Goal: Information Seeking & Learning: Learn about a topic

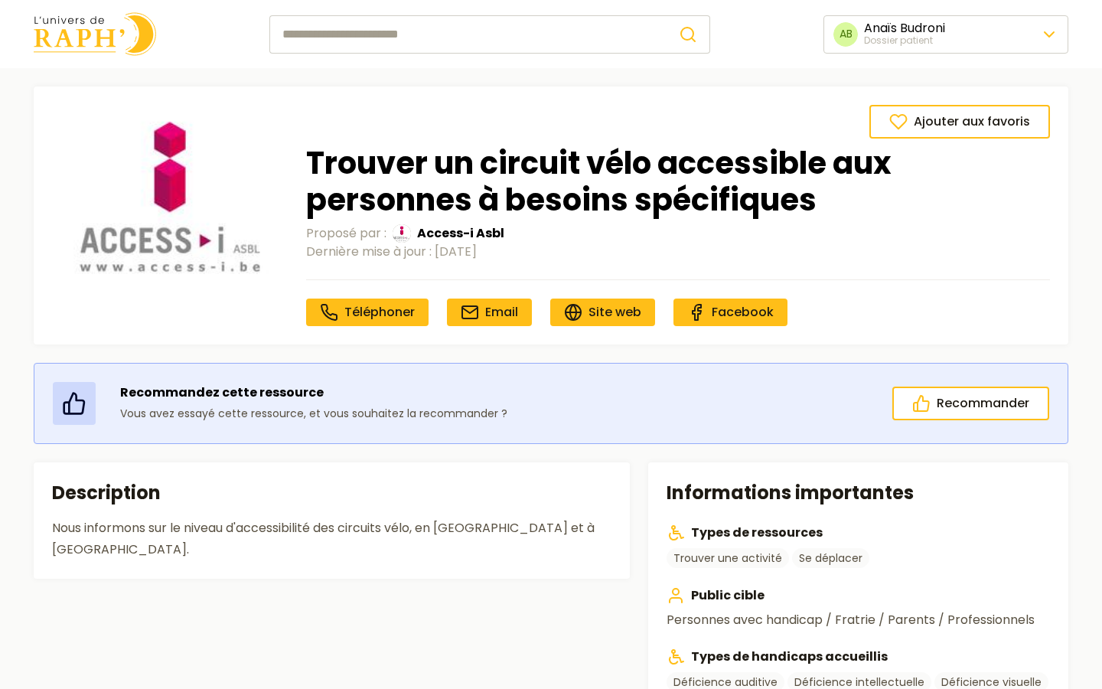
click at [486, 433] on div "Recommandez cette ressource Vous avez essayé cette ressource, et vous souhaitez…" at bounding box center [551, 403] width 1034 height 81
click at [420, 31] on input "search" at bounding box center [467, 34] width 397 height 38
click at [666, 15] on button "submit" at bounding box center [688, 34] width 44 height 38
type input "*******"
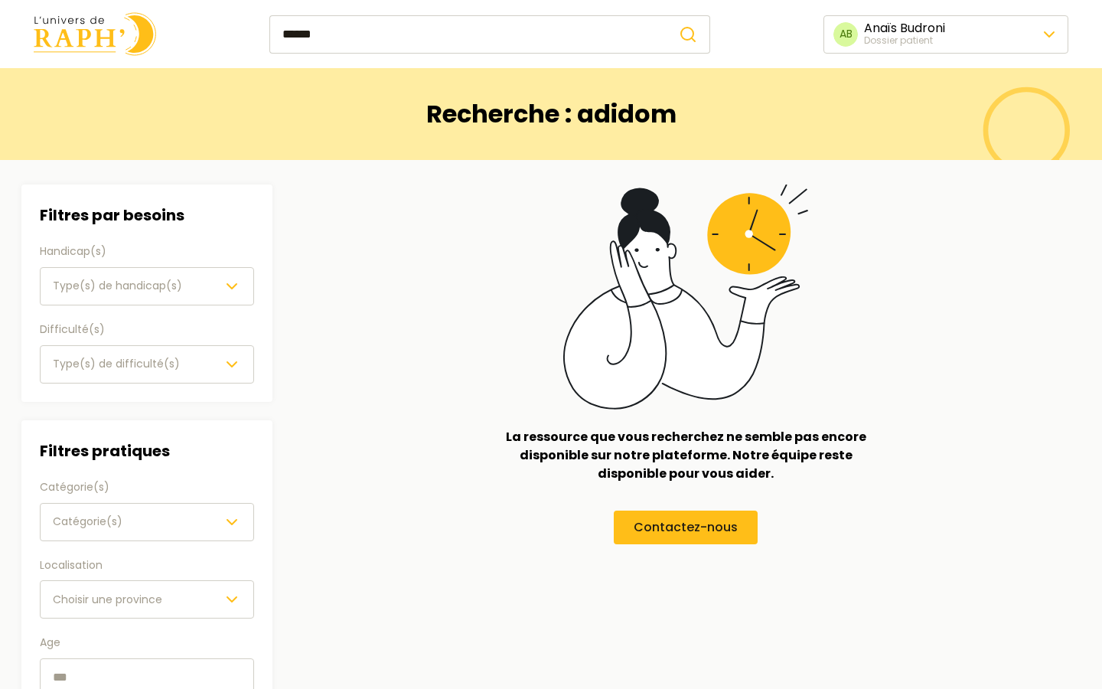
drag, startPoint x: 335, startPoint y: 31, endPoint x: 283, endPoint y: 31, distance: 52.0
click at [283, 31] on input "******" at bounding box center [467, 34] width 397 height 38
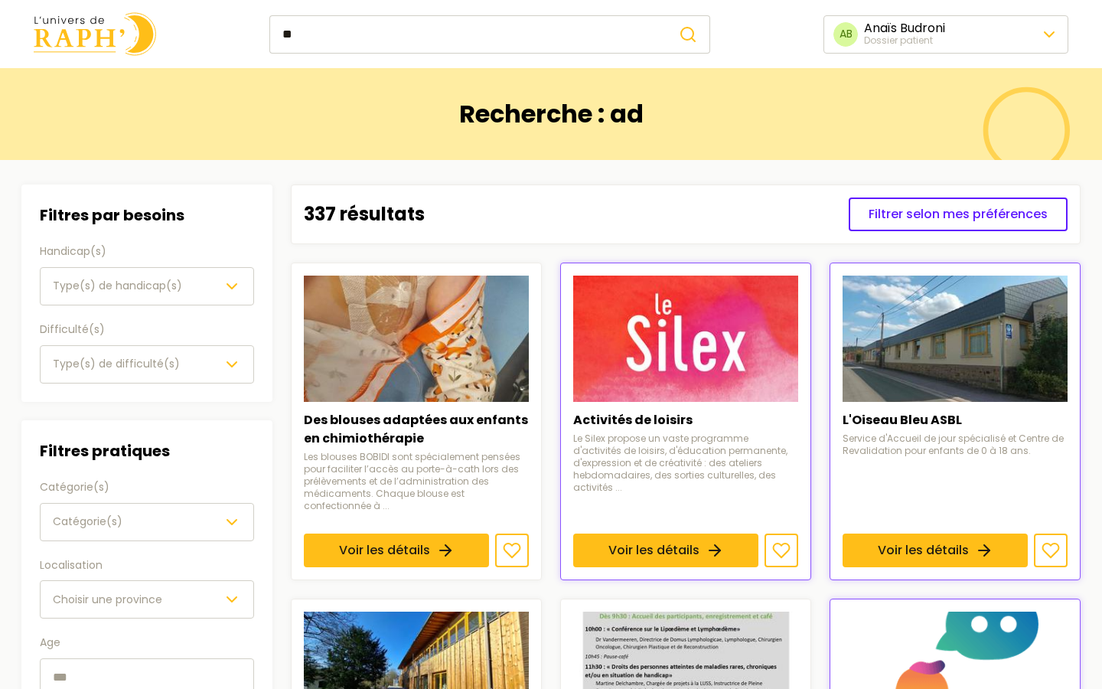
type input "*"
click at [83, 26] on img at bounding box center [95, 34] width 122 height 44
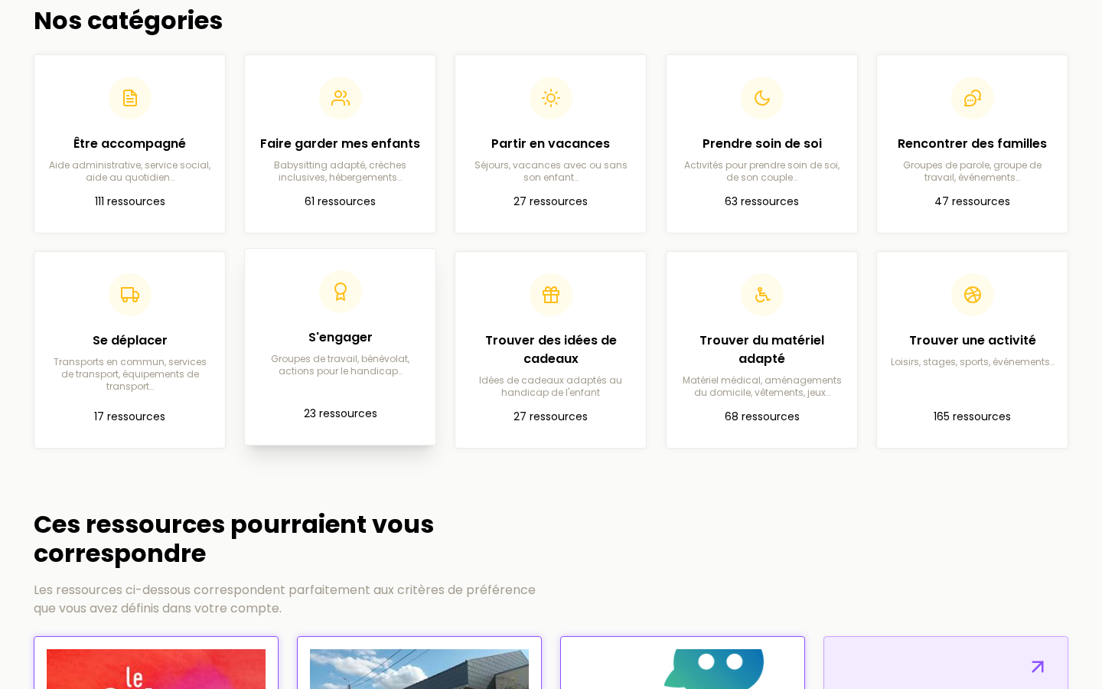
scroll to position [442, 0]
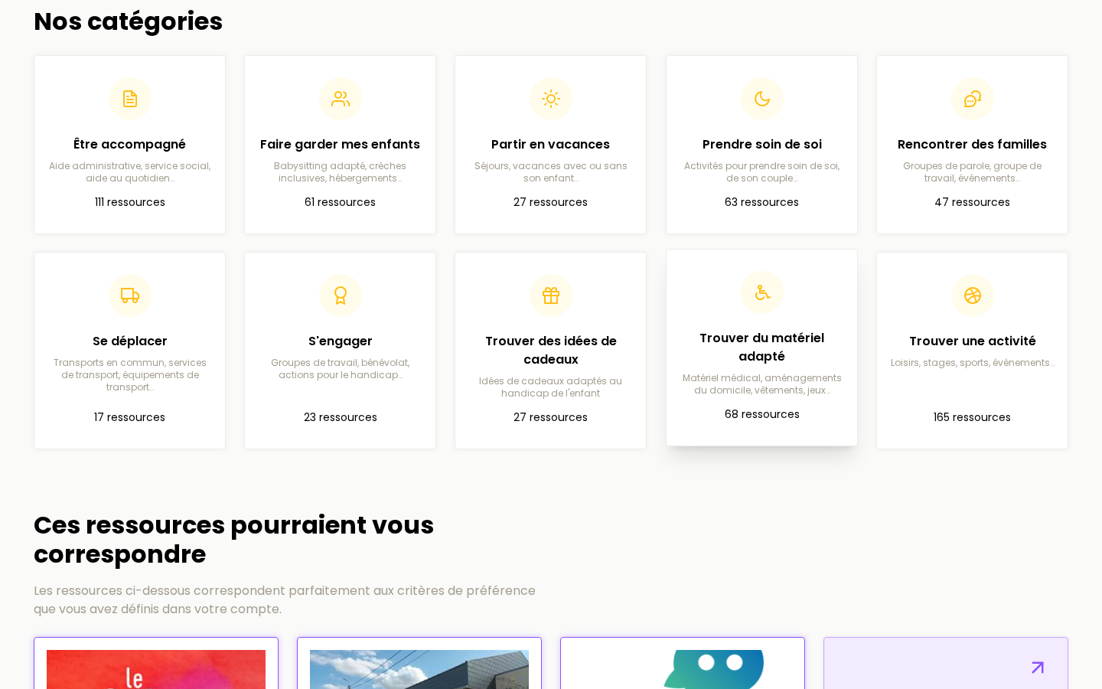
click at [783, 340] on h2 "Trouver du matériel adapté" at bounding box center [762, 347] width 166 height 37
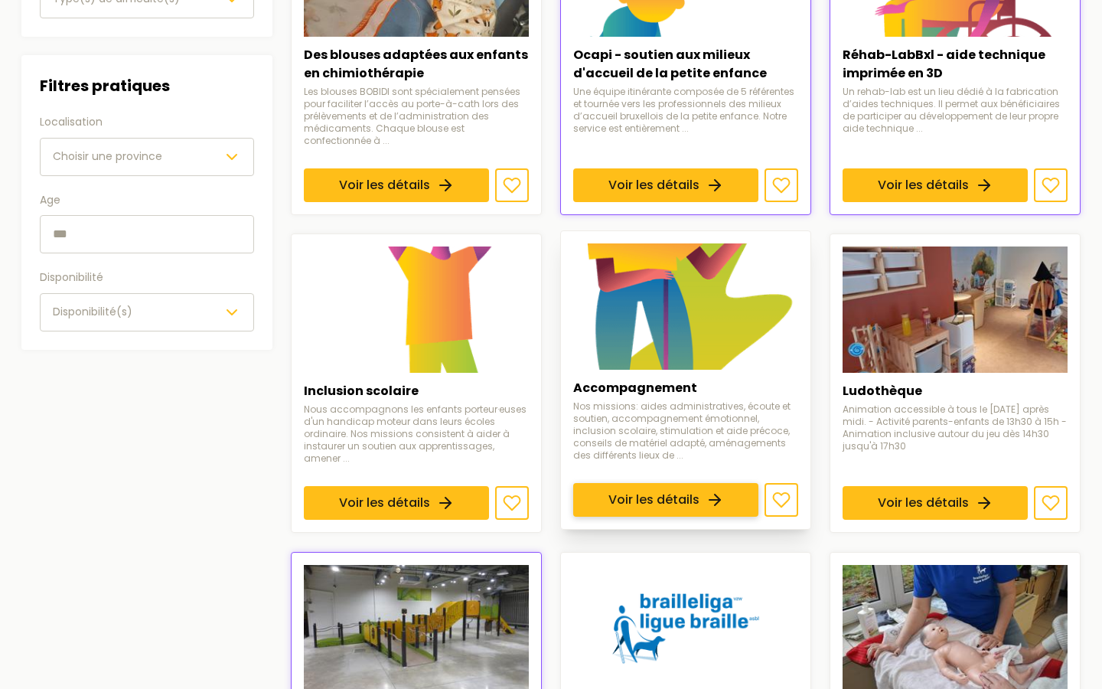
scroll to position [367, 0]
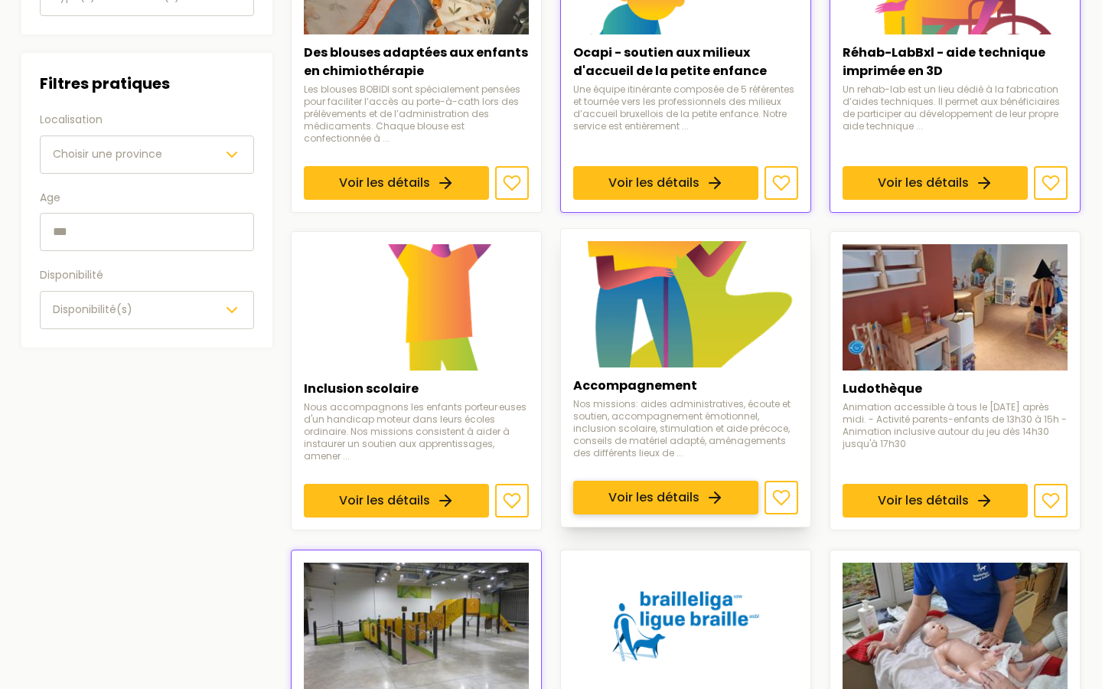
click at [661, 481] on link "Voir les détails" at bounding box center [665, 498] width 185 height 34
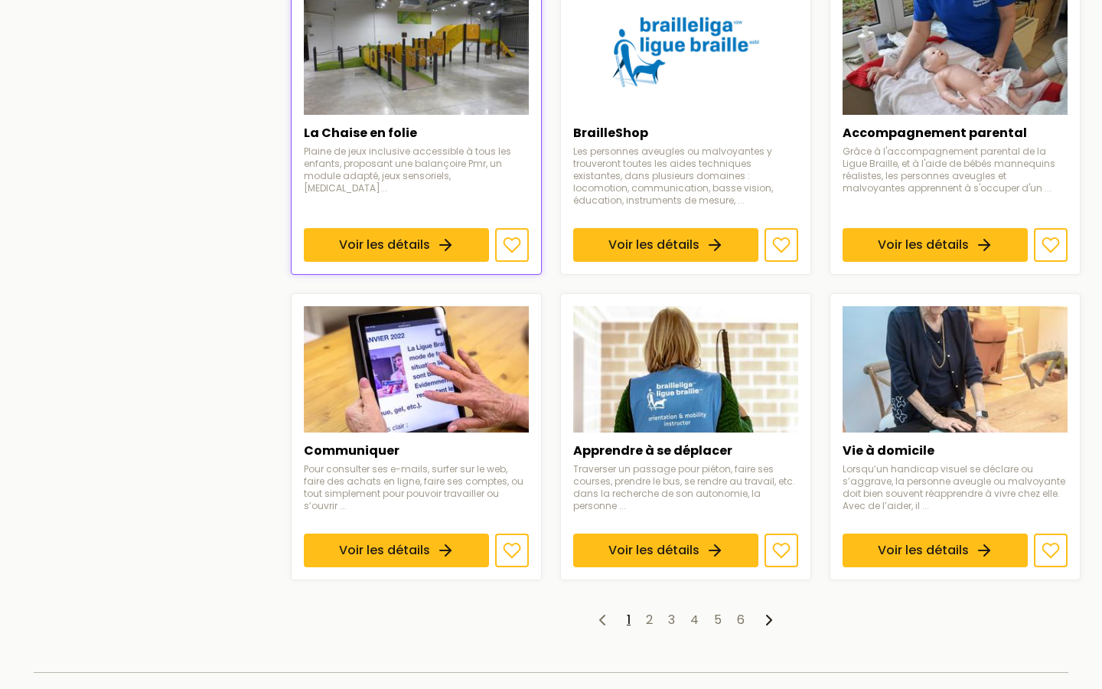
scroll to position [979, 0]
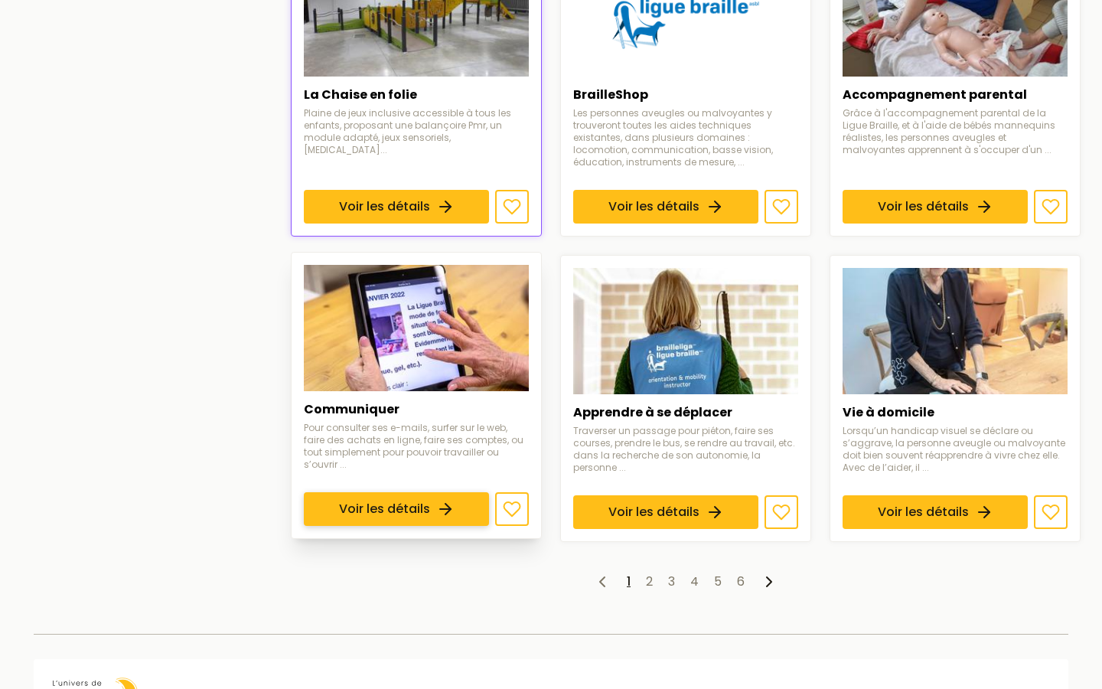
click at [430, 492] on link "Voir les détails" at bounding box center [396, 509] width 185 height 34
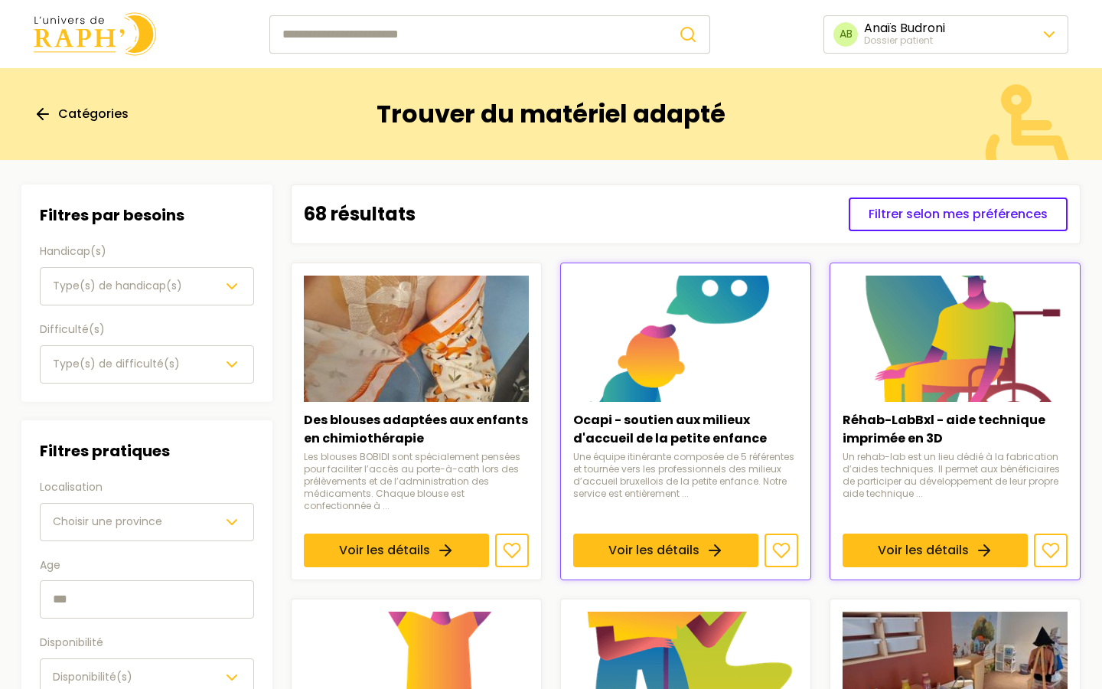
scroll to position [979, 0]
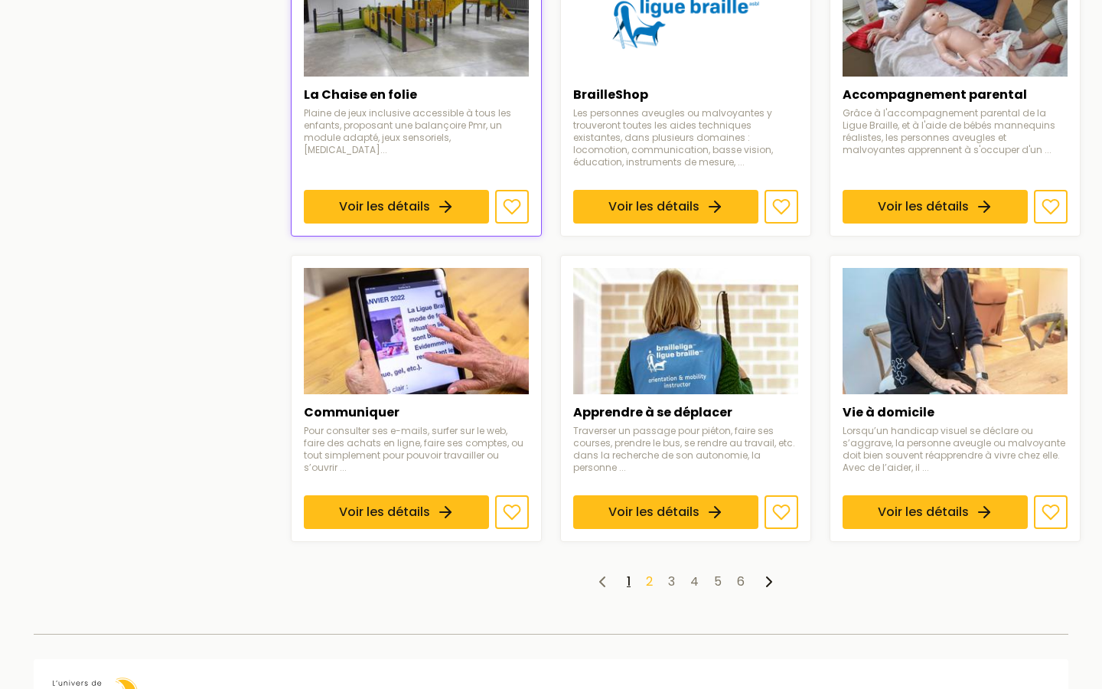
click at [650, 583] on link "2" at bounding box center [649, 581] width 7 height 18
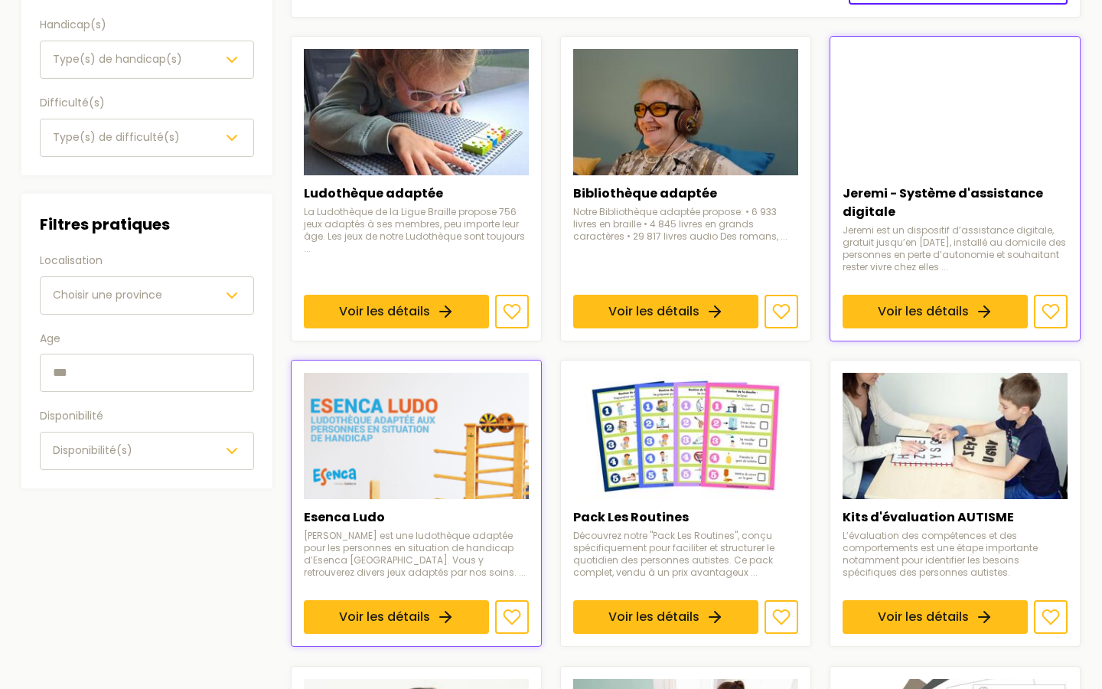
scroll to position [227, 0]
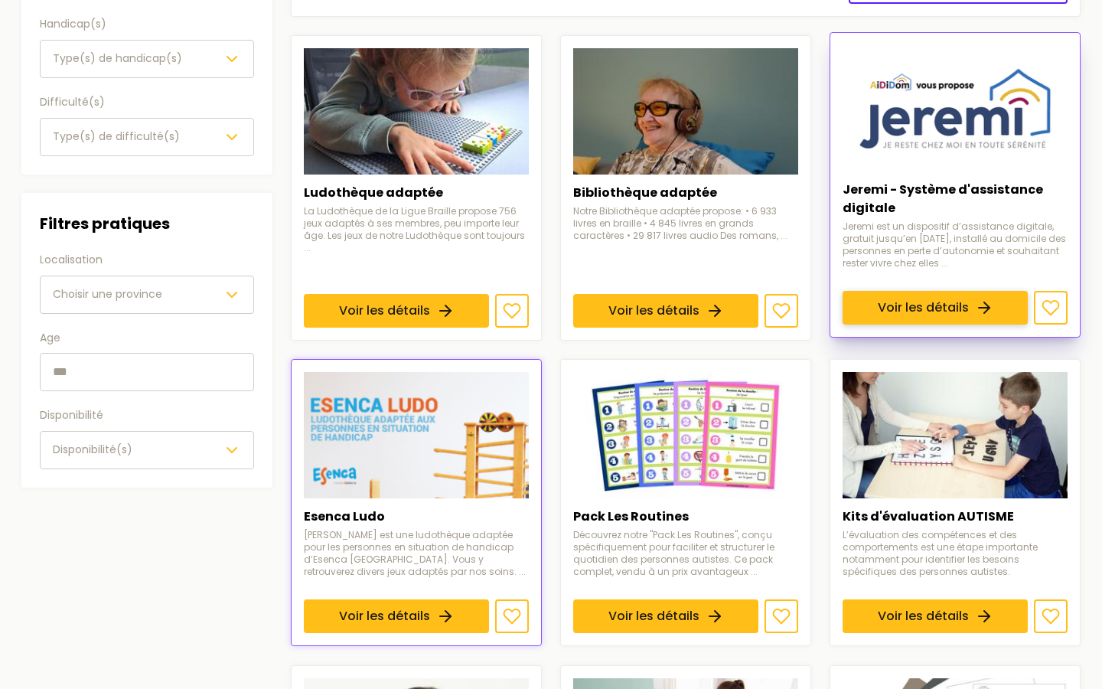
click at [901, 291] on link "Voir les détails" at bounding box center [934, 308] width 185 height 34
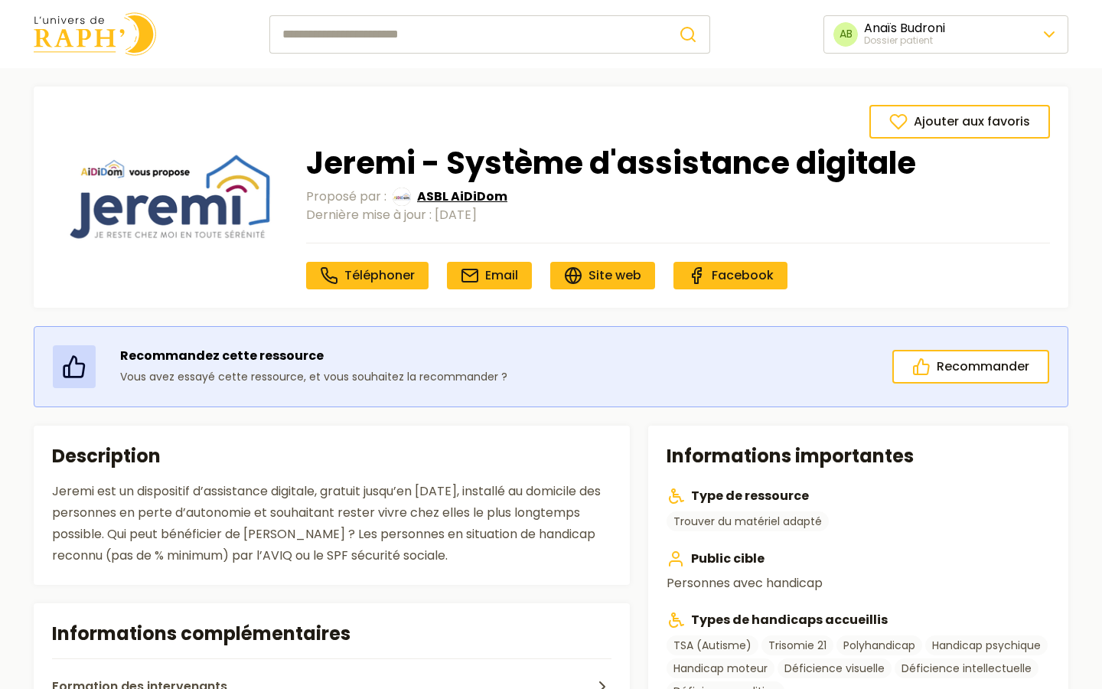
click at [454, 194] on span "ASBL AiDiDom" at bounding box center [462, 196] width 90 height 18
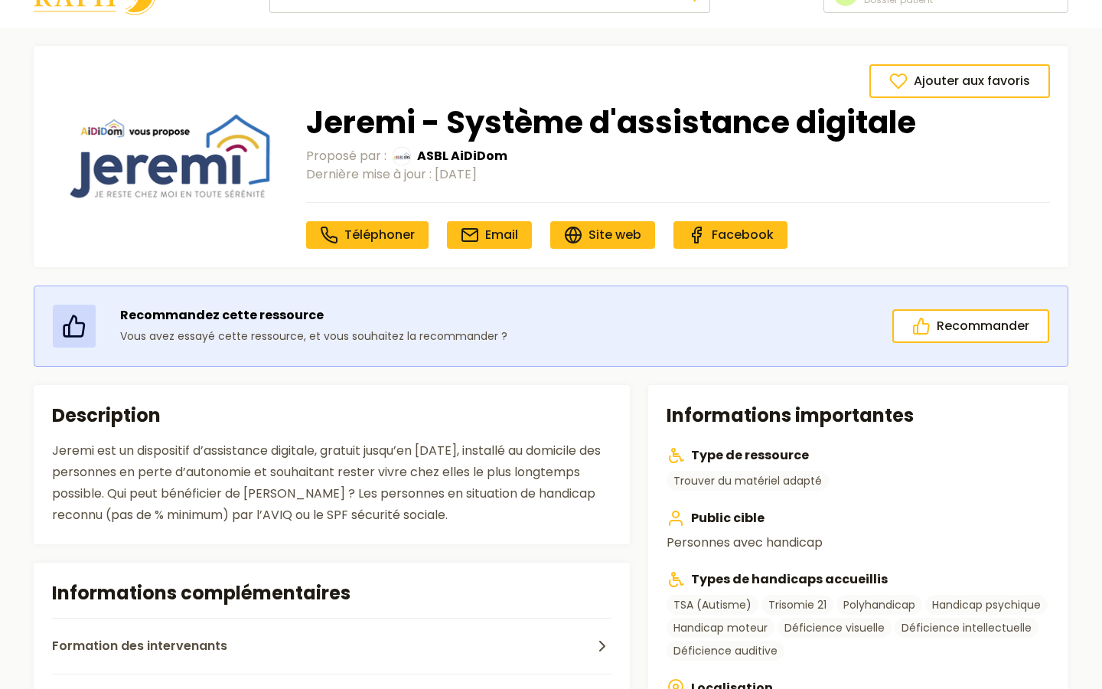
scroll to position [52, 0]
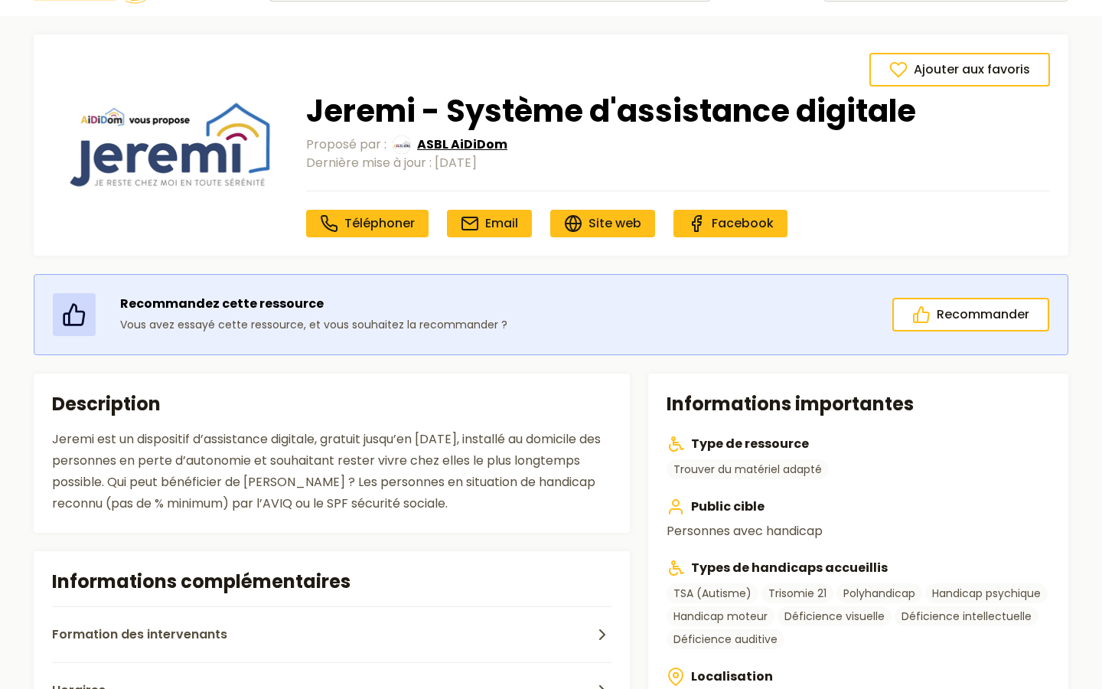
click at [465, 142] on span "ASBL AiDiDom" at bounding box center [462, 144] width 90 height 18
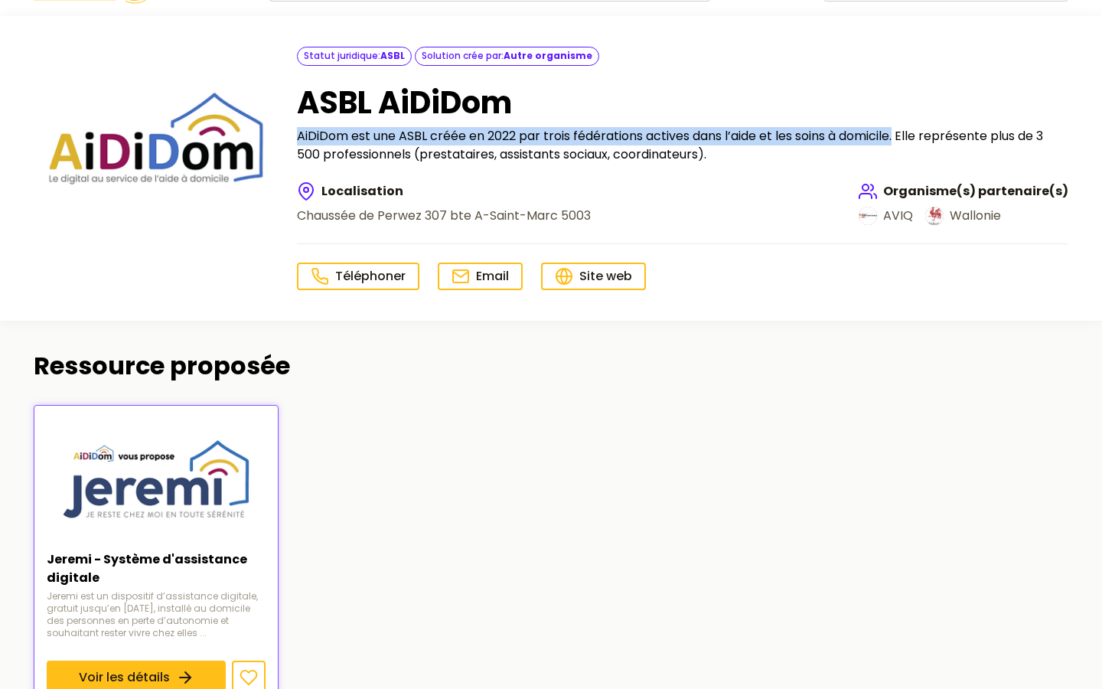
drag, startPoint x: 298, startPoint y: 135, endPoint x: 904, endPoint y: 137, distance: 605.2
click at [904, 137] on p "AiDiDom est une ASBL créée en 2022 par trois fédérations actives dans l’aide et…" at bounding box center [682, 145] width 771 height 37
copy p "AiDiDom est une ASBL créée en 2022 par trois fédérations actives dans l’aide et…"
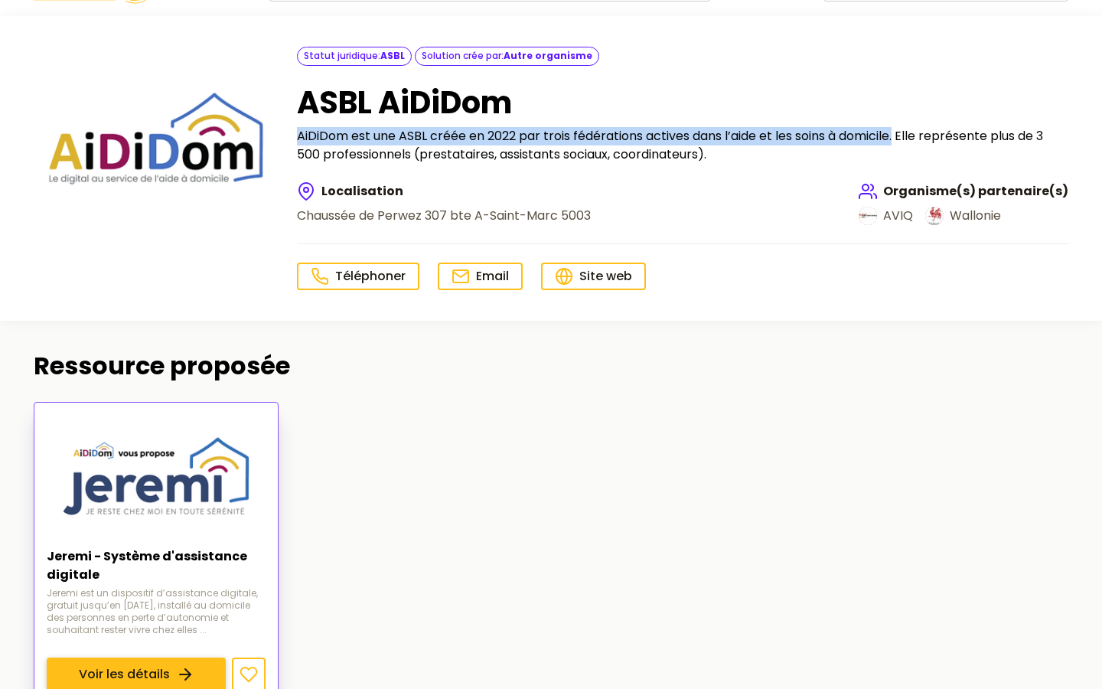
click at [129, 657] on link "Voir les détails" at bounding box center [136, 674] width 179 height 34
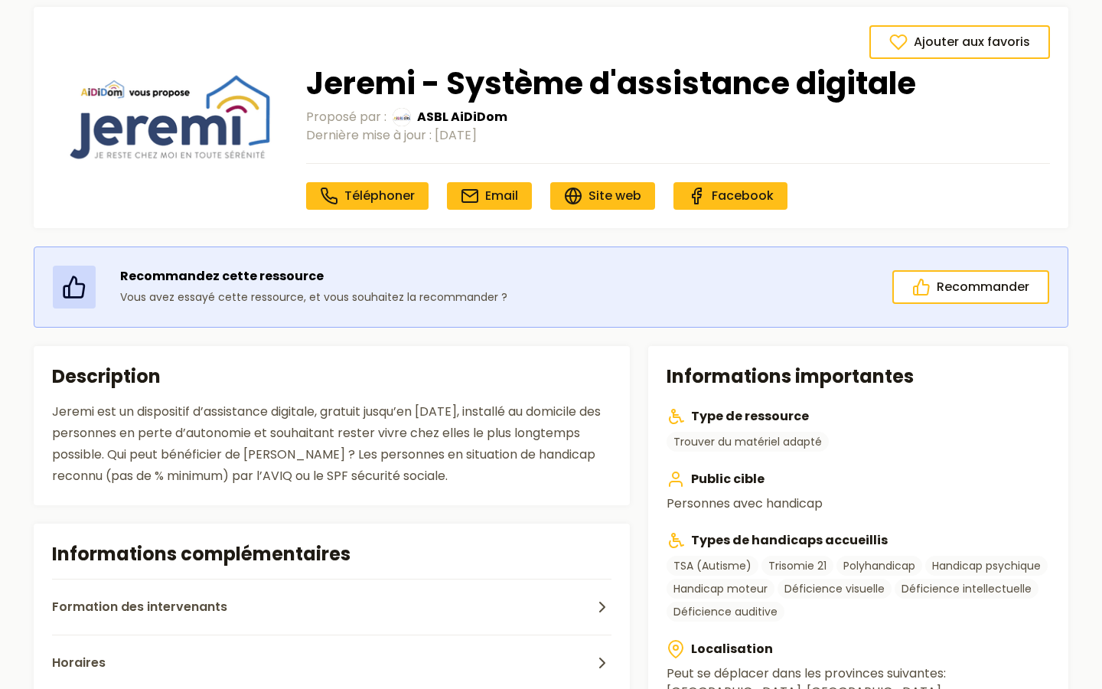
scroll to position [83, 0]
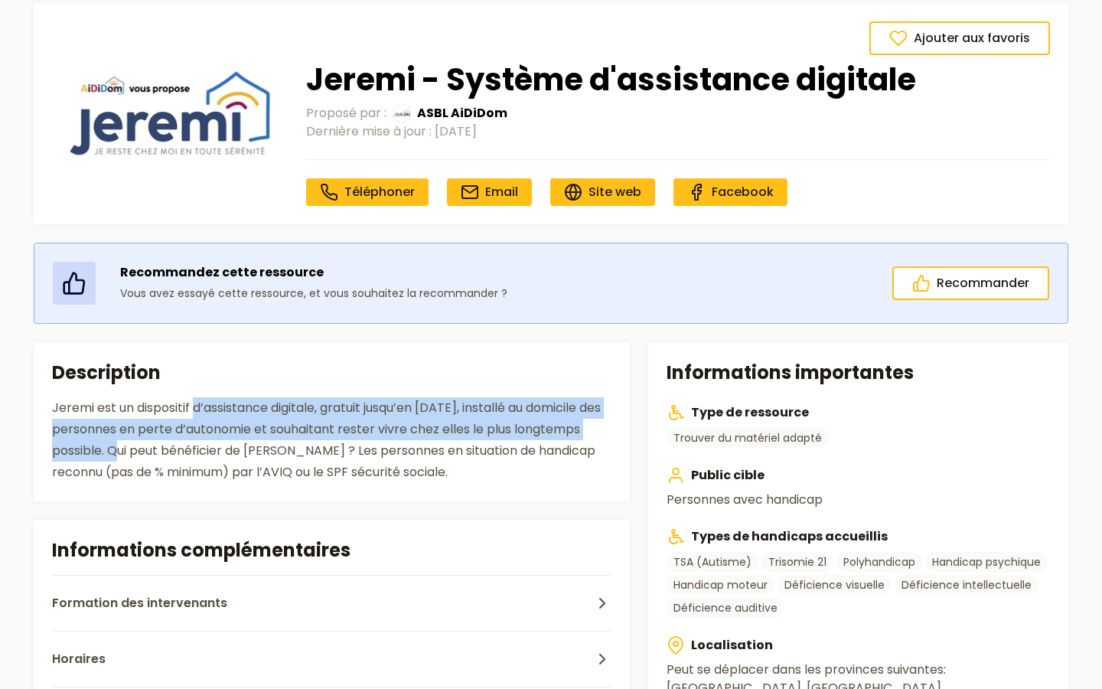
drag, startPoint x: 197, startPoint y: 406, endPoint x: 106, endPoint y: 450, distance: 100.6
click at [106, 450] on div "Jeremi est un dispositif d’assistance digitale, gratuit jusqu’en juin 2026, ins…" at bounding box center [331, 440] width 559 height 86
copy div "d’assistance digitale, gratuit jusqu’en juin 2026, installé au domicile des per…"
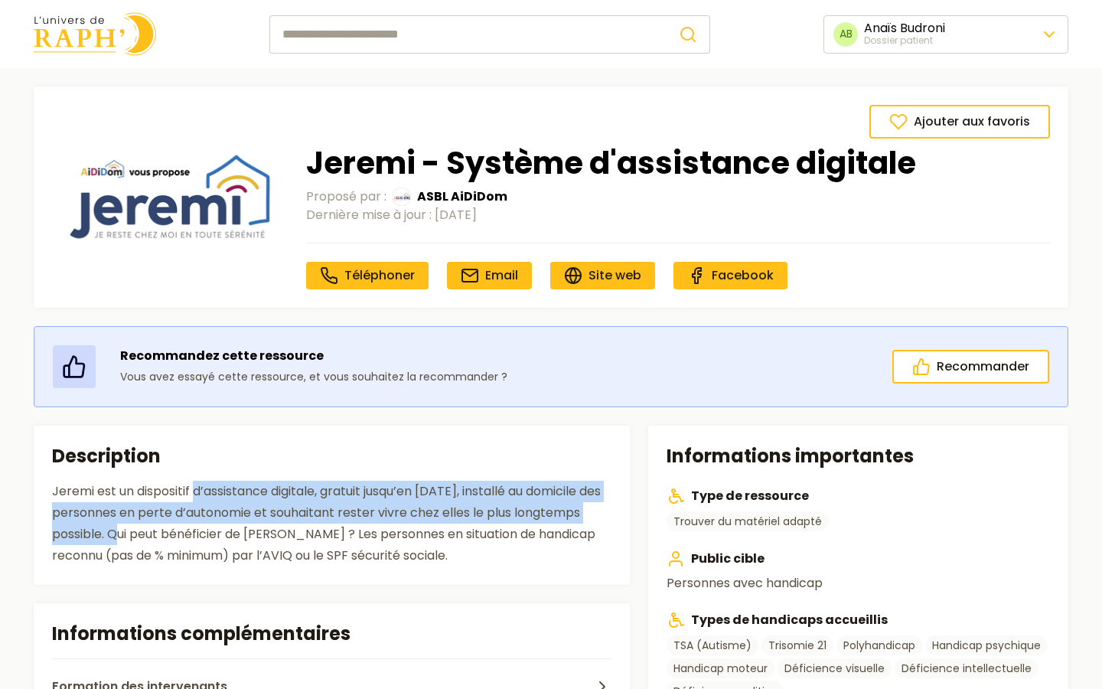
click at [94, 28] on img at bounding box center [95, 34] width 122 height 44
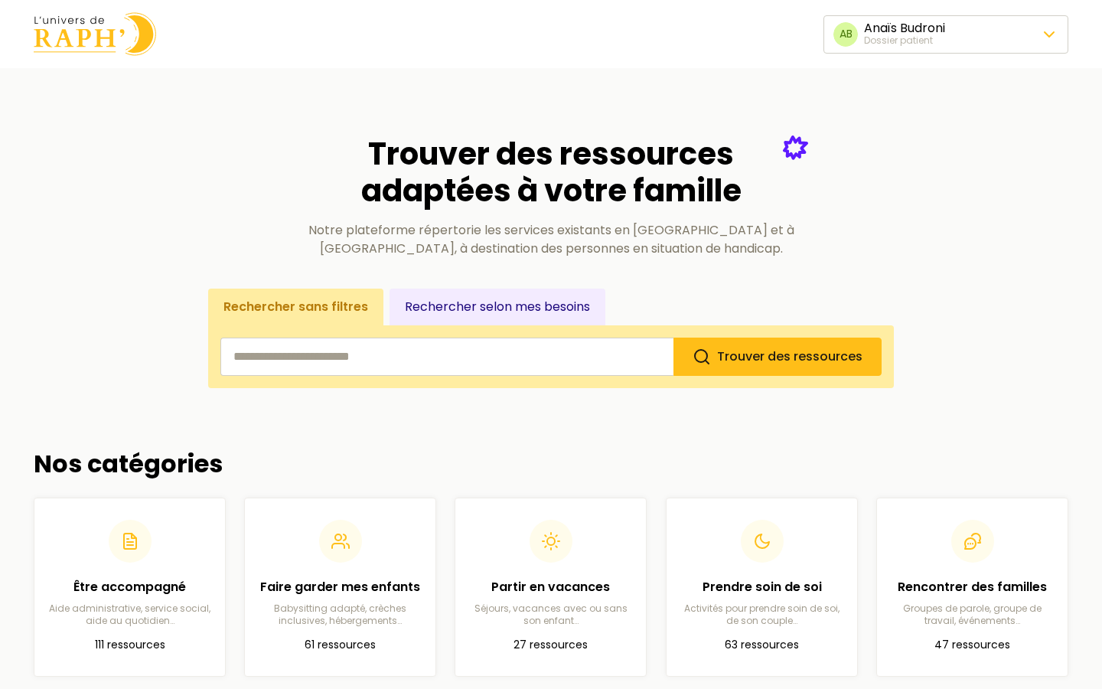
click at [306, 372] on input "search" at bounding box center [446, 356] width 453 height 38
type input "******"
click at [673, 337] on button "Trouver des ressources" at bounding box center [777, 356] width 208 height 38
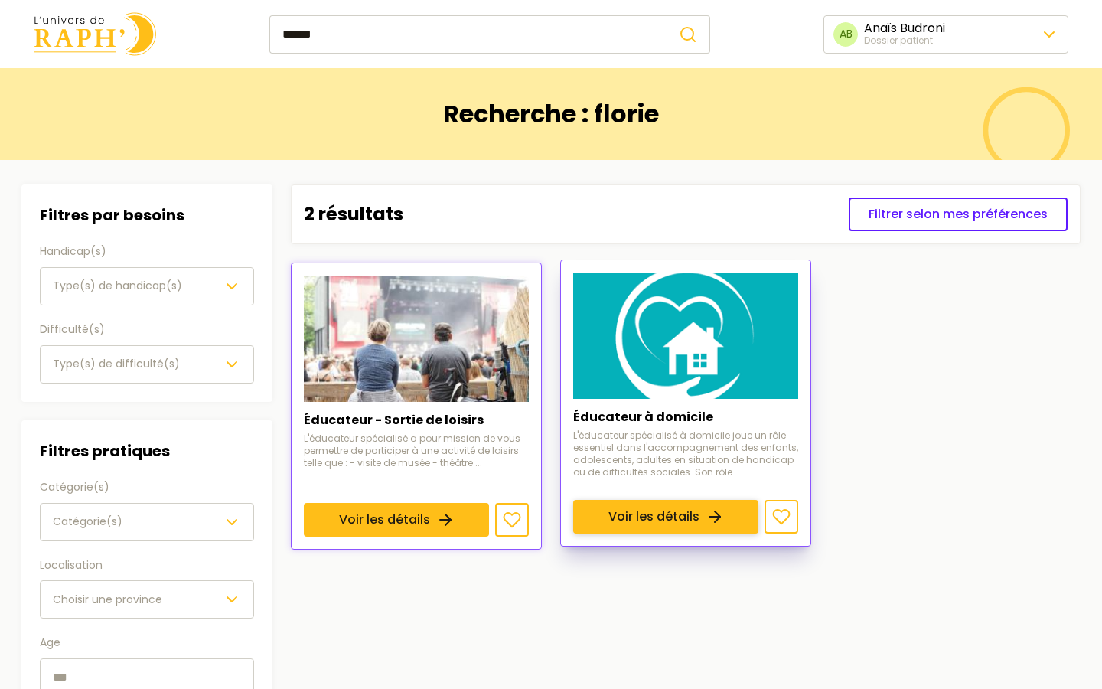
click at [676, 500] on link "Voir les détails" at bounding box center [665, 517] width 185 height 34
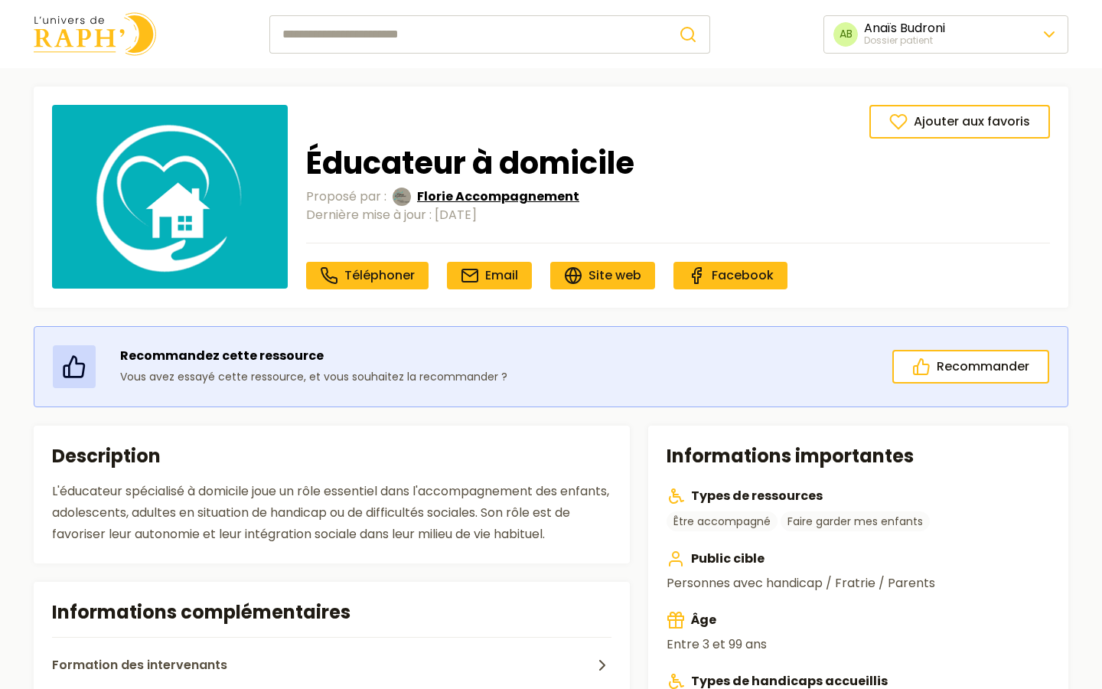
click at [504, 204] on span "Florie Accompagnement" at bounding box center [498, 196] width 162 height 18
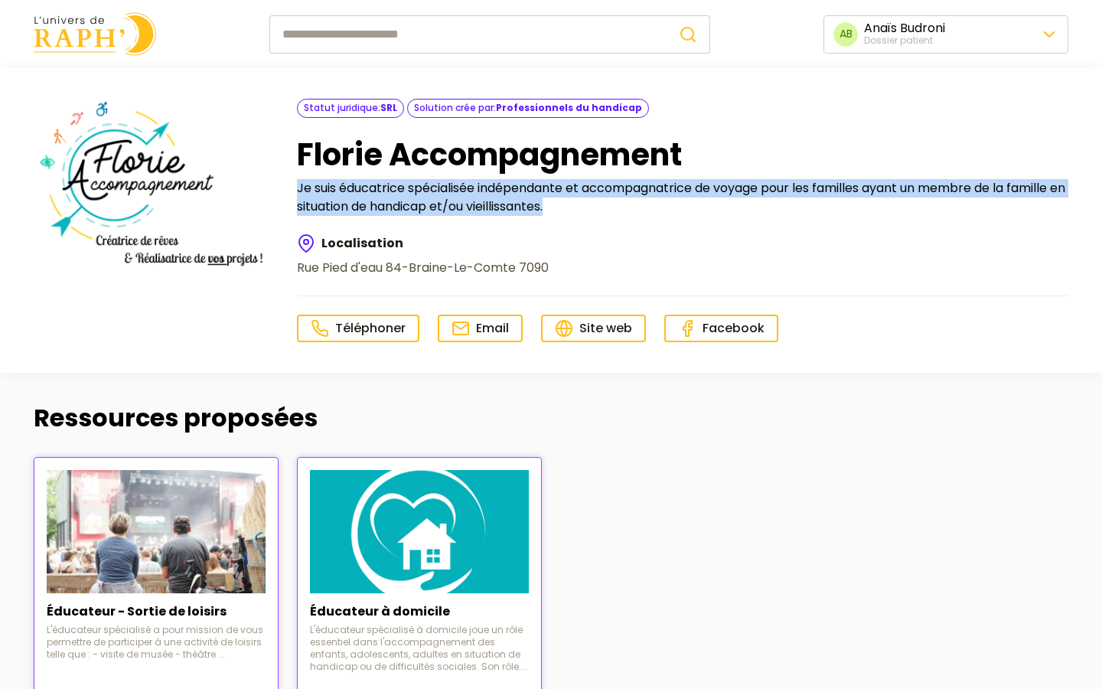
drag, startPoint x: 297, startPoint y: 186, endPoint x: 610, endPoint y: 214, distance: 314.2
click at [610, 214] on p "Je suis éducatrice spécialisée indépendante et accompagnatrice de voyage pour l…" at bounding box center [682, 197] width 771 height 37
copy p "Je suis éducatrice spécialisée indépendante et accompagnatrice de voyage pour l…"
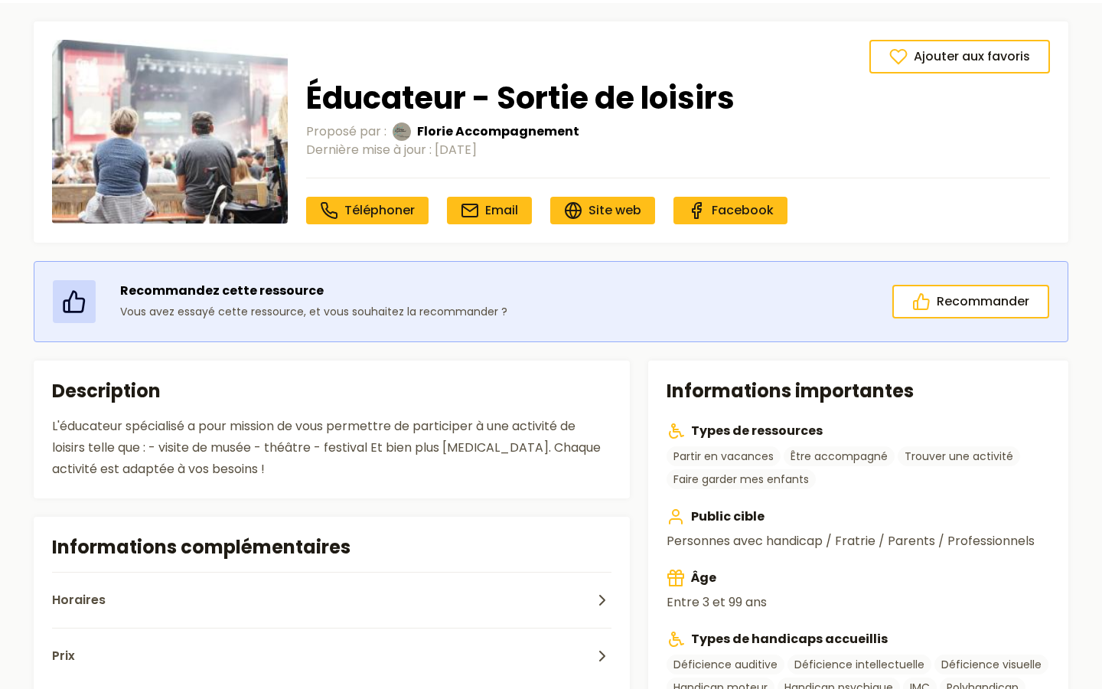
scroll to position [69, 0]
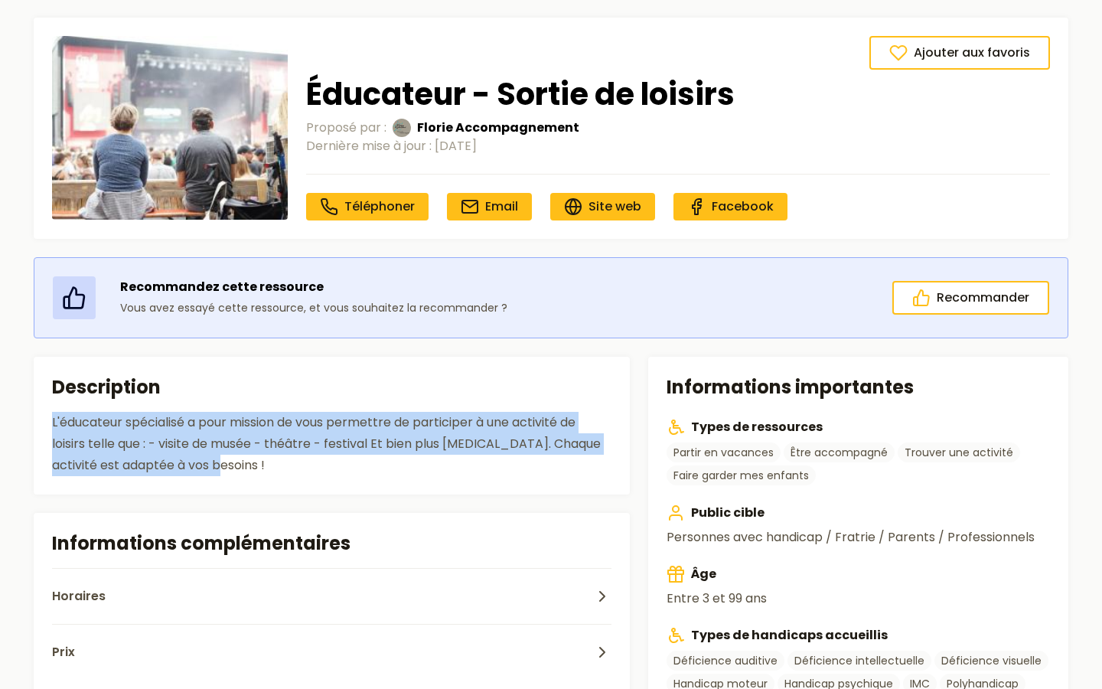
drag, startPoint x: 50, startPoint y: 423, endPoint x: 223, endPoint y: 458, distance: 177.2
click at [223, 458] on section "Description L'éducateur spécialisé a pour mission de vous permettre de particip…" at bounding box center [332, 426] width 596 height 138
copy div "L'éducateur spécialisé a pour mission de vous permettre de participer à une act…"
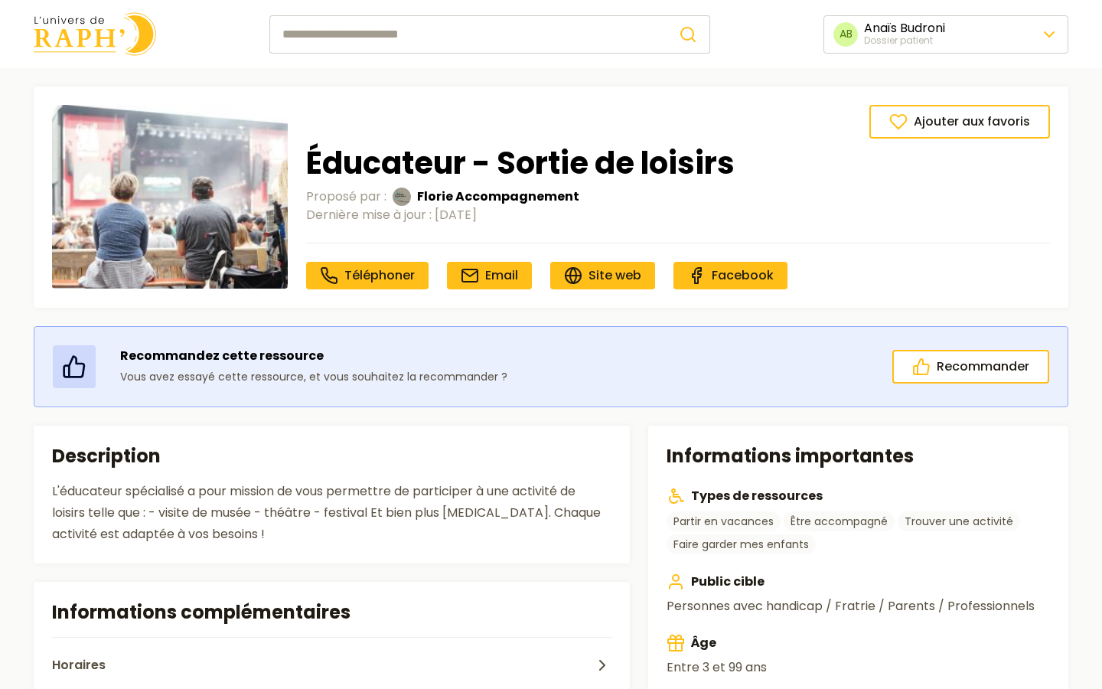
click at [357, 39] on input "search" at bounding box center [467, 34] width 397 height 38
type input "********"
click at [666, 15] on button "submit" at bounding box center [688, 34] width 44 height 38
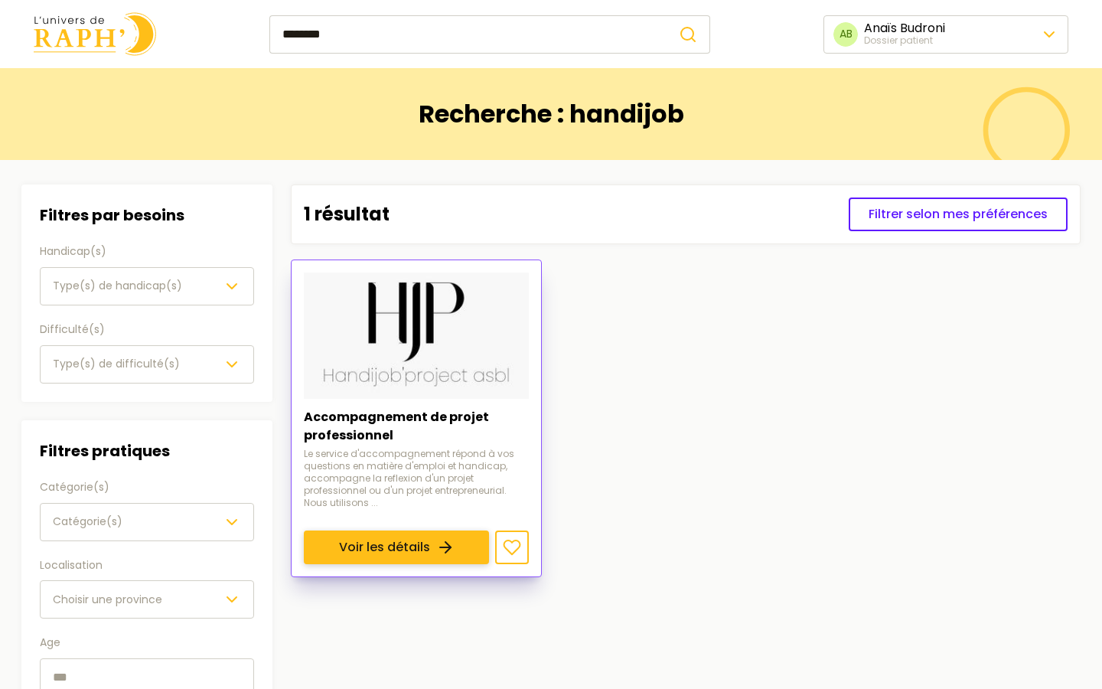
click at [436, 530] on link "Voir les détails" at bounding box center [396, 547] width 185 height 34
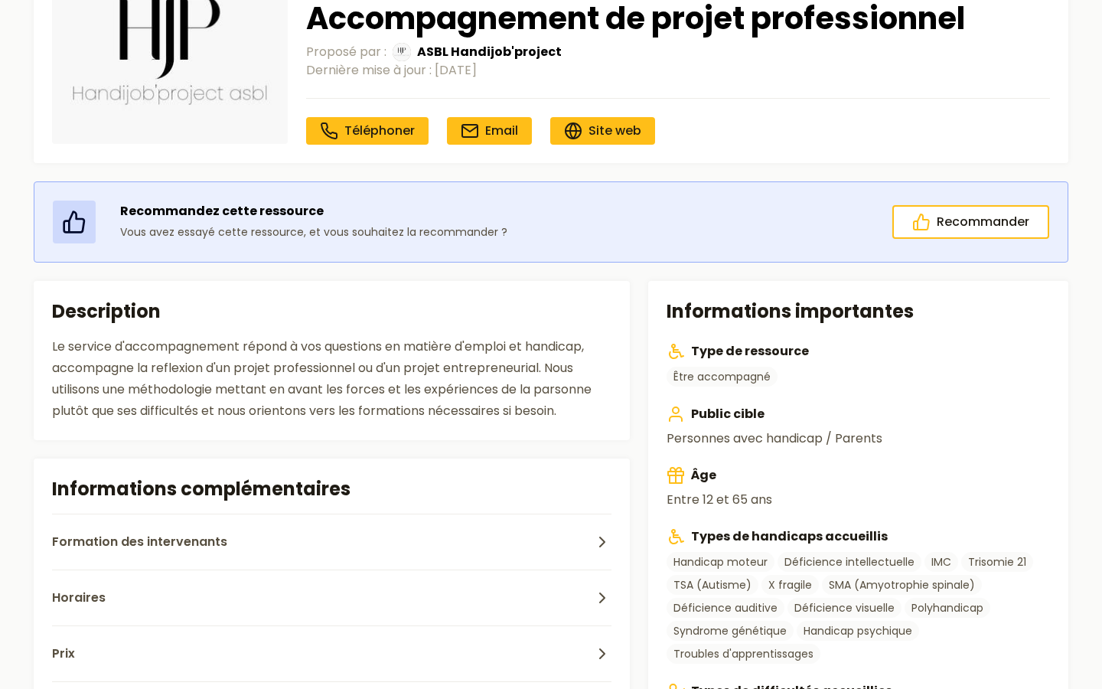
scroll to position [151, 0]
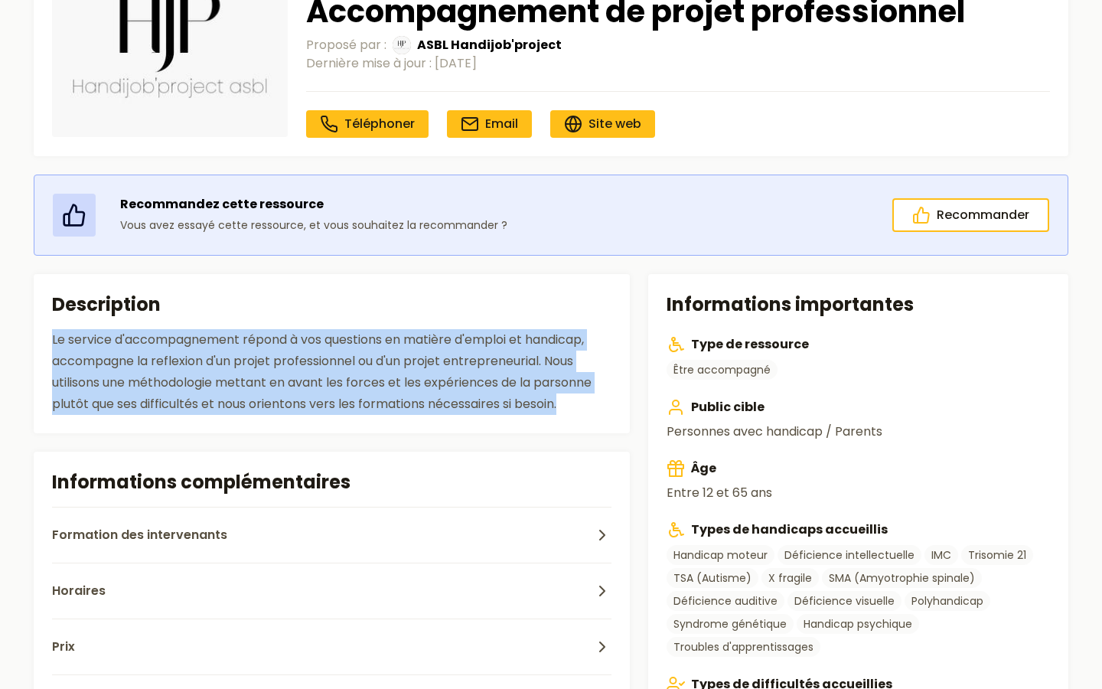
drag, startPoint x: 51, startPoint y: 342, endPoint x: 575, endPoint y: 401, distance: 527.4
click at [575, 401] on div "Le service d'accompagnement répond à vos questions en matière d'emploi et handi…" at bounding box center [331, 372] width 559 height 86
copy div "Le service d'accompagnement répond à vos questions en matière d'emploi et handi…"
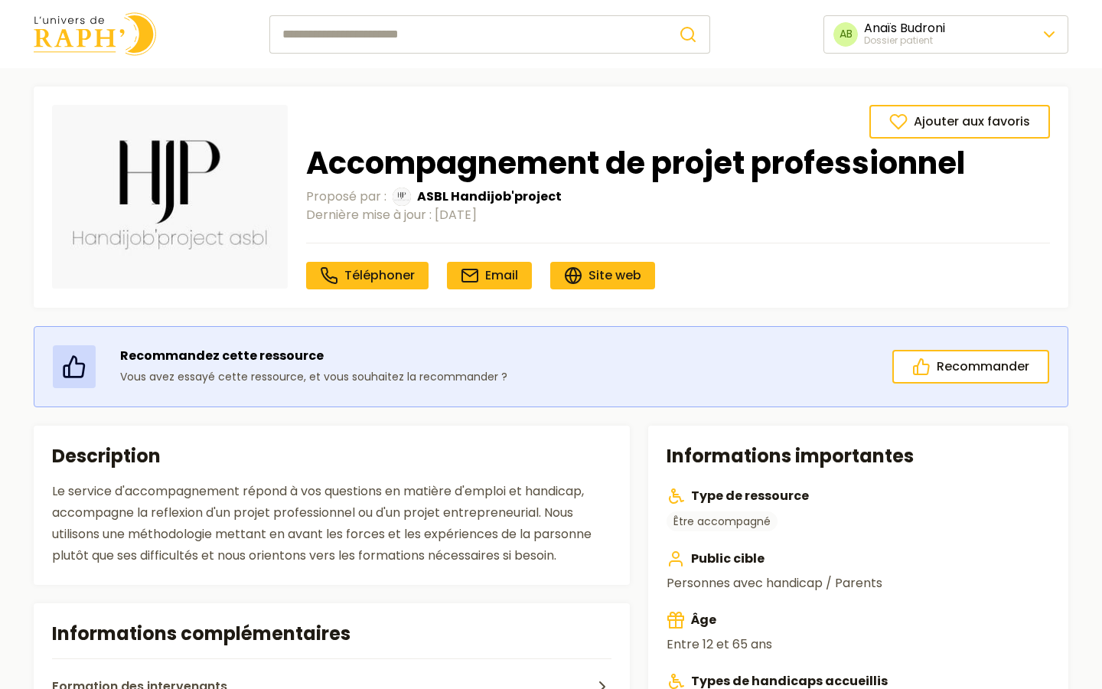
click at [436, 51] on input "search" at bounding box center [467, 34] width 397 height 38
type input "**********"
click at [666, 15] on button "submit" at bounding box center [688, 34] width 44 height 38
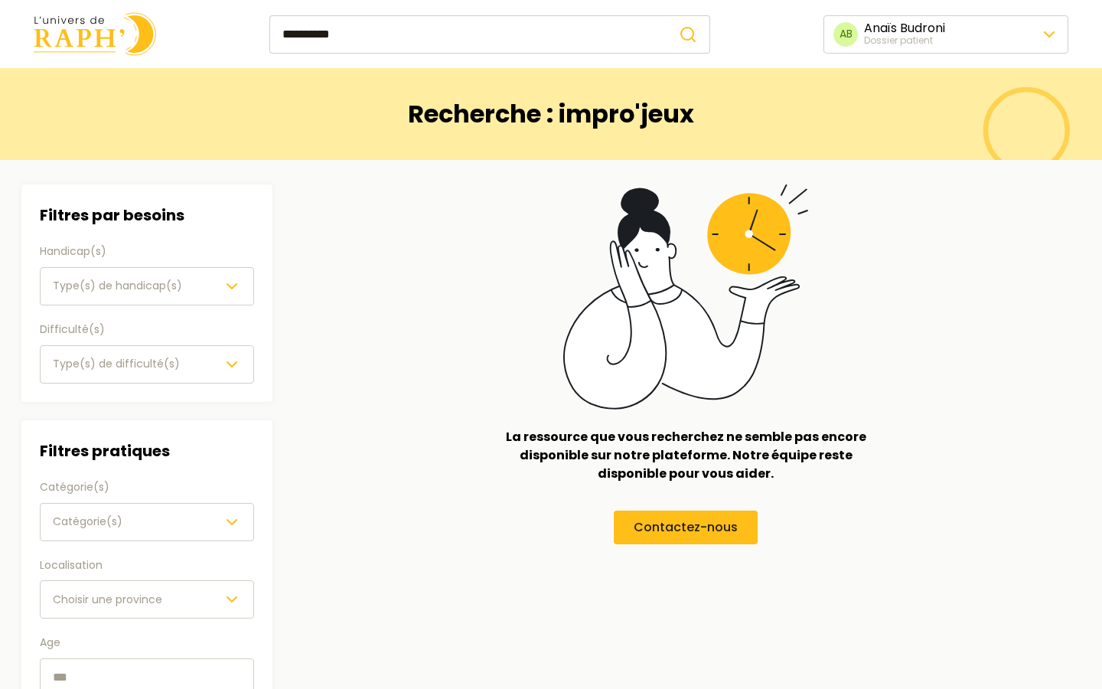
drag, startPoint x: 365, startPoint y: 30, endPoint x: 316, endPoint y: 28, distance: 49.0
click at [316, 28] on input "**********" at bounding box center [467, 34] width 397 height 38
type input "*****"
click at [666, 15] on button "submit" at bounding box center [688, 34] width 44 height 38
click at [93, 47] on img at bounding box center [95, 34] width 122 height 44
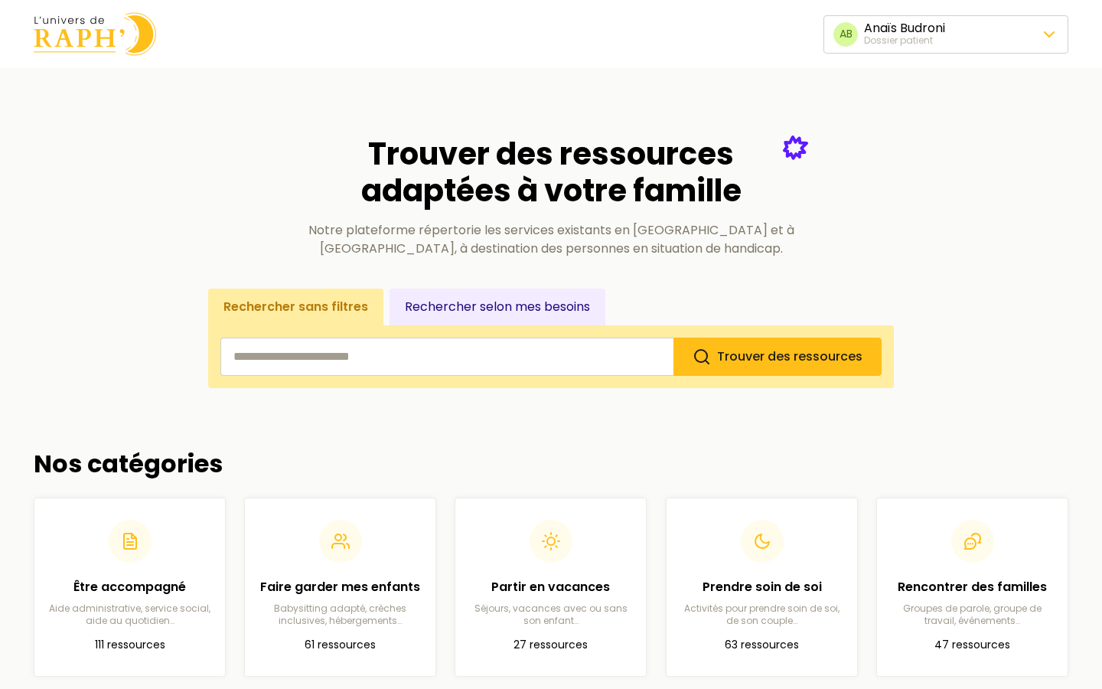
click at [403, 350] on input "search" at bounding box center [446, 356] width 453 height 38
type input "*******"
click at [673, 337] on button "Trouver des ressources" at bounding box center [777, 356] width 208 height 38
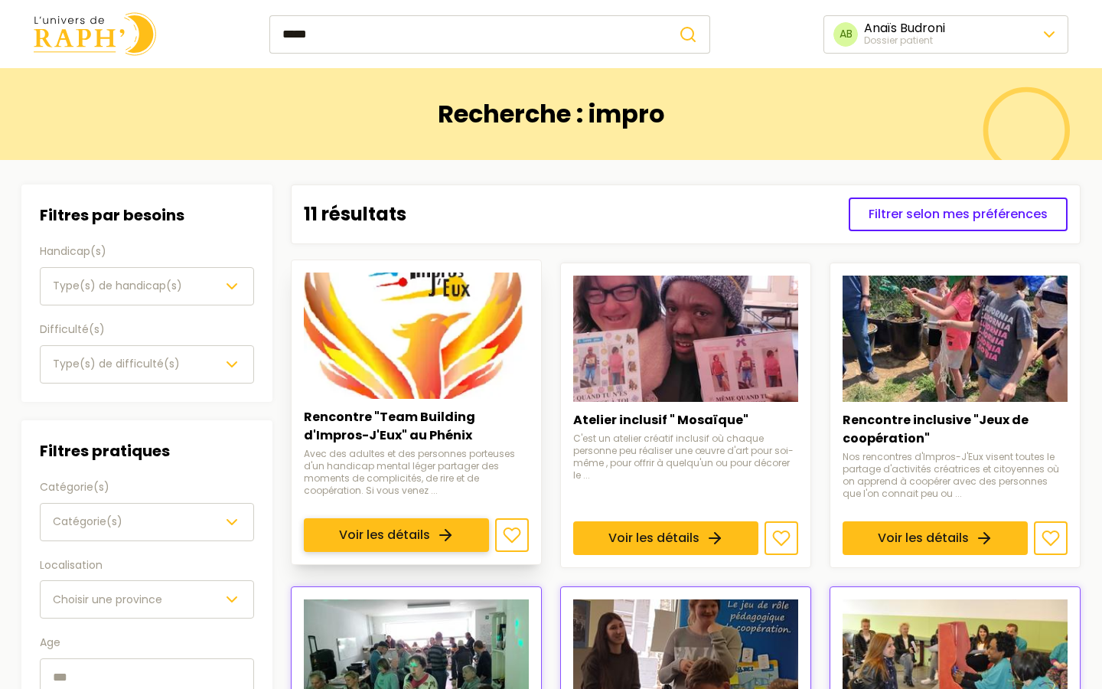
click at [449, 518] on link "Voir les détails" at bounding box center [396, 535] width 185 height 34
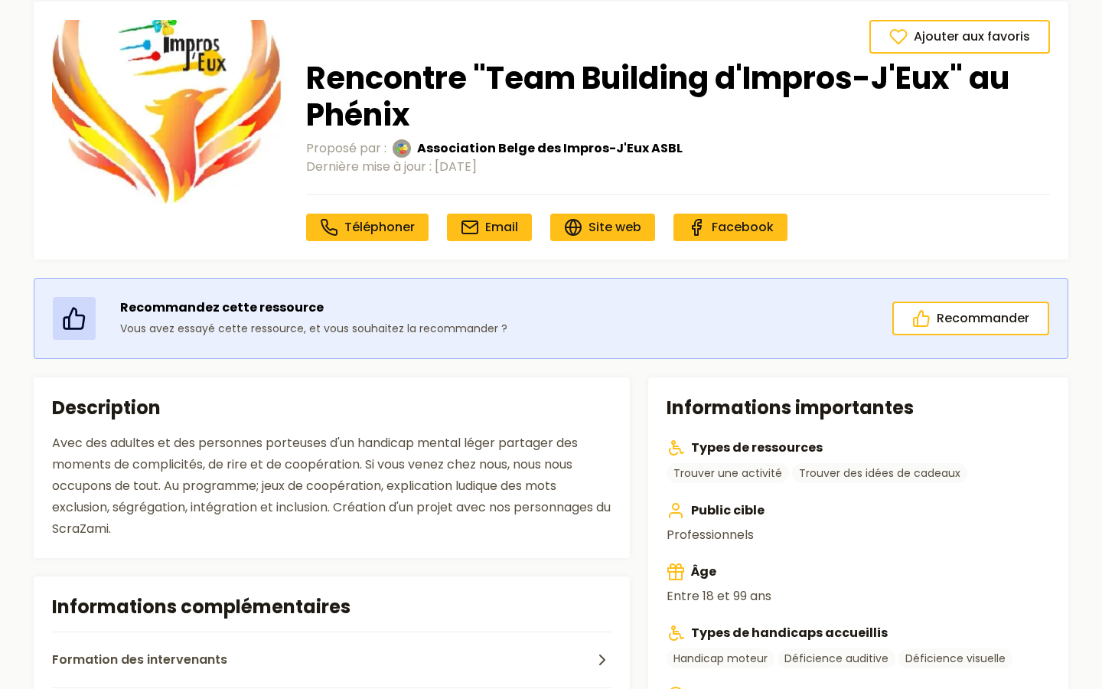
scroll to position [111, 0]
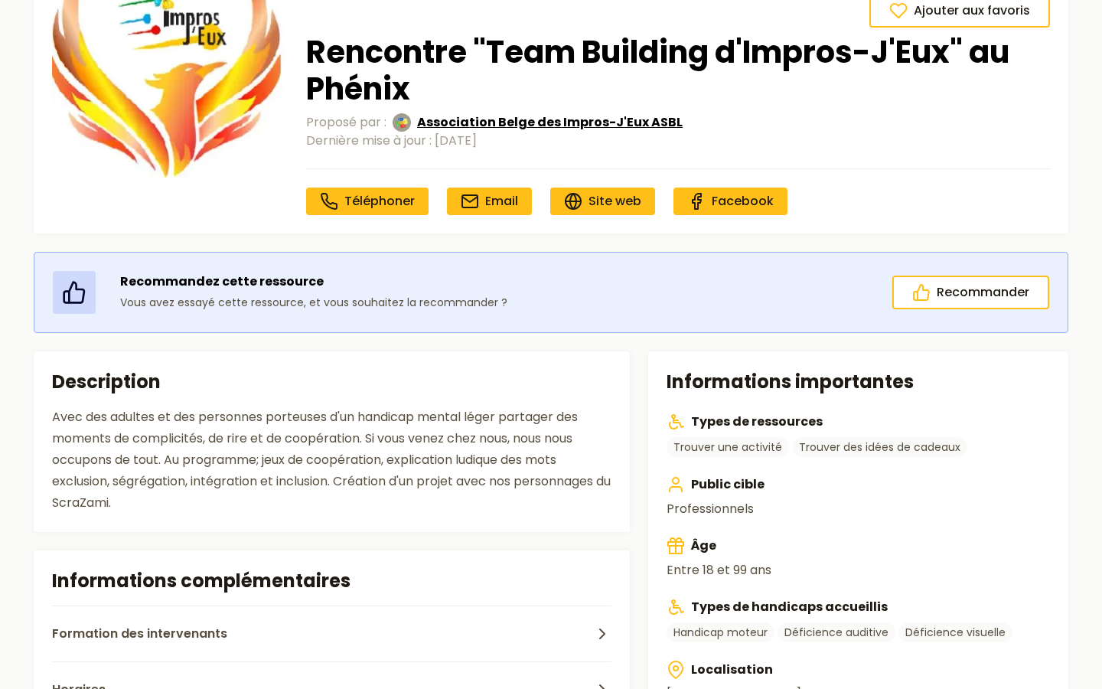
click at [464, 121] on span "Association Belge des Impros-J'Eux ASBL" at bounding box center [549, 122] width 265 height 18
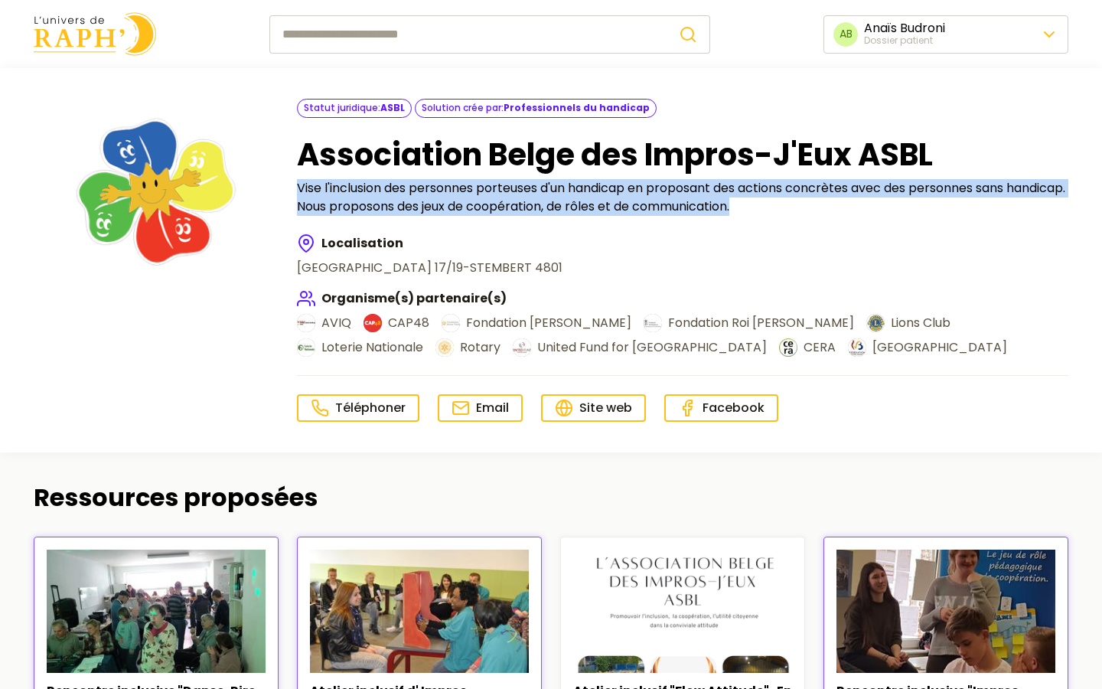
drag, startPoint x: 298, startPoint y: 182, endPoint x: 813, endPoint y: 215, distance: 515.2
click at [813, 215] on div "Statut juridique : ASBL Solution crée par : Professionnels du handicap Associat…" at bounding box center [682, 260] width 771 height 322
copy p "Vise l'inclusion des personnes porteuses d'un handicap en proposant des actions…"
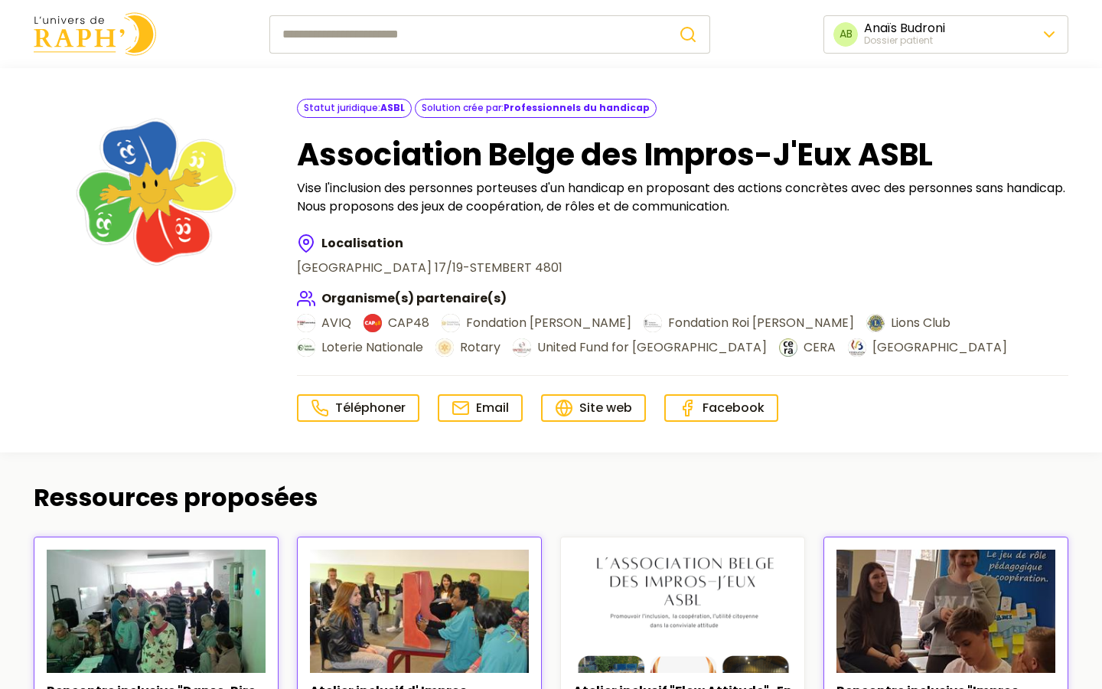
click at [427, 40] on input "search" at bounding box center [467, 34] width 397 height 38
type input "**********"
click at [666, 15] on button "submit" at bounding box center [688, 34] width 44 height 38
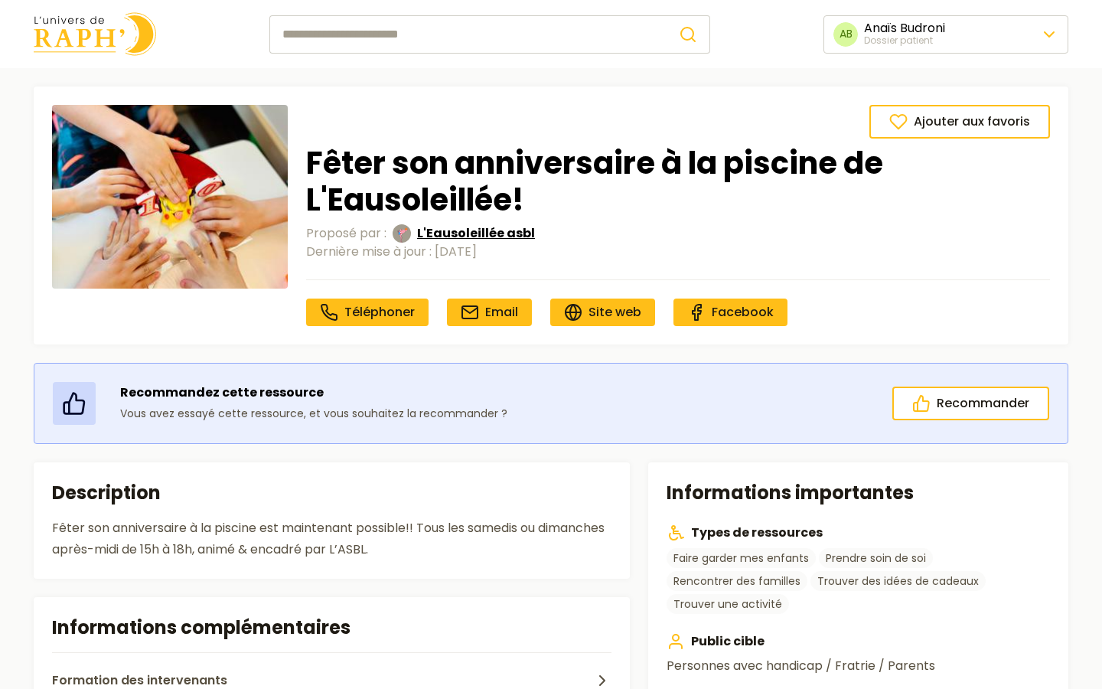
click at [464, 233] on span "L'Eausoleillée asbl" at bounding box center [476, 233] width 118 height 18
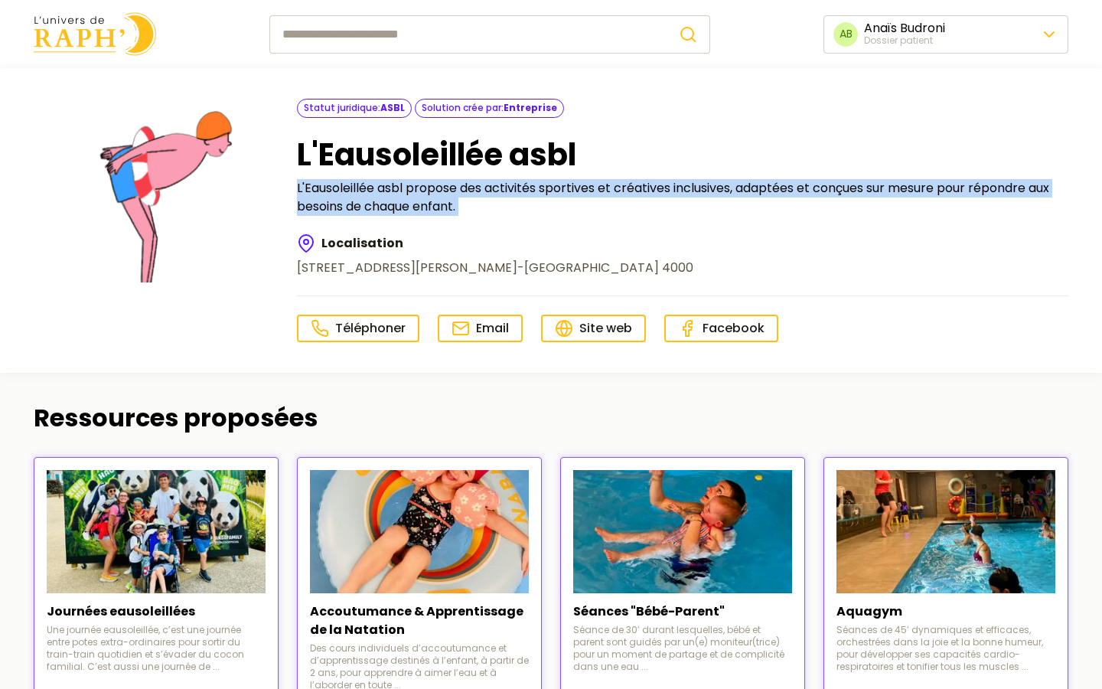
drag, startPoint x: 295, startPoint y: 188, endPoint x: 500, endPoint y: 226, distance: 207.8
click at [500, 226] on div "Statut juridique : ASBL Solution crée par : Entreprise L'Eausoleillée asbl L'Ea…" at bounding box center [551, 220] width 1034 height 243
copy div "L'Eausoleillée asbl propose des activités sportives et créatives inclusives, ad…"
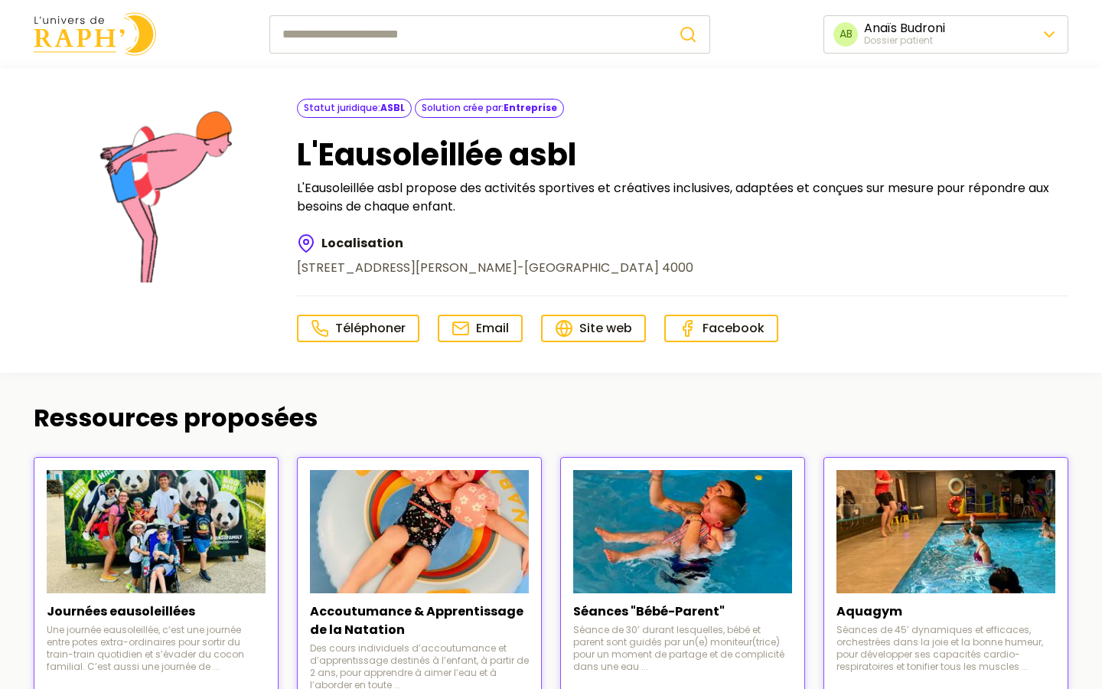
click at [432, 45] on input "search" at bounding box center [467, 34] width 397 height 38
type input "**********"
click at [666, 15] on button "submit" at bounding box center [688, 34] width 44 height 38
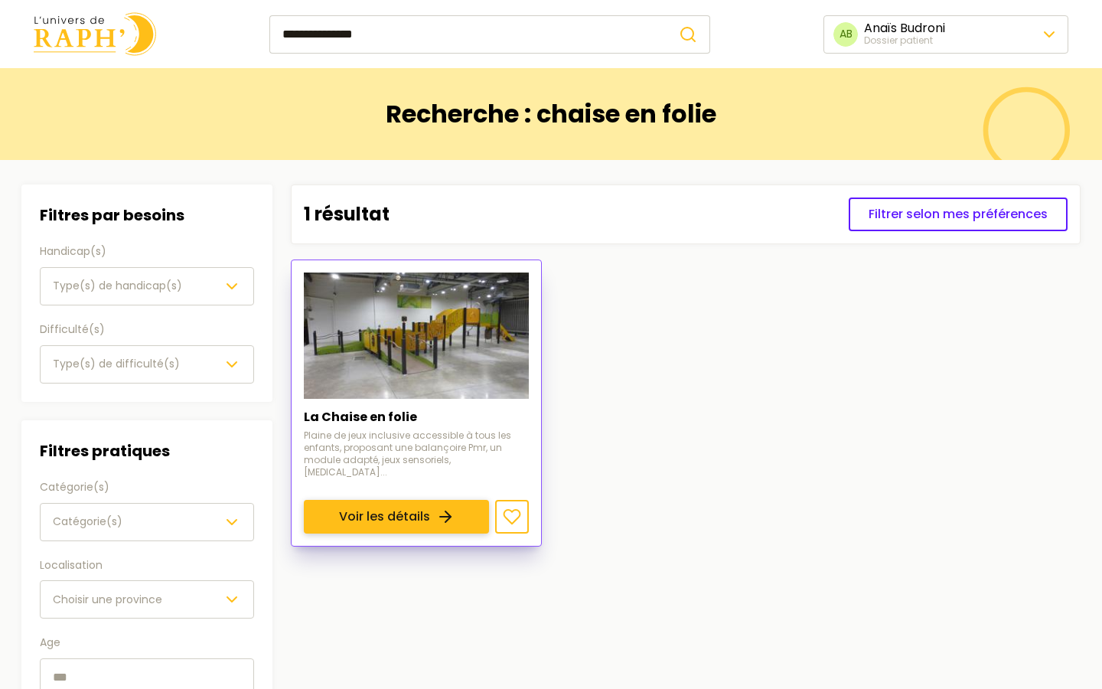
click at [427, 500] on link "Voir les détails" at bounding box center [396, 517] width 185 height 34
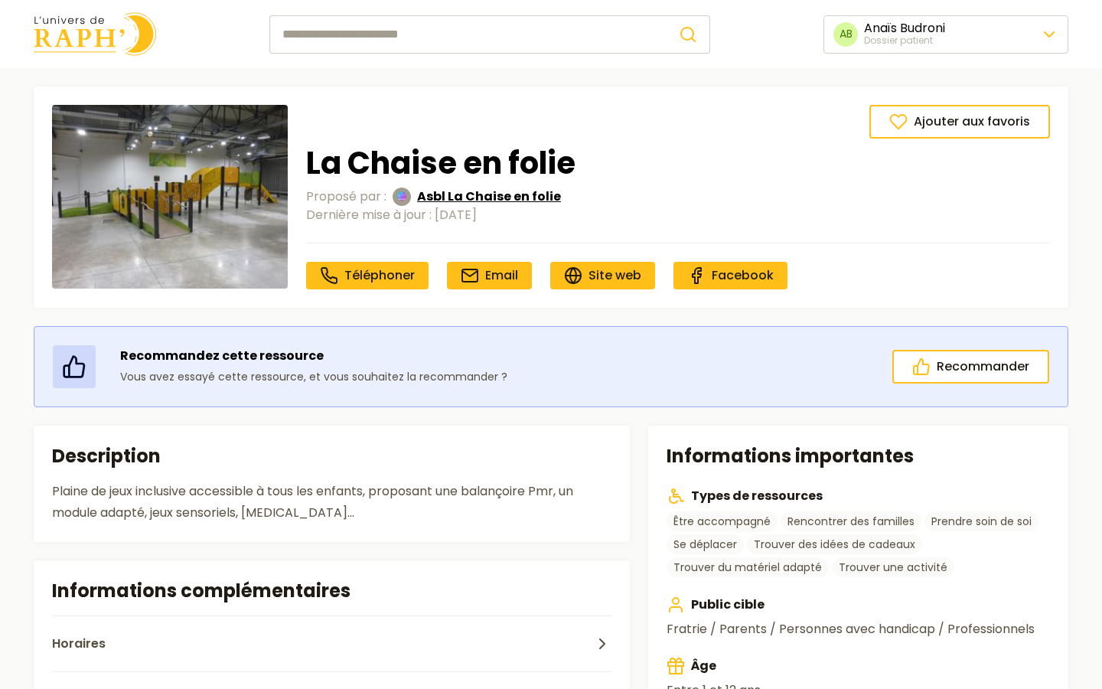
click at [448, 194] on span "Asbl La Chaise en folie" at bounding box center [489, 196] width 144 height 18
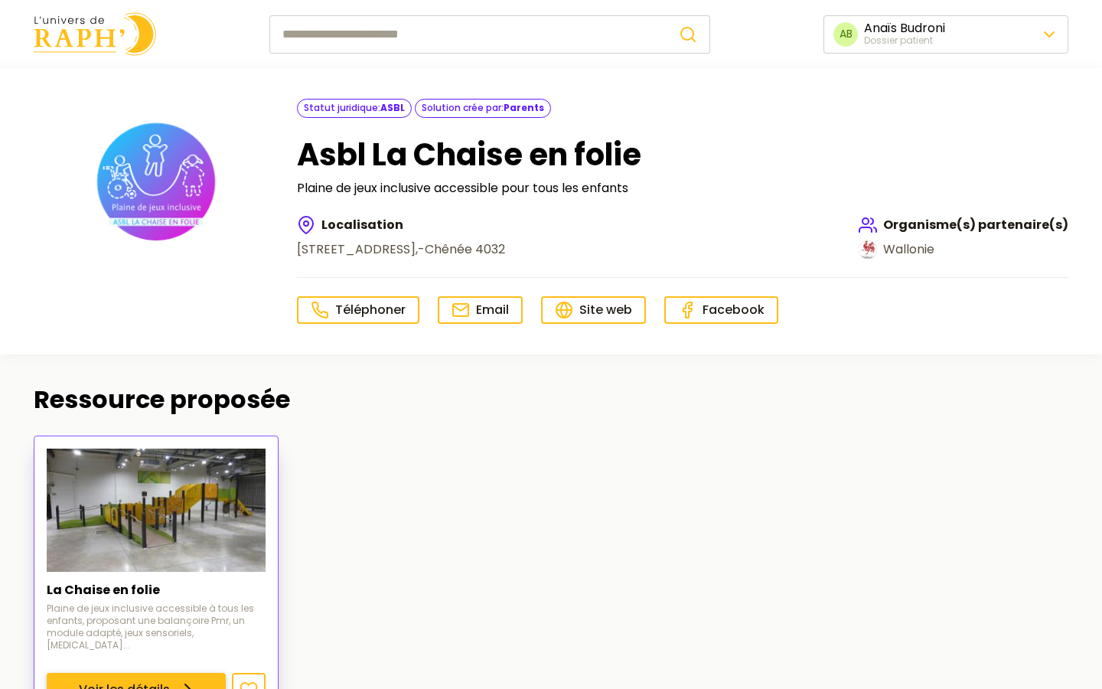
click at [126, 673] on link "Voir les détails" at bounding box center [136, 690] width 179 height 34
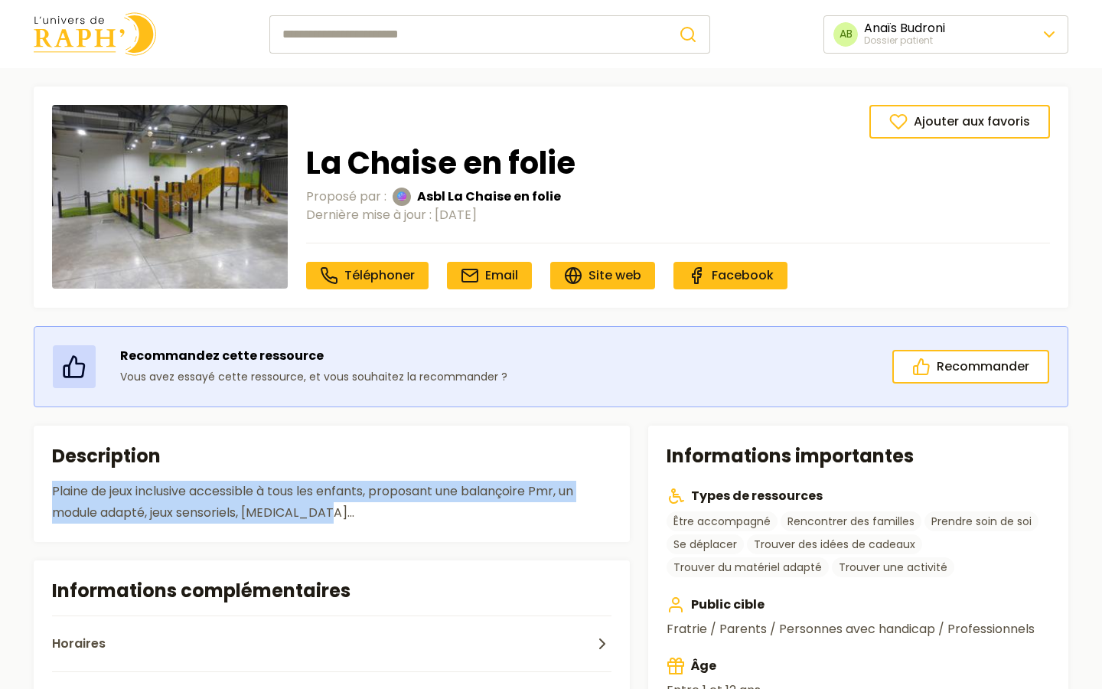
drag, startPoint x: 51, startPoint y: 491, endPoint x: 338, endPoint y: 513, distance: 287.7
click at [338, 513] on div "Plaine de jeux inclusive accessible à tous les enfants, proposant une balançoir…" at bounding box center [331, 501] width 559 height 43
copy div "Plaine de jeux inclusive accessible à tous les enfants, proposant une balançoir…"
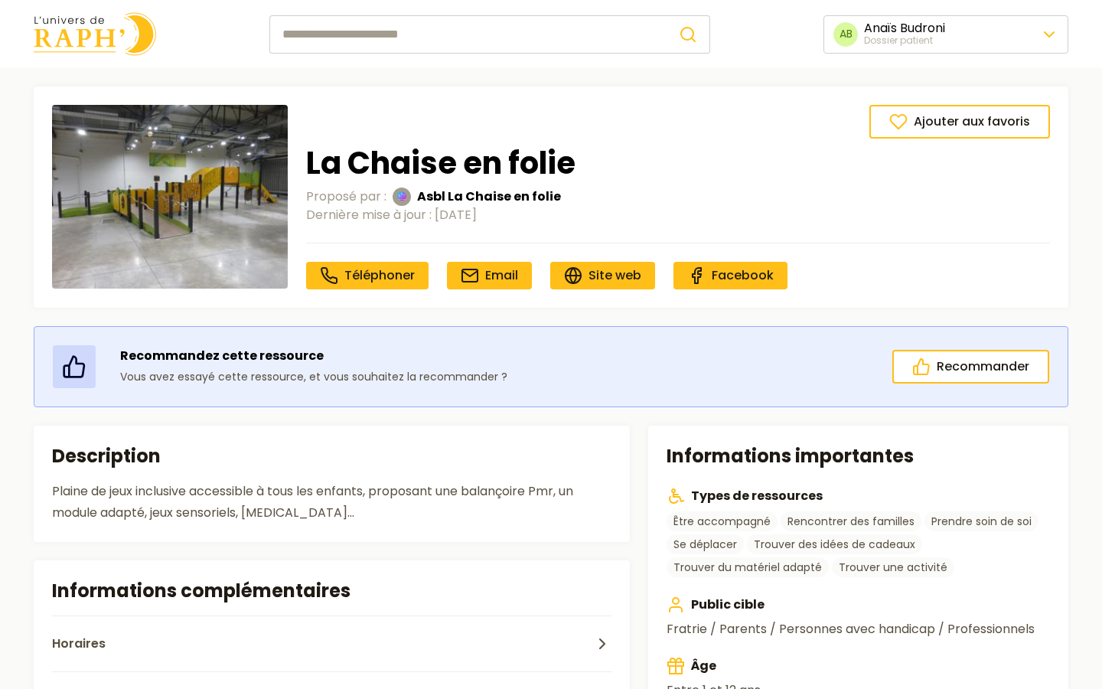
click at [314, 37] on input "search" at bounding box center [467, 34] width 397 height 38
type input "**********"
click at [666, 15] on button "submit" at bounding box center [688, 34] width 44 height 38
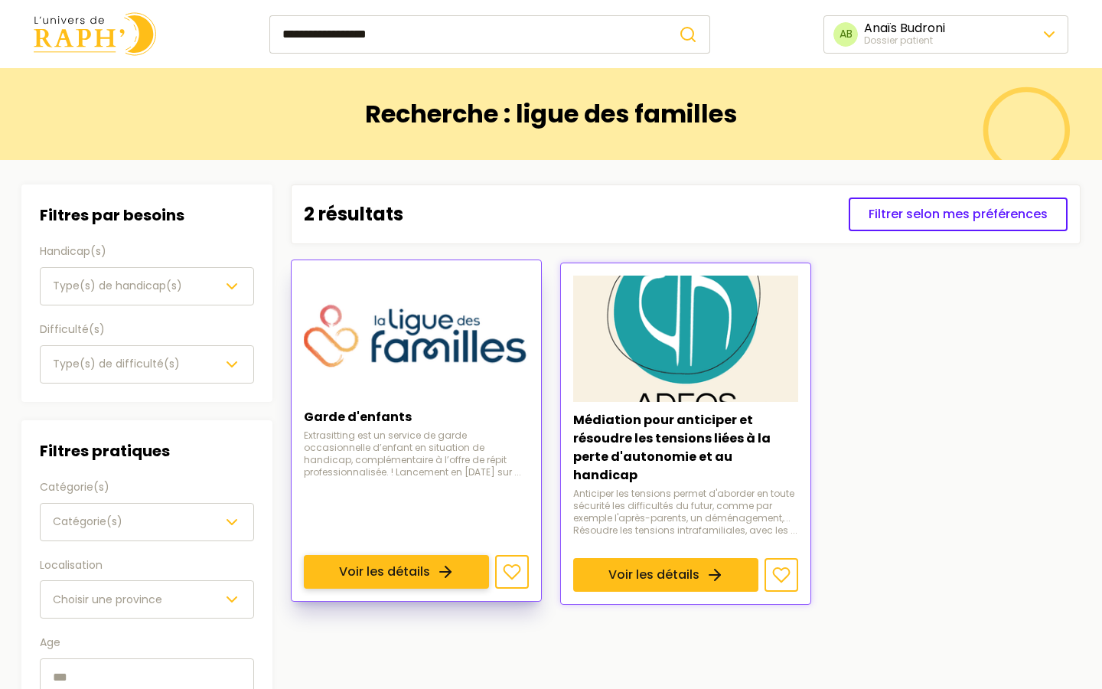
click at [373, 555] on link "Voir les détails" at bounding box center [396, 572] width 185 height 34
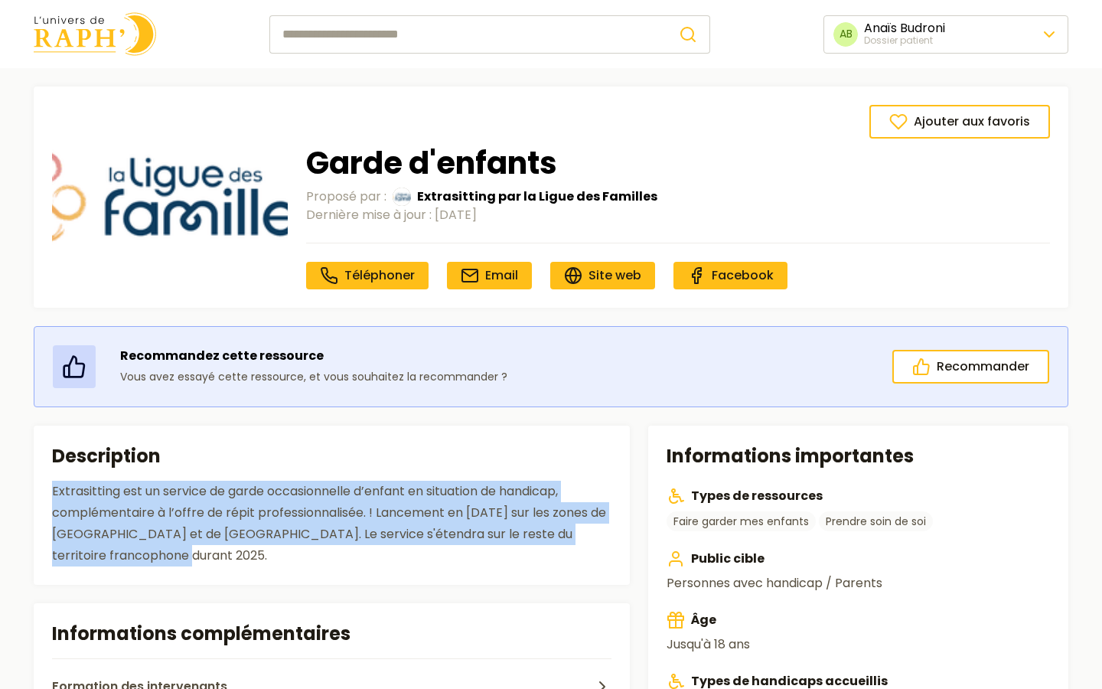
drag, startPoint x: 52, startPoint y: 489, endPoint x: 162, endPoint y: 556, distance: 129.1
click at [162, 556] on div "Extrasitting est un service de garde occasionnelle d’enfant en situation de han…" at bounding box center [331, 523] width 559 height 86
copy div "Extrasitting est un service de garde occasionnelle d’enfant en situation de han…"
click at [484, 194] on span "Extrasitting par la Ligue des Familles" at bounding box center [537, 196] width 240 height 18
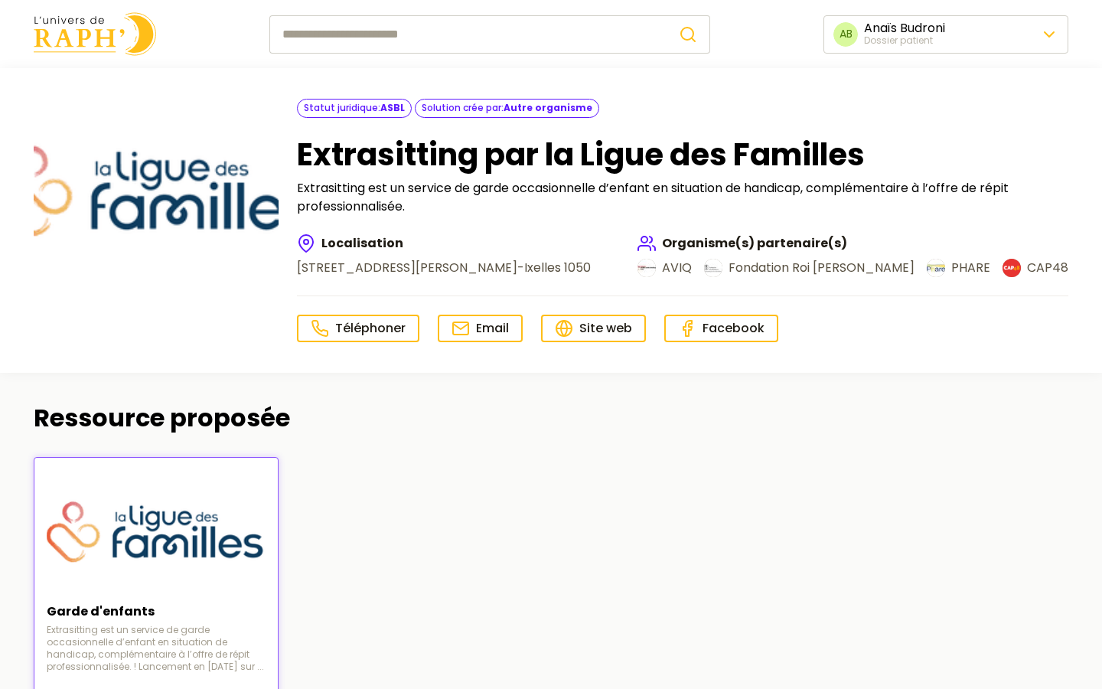
click at [417, 26] on input "search" at bounding box center [467, 34] width 397 height 38
type input "*****"
click at [341, 31] on input "*****" at bounding box center [467, 34] width 397 height 38
click at [666, 15] on button "submit" at bounding box center [688, 34] width 44 height 38
type input "*********"
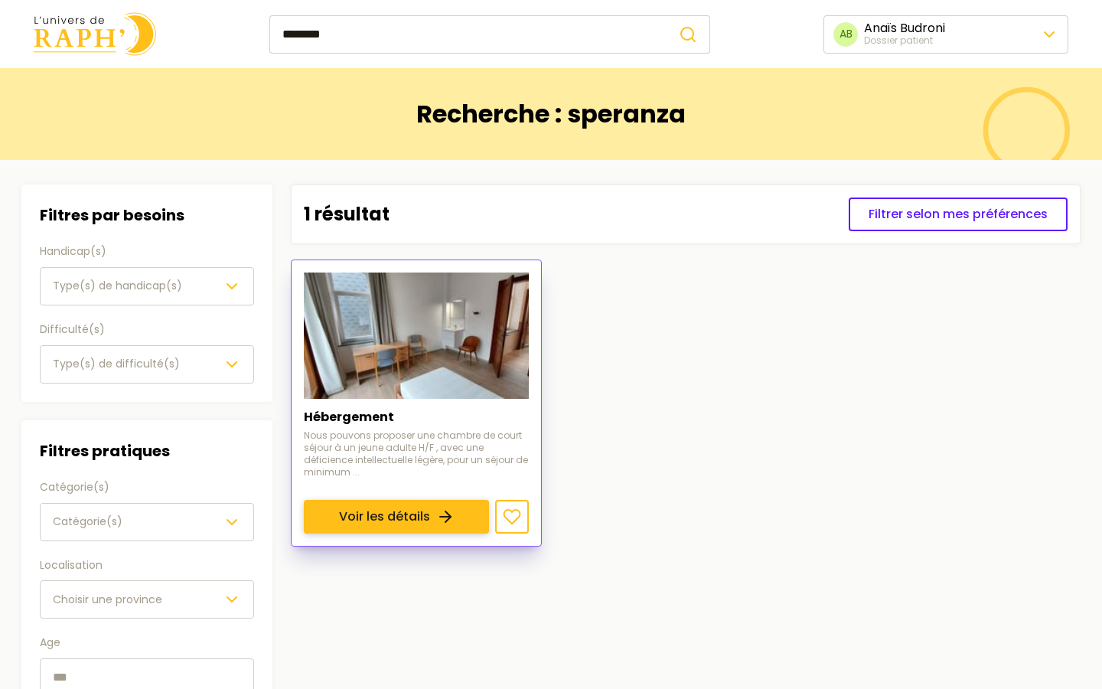
click at [415, 500] on link "Voir les détails" at bounding box center [396, 517] width 185 height 34
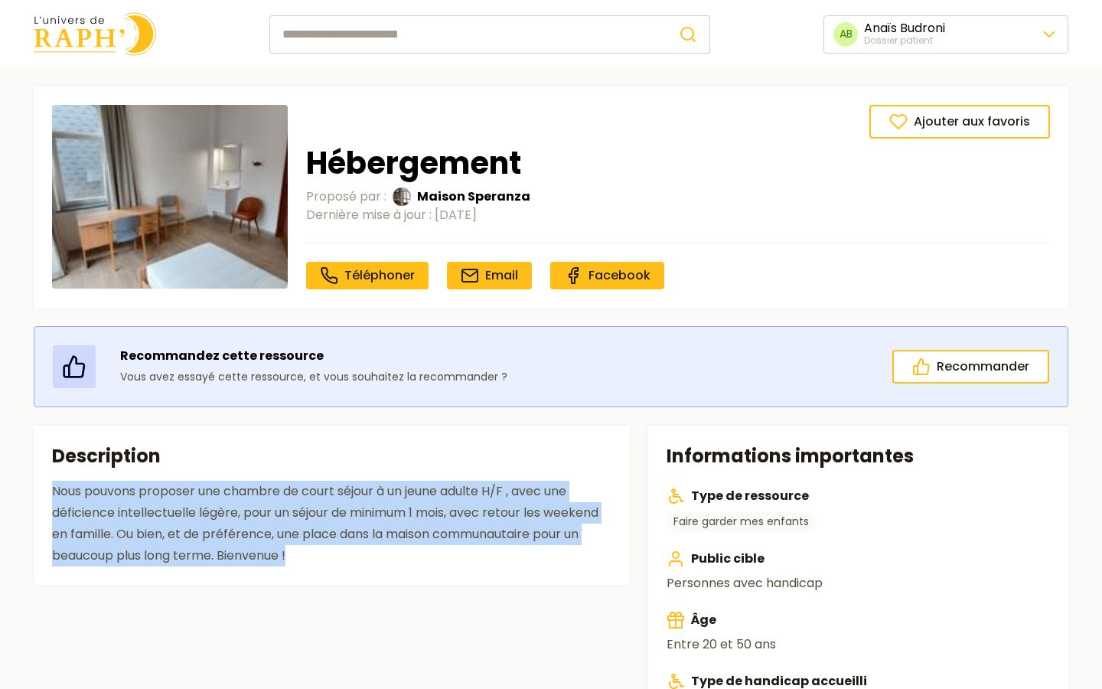
drag, startPoint x: 51, startPoint y: 489, endPoint x: 319, endPoint y: 565, distance: 278.5
click at [319, 565] on div "Nous pouvons proposer une chambre de court séjour à un jeune adulte H/F , avec …" at bounding box center [331, 523] width 559 height 86
copy div "Nous pouvons proposer une chambre de court séjour à un jeune adulte H/F , avec …"
click at [462, 191] on span "Maison Speranza" at bounding box center [473, 196] width 113 height 18
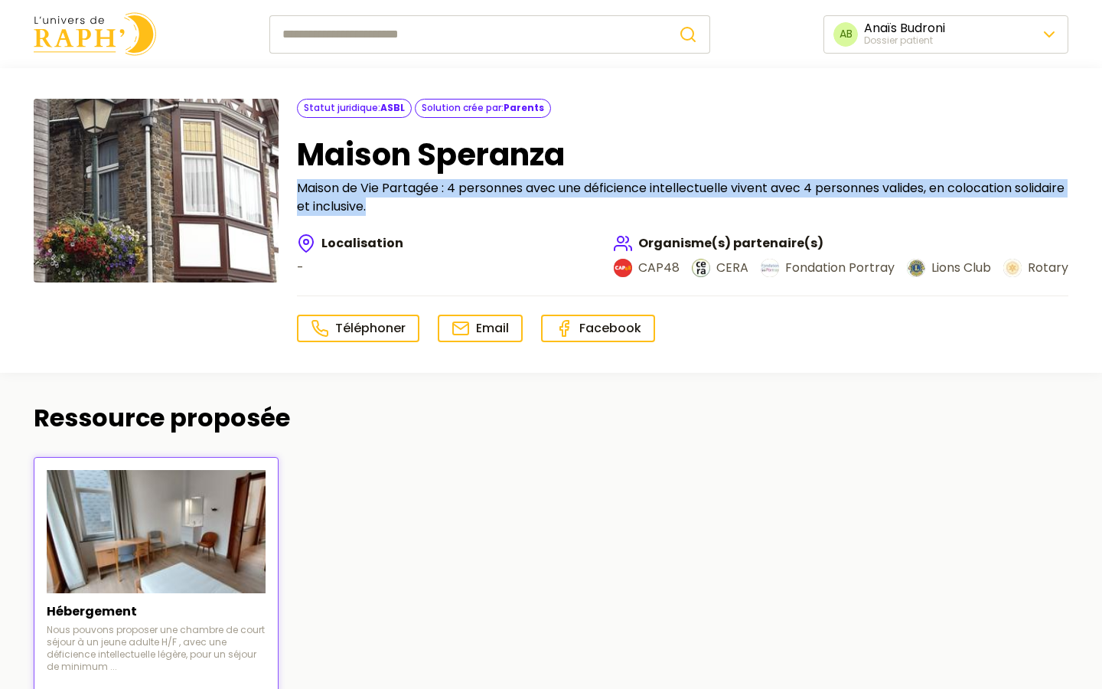
drag, startPoint x: 297, startPoint y: 187, endPoint x: 451, endPoint y: 219, distance: 157.7
click at [451, 219] on div "Statut juridique : ASBL Solution crée par : Parents Maison Speranza Maison de V…" at bounding box center [682, 220] width 771 height 243
copy p "Maison de Vie Partagée : 4 personnes avec une déficience intellectuelle vivent …"
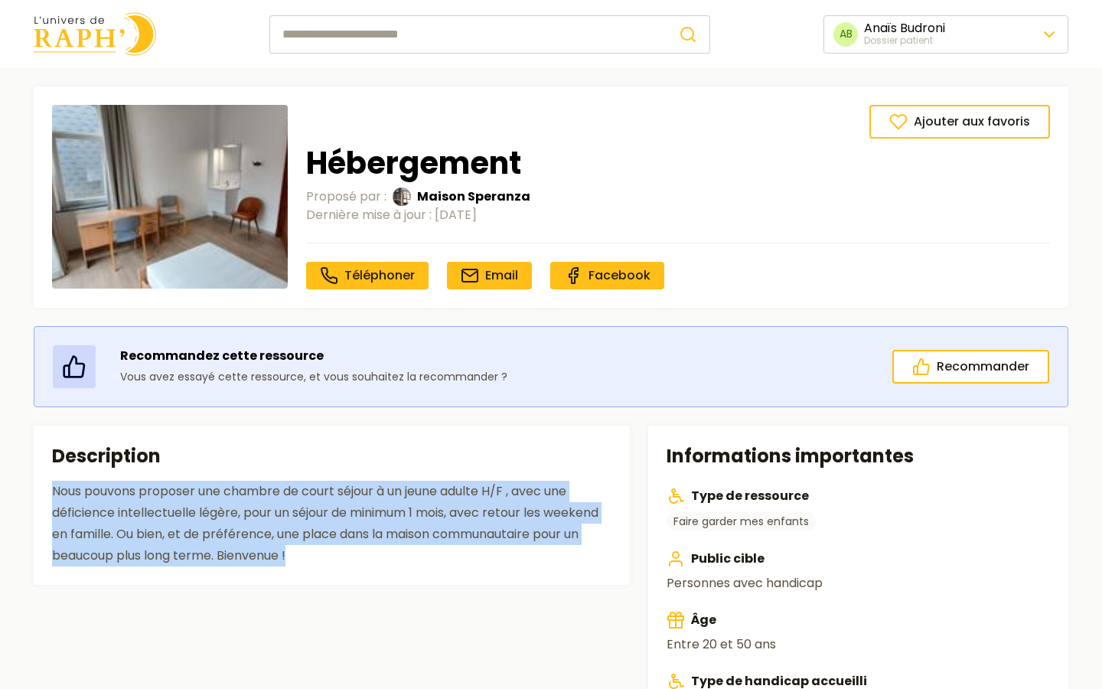
drag, startPoint x: 53, startPoint y: 491, endPoint x: 322, endPoint y: 561, distance: 278.2
click at [322, 561] on div "Nous pouvons proposer une chambre de court séjour à un jeune adulte H/F , avec …" at bounding box center [331, 523] width 559 height 86
copy div "Nous pouvons proposer une chambre de court séjour à un jeune adulte H/F , avec …"
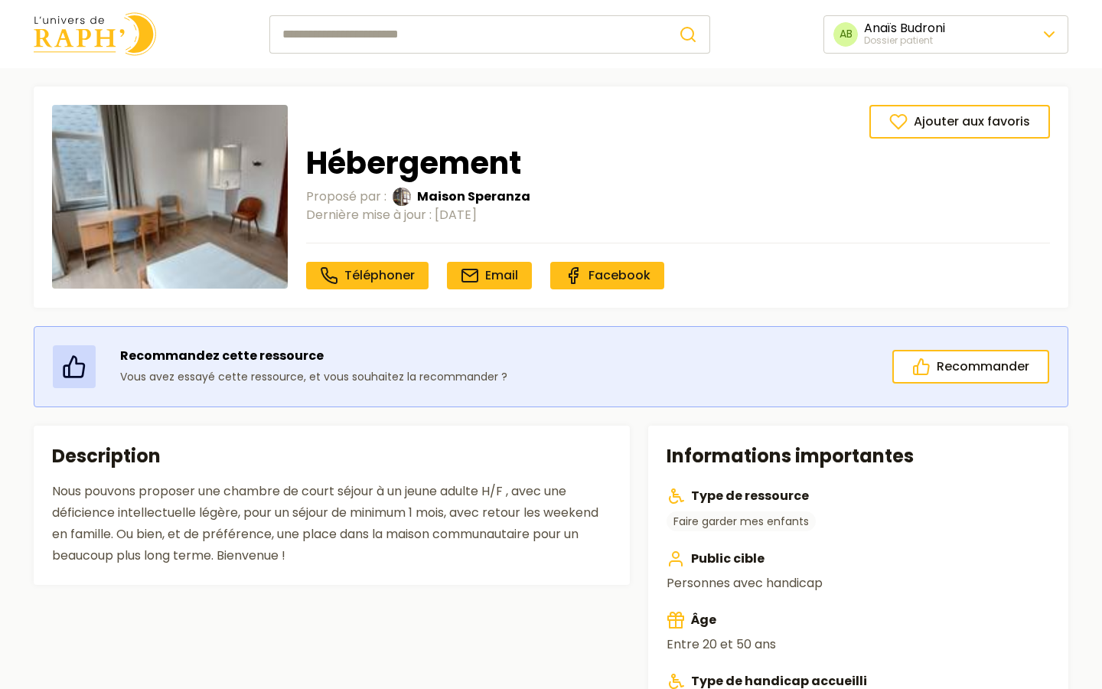
click at [394, 26] on input "search" at bounding box center [467, 34] width 397 height 38
type input "***"
click at [666, 15] on button "submit" at bounding box center [688, 34] width 44 height 38
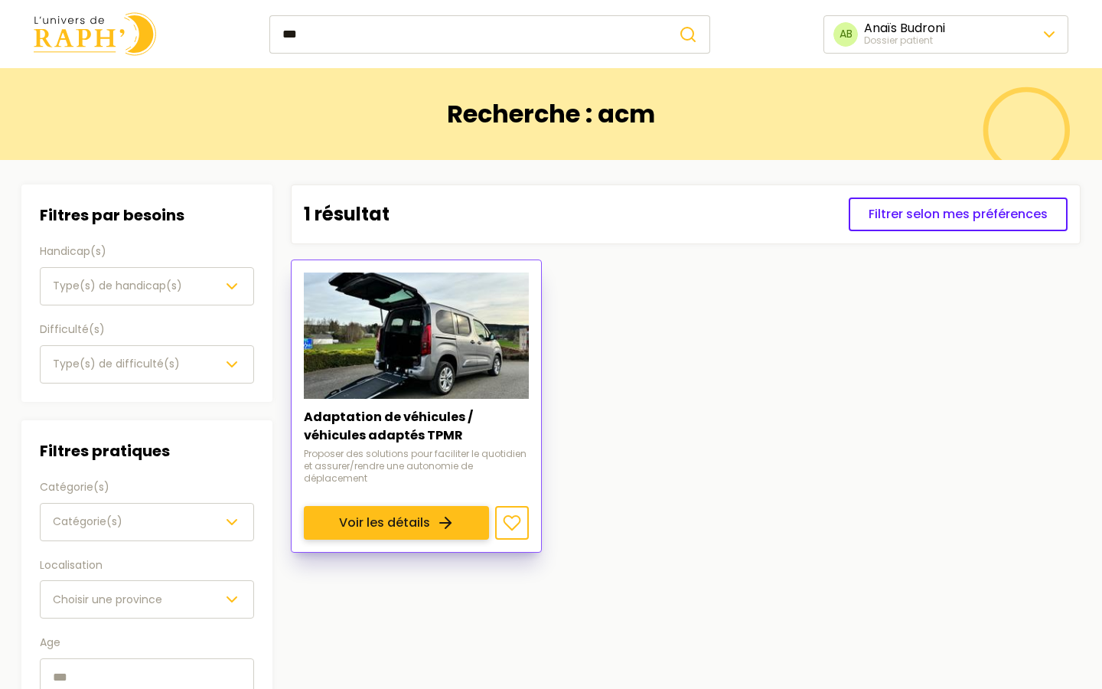
click at [379, 507] on link "Voir les détails" at bounding box center [396, 524] width 185 height 34
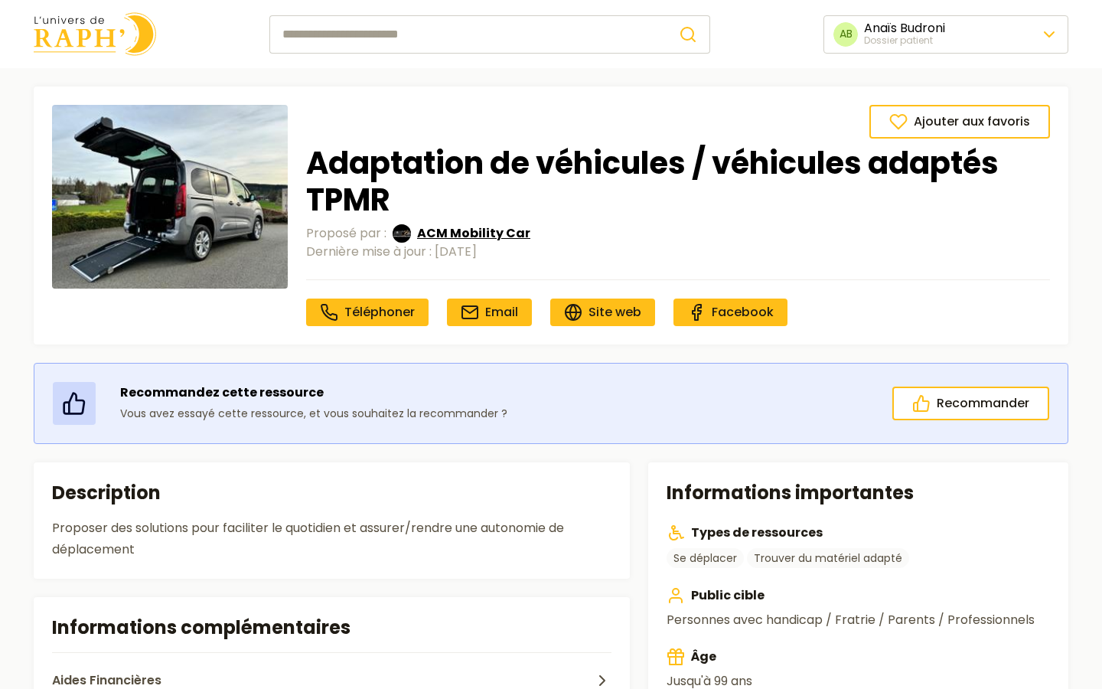
click at [441, 234] on span "ACM Mobility Car" at bounding box center [473, 233] width 113 height 18
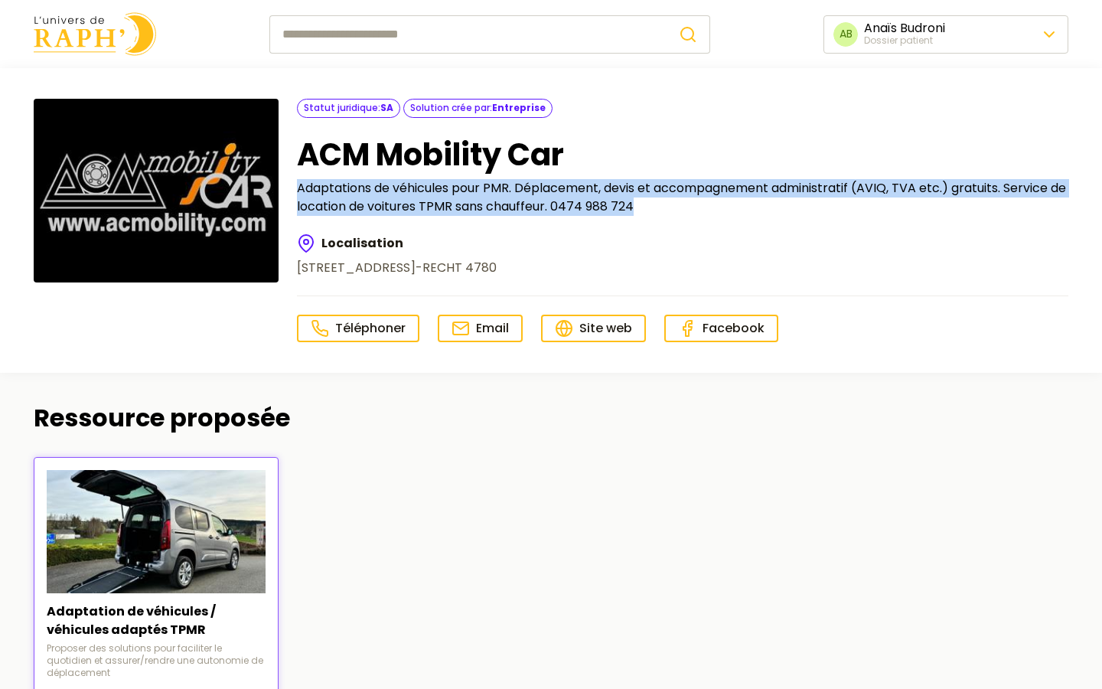
drag, startPoint x: 298, startPoint y: 189, endPoint x: 656, endPoint y: 223, distance: 359.7
click at [656, 223] on div "Statut juridique : SA Solution crée par : Entreprise ACM Mobility Car Adaptatio…" at bounding box center [682, 220] width 771 height 243
copy p "Adaptations de véhicules pour PMR. Déplacement, devis et accompagnement adminis…"
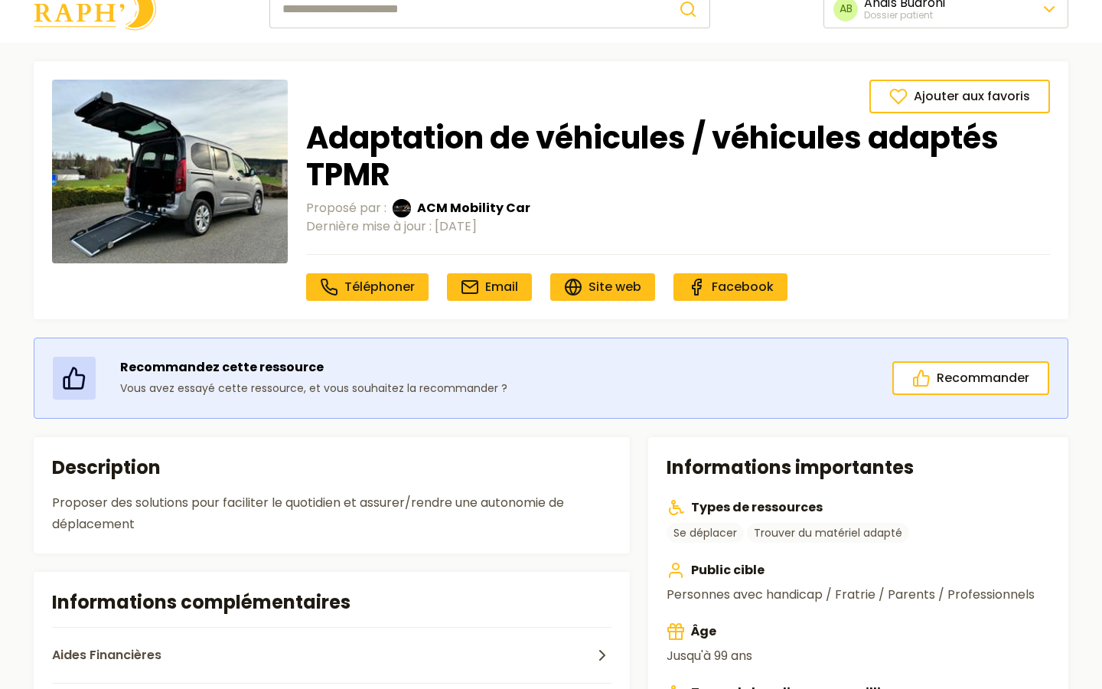
scroll to position [31, 0]
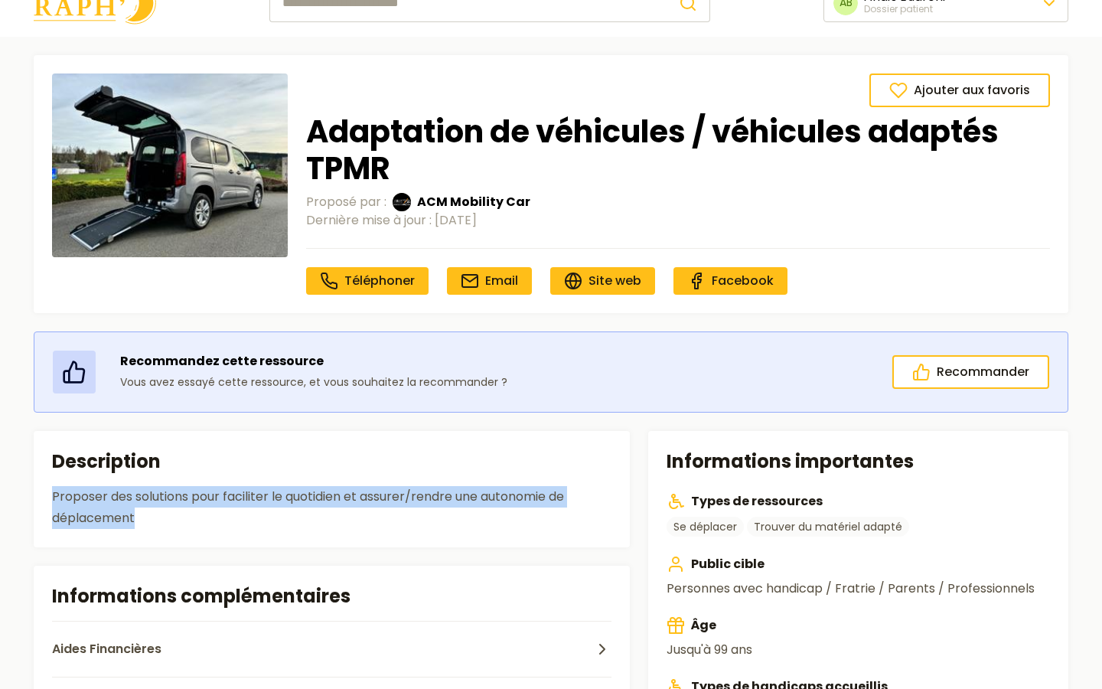
drag, startPoint x: 159, startPoint y: 513, endPoint x: 50, endPoint y: 486, distance: 112.6
click at [50, 486] on section "Description Proposer des solutions pour faciliter le quotidien et assurer/rendr…" at bounding box center [332, 489] width 596 height 116
copy div "Proposer des solutions pour faciliter le quotidien et assurer/rendre une autono…"
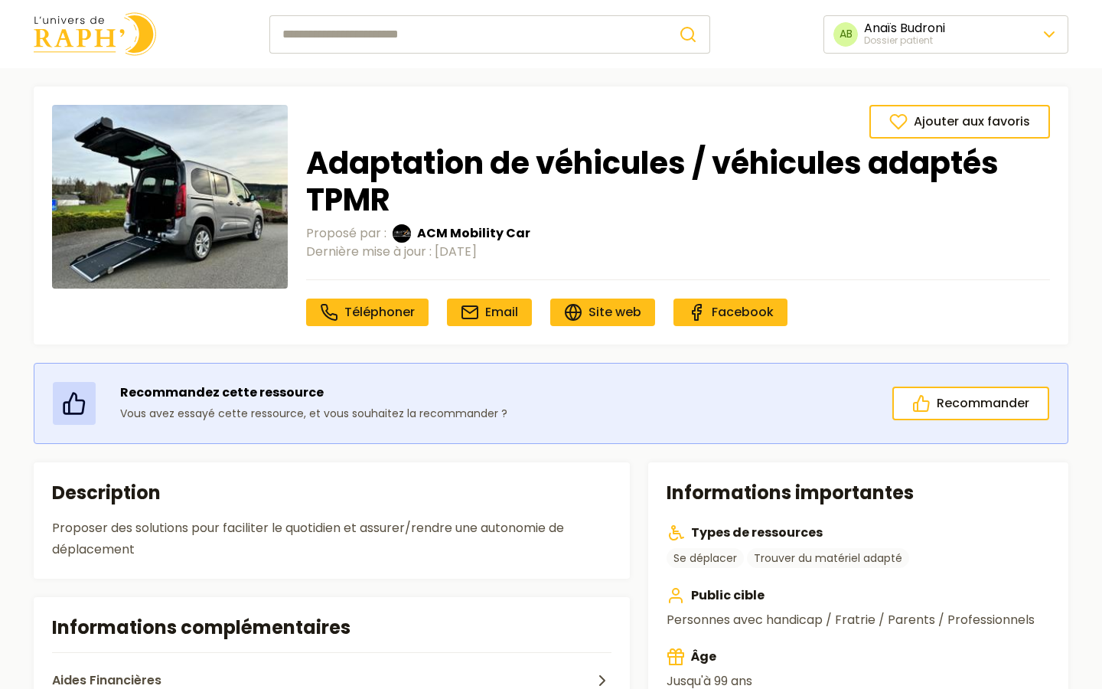
click at [423, 46] on input "search" at bounding box center [467, 34] width 397 height 38
type input "***"
click at [666, 15] on button "submit" at bounding box center [688, 34] width 44 height 38
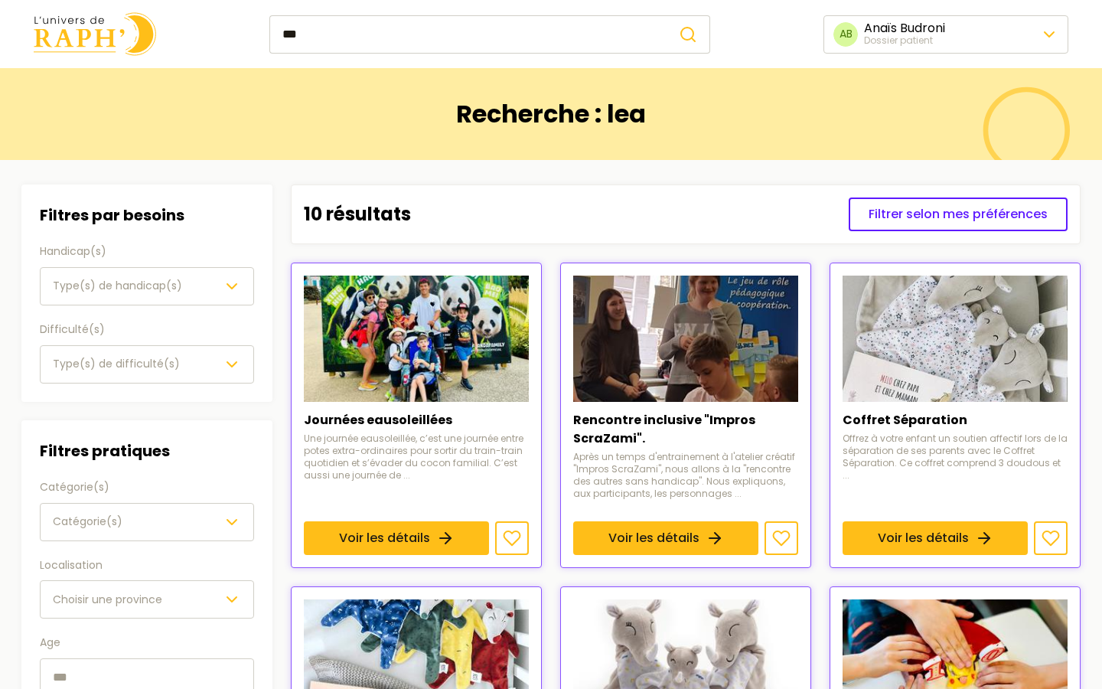
drag, startPoint x: 394, startPoint y: 42, endPoint x: 278, endPoint y: 36, distance: 116.5
click at [278, 36] on input "***" at bounding box center [467, 34] width 397 height 38
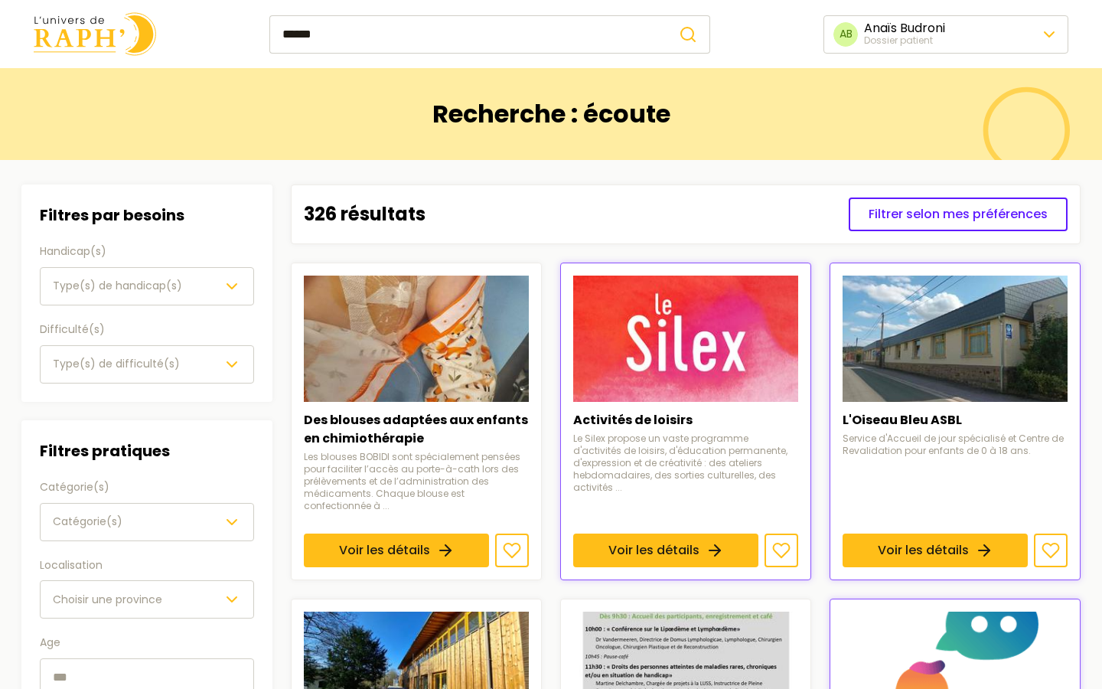
type input "******"
click at [666, 15] on button "submit" at bounding box center [688, 34] width 44 height 38
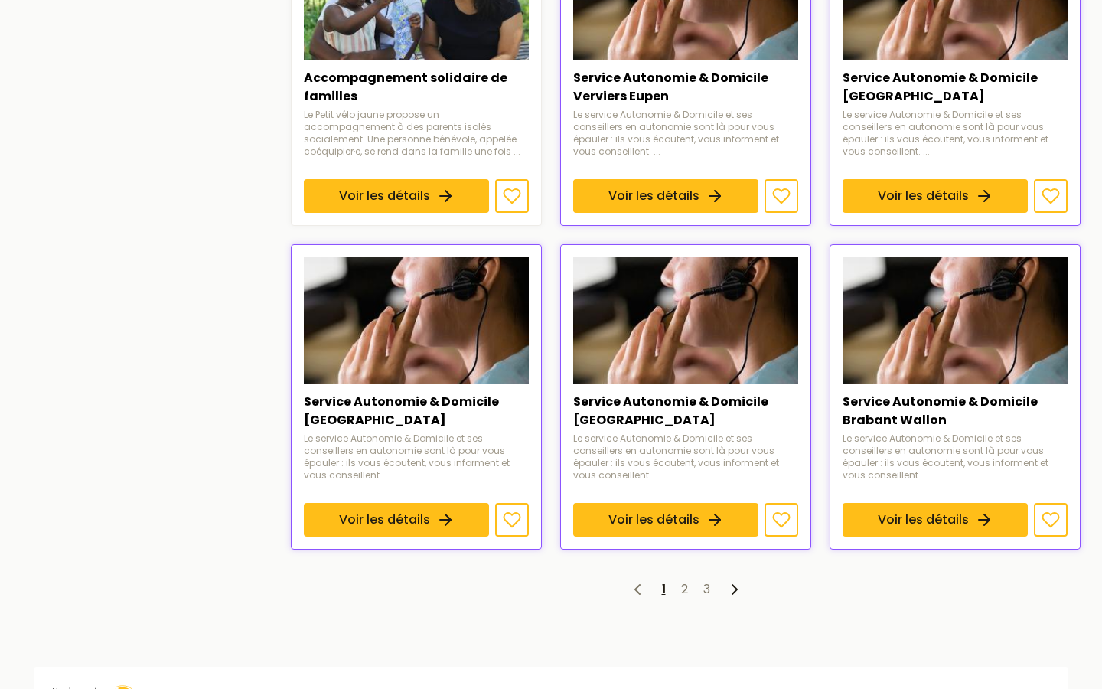
scroll to position [1109, 0]
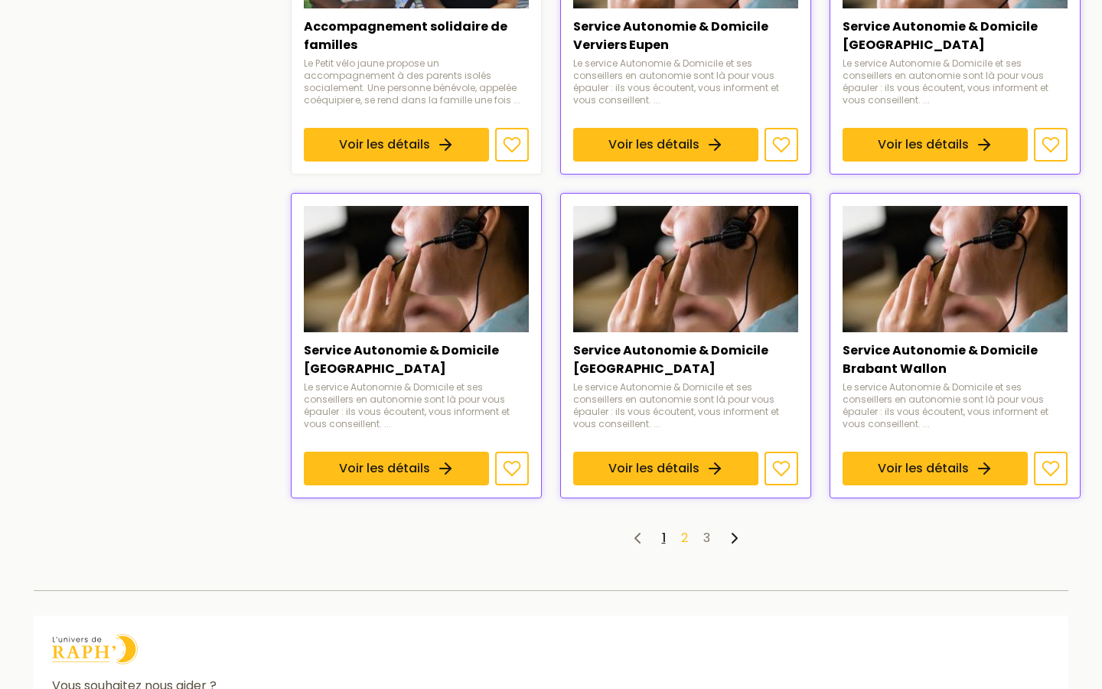
click at [681, 529] on link "2" at bounding box center [684, 538] width 7 height 18
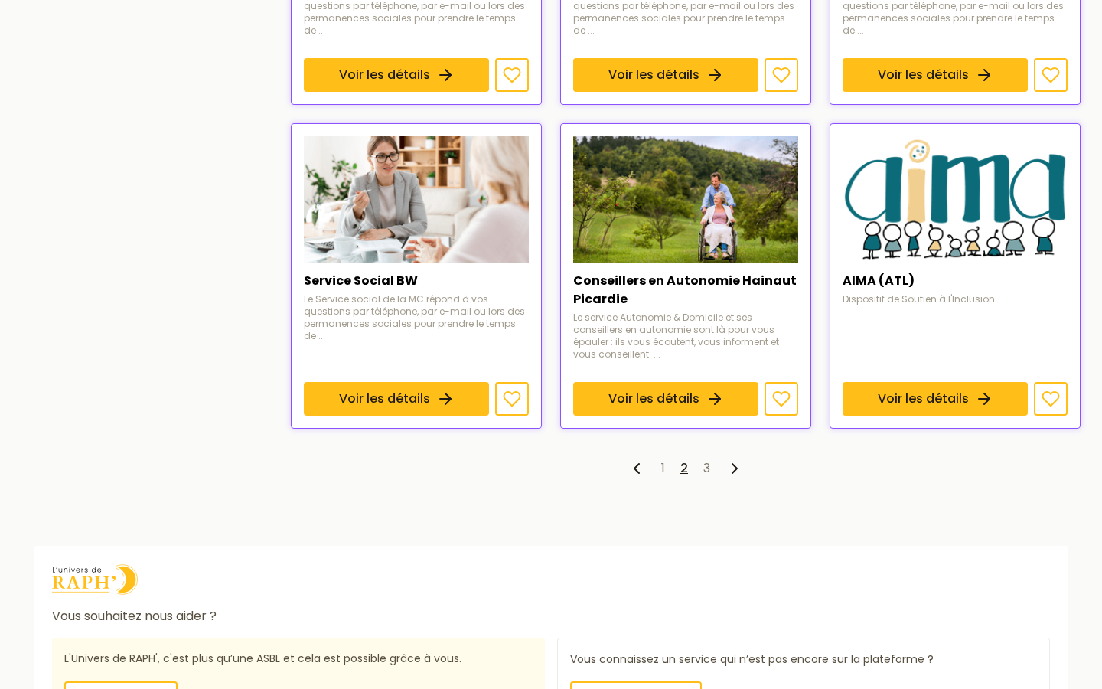
scroll to position [1193, 0]
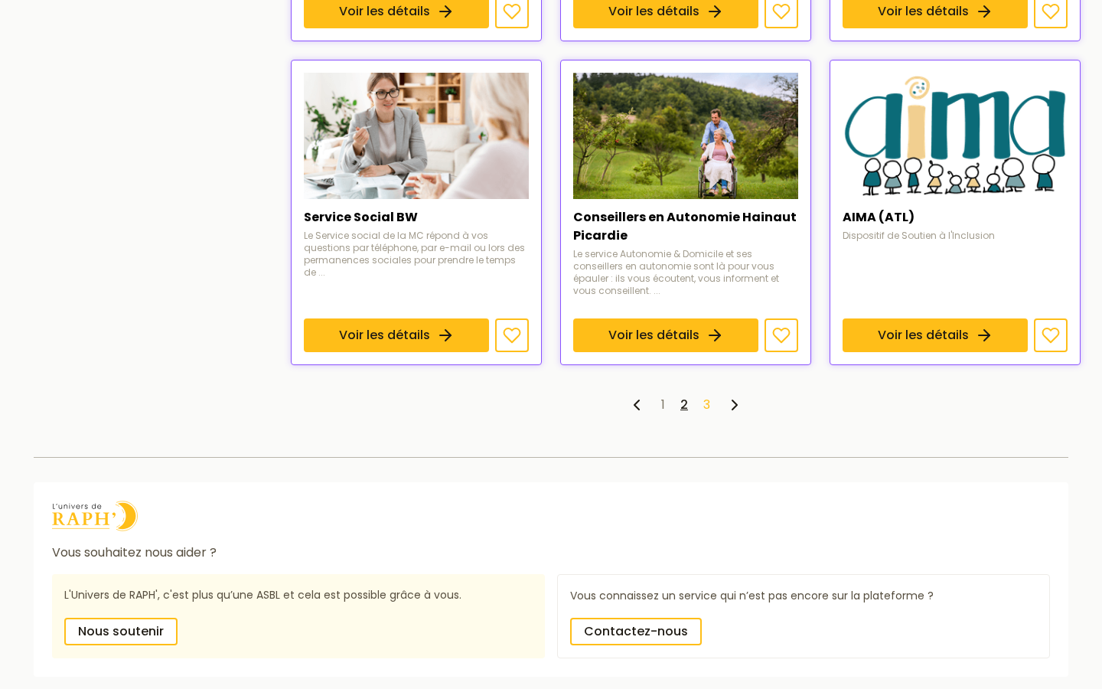
click at [705, 396] on link "3" at bounding box center [706, 405] width 7 height 18
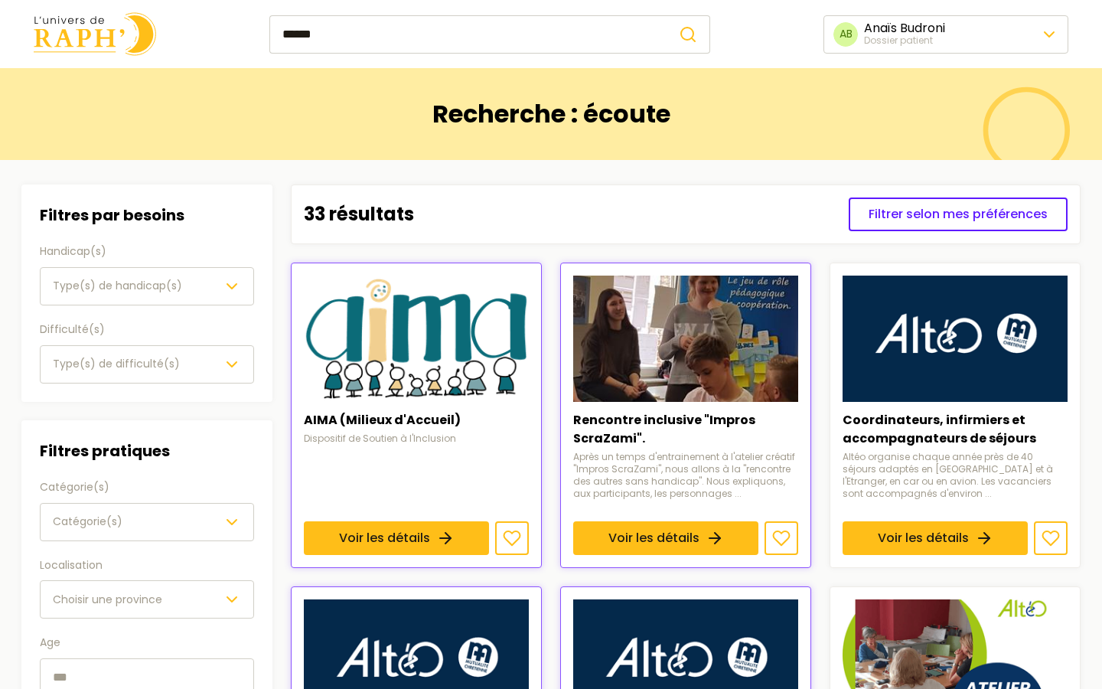
click at [461, 30] on input "******" at bounding box center [467, 34] width 397 height 38
drag, startPoint x: 461, startPoint y: 30, endPoint x: 259, endPoint y: 26, distance: 202.8
click at [259, 26] on div "****** AB Anaïs Budroni Dossier patient" at bounding box center [550, 34] width 1083 height 44
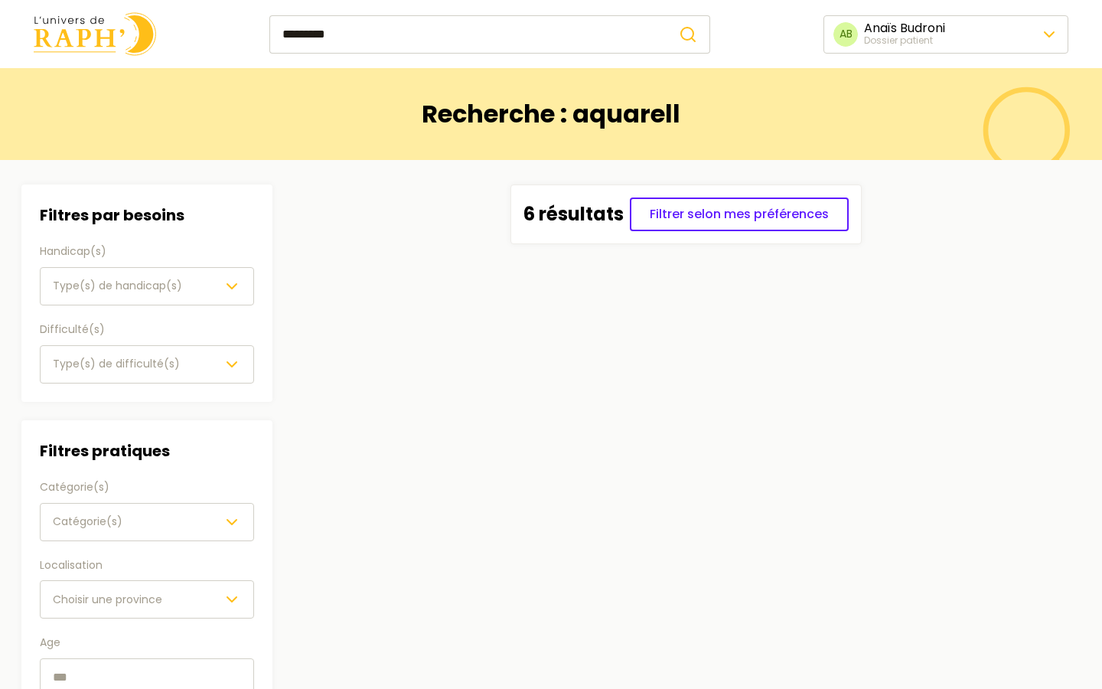
type input "*********"
click at [666, 15] on button "submit" at bounding box center [688, 34] width 44 height 38
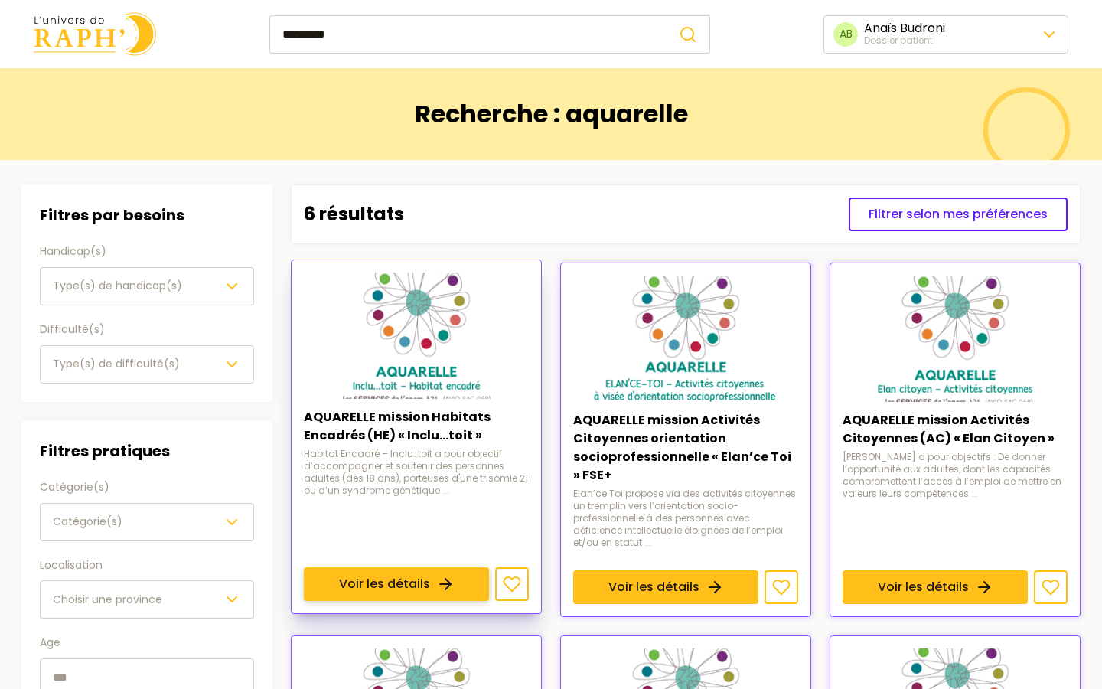
click at [413, 567] on link "Voir les détails" at bounding box center [396, 584] width 185 height 34
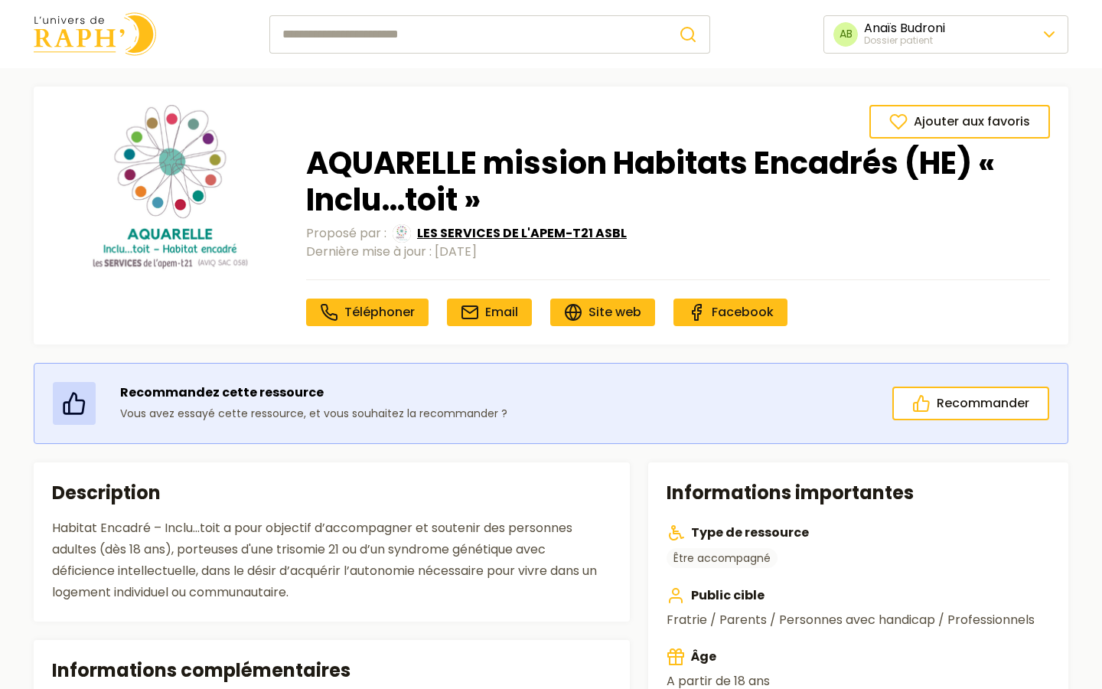
click at [462, 236] on span "LES SERVICES DE L'APEM-T21 ASBL" at bounding box center [522, 233] width 210 height 18
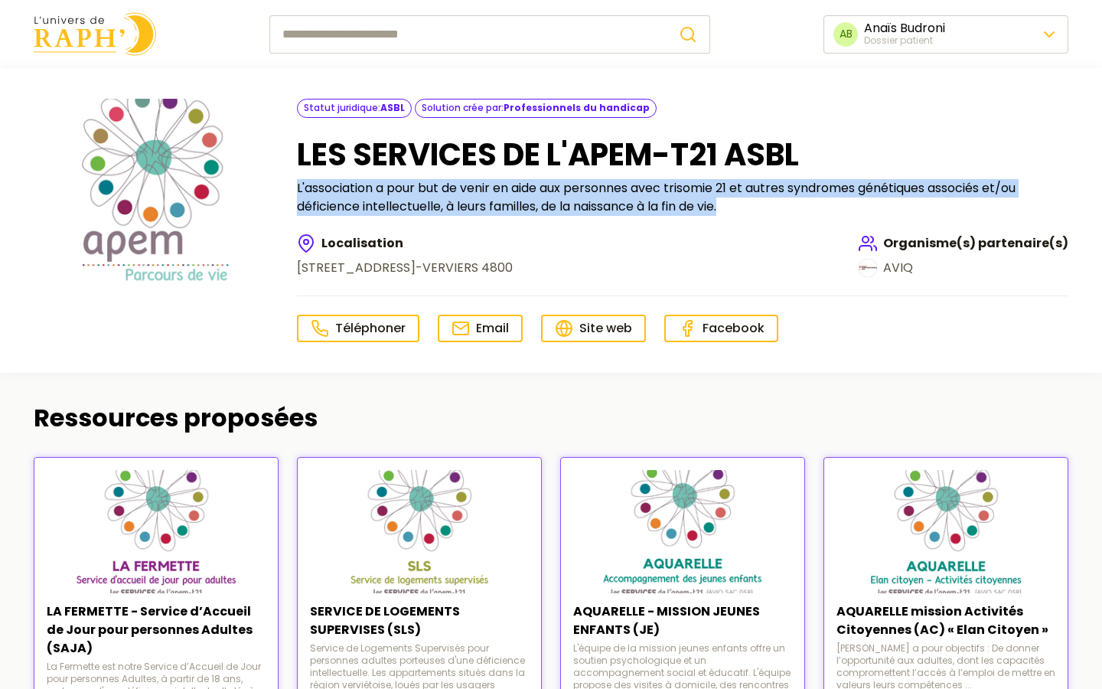
drag, startPoint x: 296, startPoint y: 185, endPoint x: 740, endPoint y: 217, distance: 444.9
click at [740, 217] on div "Statut juridique : ASBL Solution crée par : Professionnels du handicap LES SERV…" at bounding box center [682, 220] width 771 height 243
copy p "L'association a pour but de venir en aide aux personnes avec trisomie 21 et aut…"
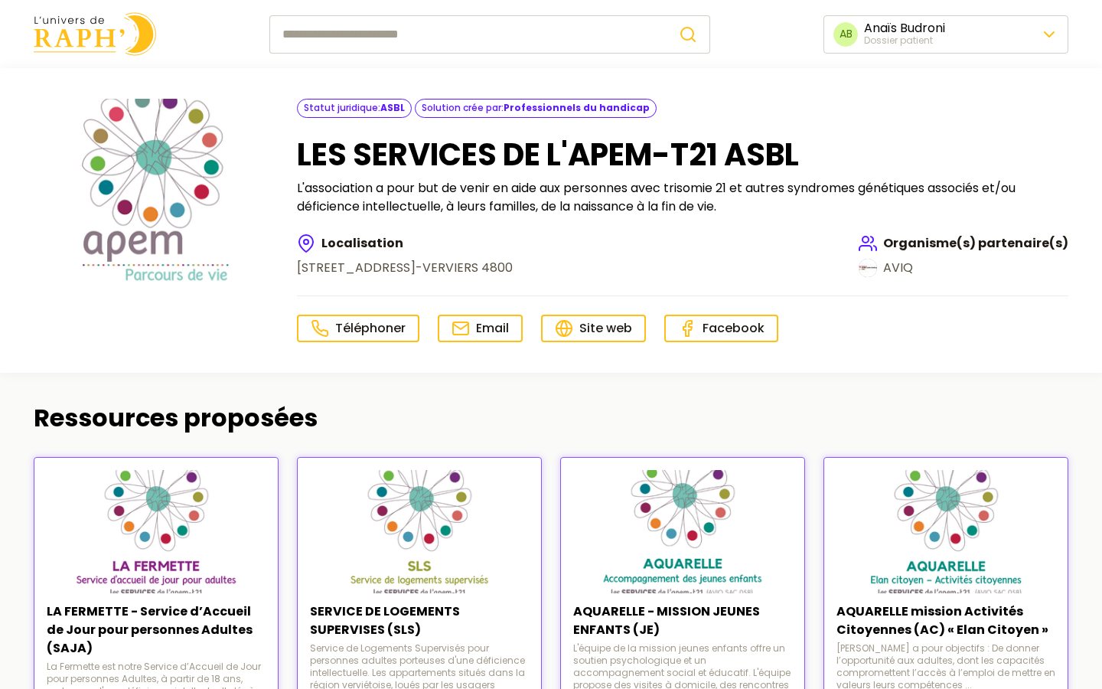
click at [390, 30] on input "search" at bounding box center [467, 34] width 397 height 38
type input "**********"
click at [666, 15] on button "submit" at bounding box center [688, 34] width 44 height 38
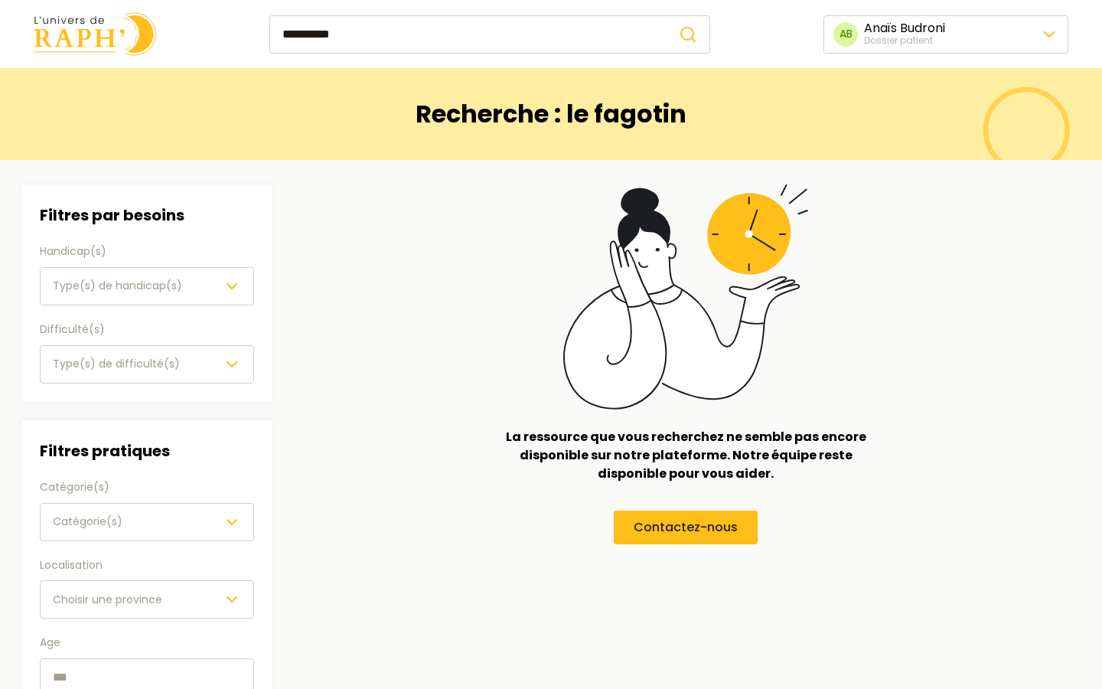
drag, startPoint x: 371, startPoint y: 36, endPoint x: 265, endPoint y: 34, distance: 105.6
click at [265, 34] on div "**********" at bounding box center [550, 34] width 1083 height 44
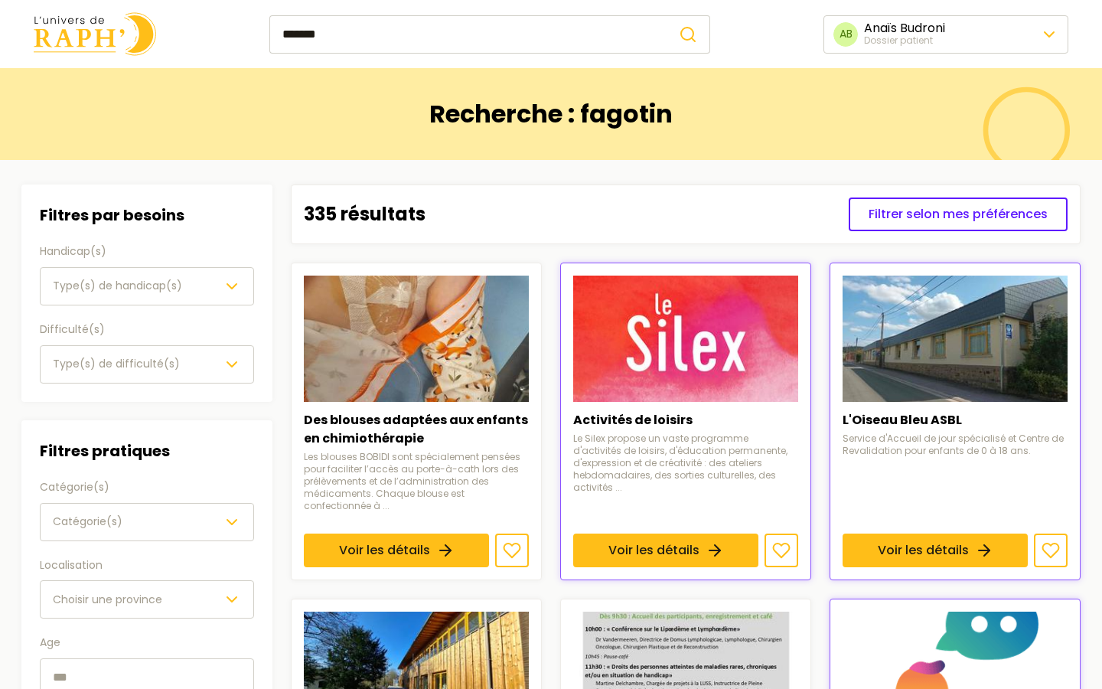
type input "*******"
click at [666, 15] on button "submit" at bounding box center [688, 34] width 44 height 38
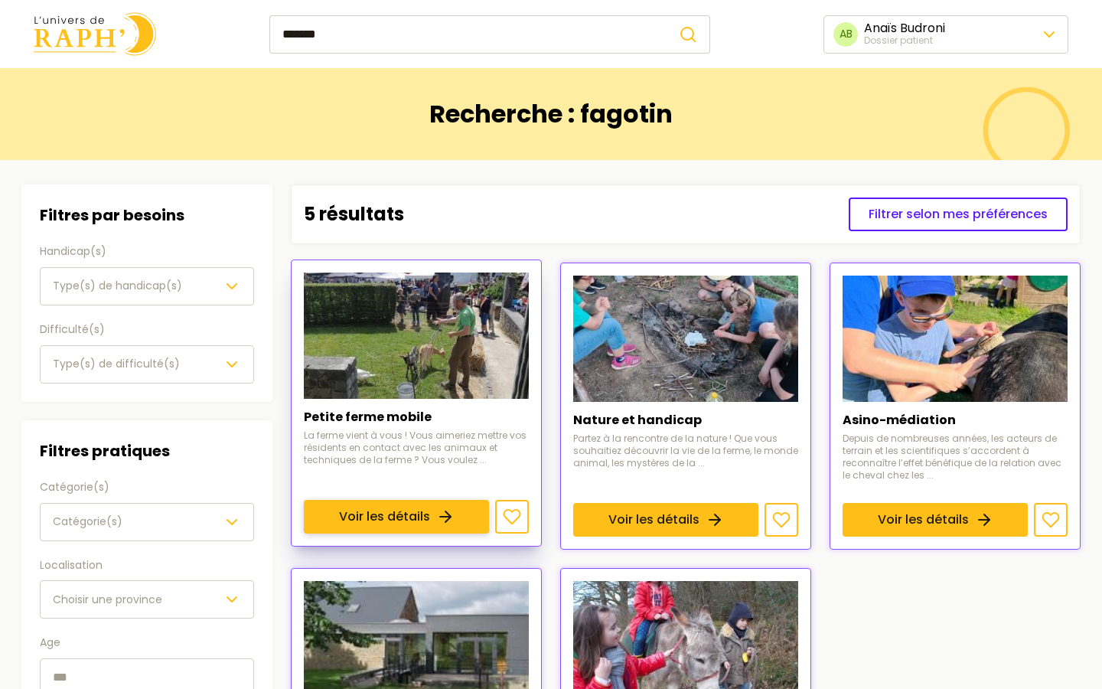
click at [403, 500] on link "Voir les détails" at bounding box center [396, 517] width 185 height 34
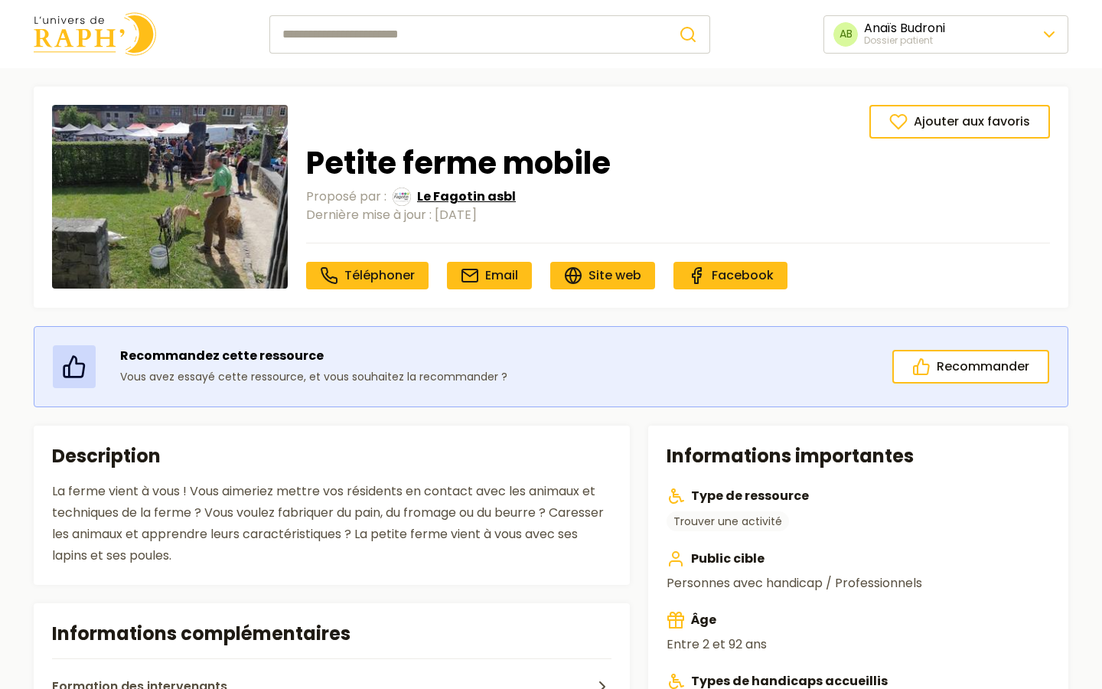
click at [440, 191] on span "Le Fagotin asbl" at bounding box center [466, 196] width 99 height 18
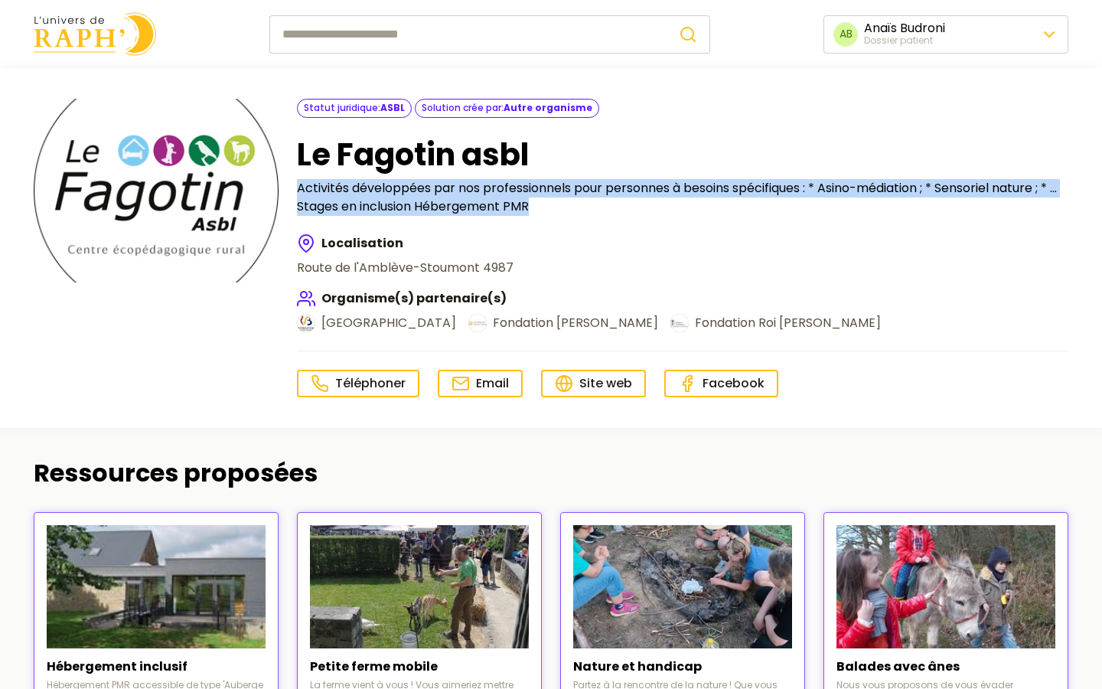
drag, startPoint x: 299, startPoint y: 184, endPoint x: 565, endPoint y: 210, distance: 266.7
click at [565, 210] on p "Activités développées par nos professionnels pour personnes à besoins spécifiqu…" at bounding box center [682, 197] width 771 height 37
copy p "Activités développées par nos professionnels pour personnes à besoins spécifiqu…"
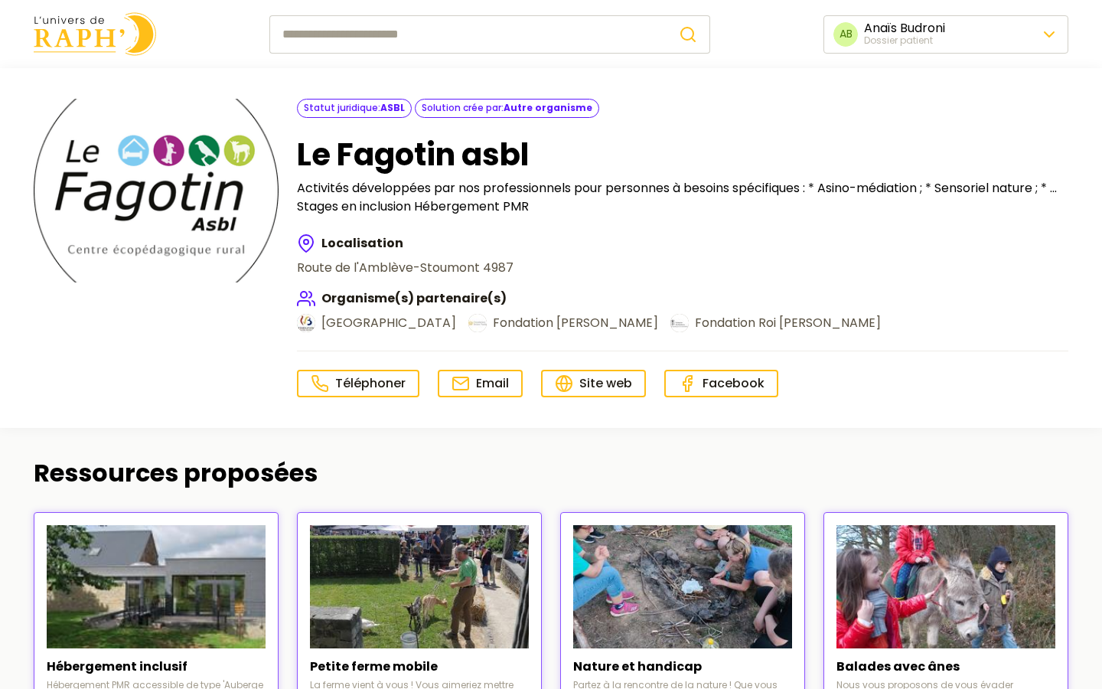
click at [558, 247] on div "Localisation Route de l'Amblève - Stoumont 4987 Organisme(s) partenaire(s) Fédé…" at bounding box center [682, 283] width 771 height 98
click at [380, 35] on input "search" at bounding box center [467, 34] width 397 height 38
type input "*********"
click at [666, 15] on button "submit" at bounding box center [688, 34] width 44 height 38
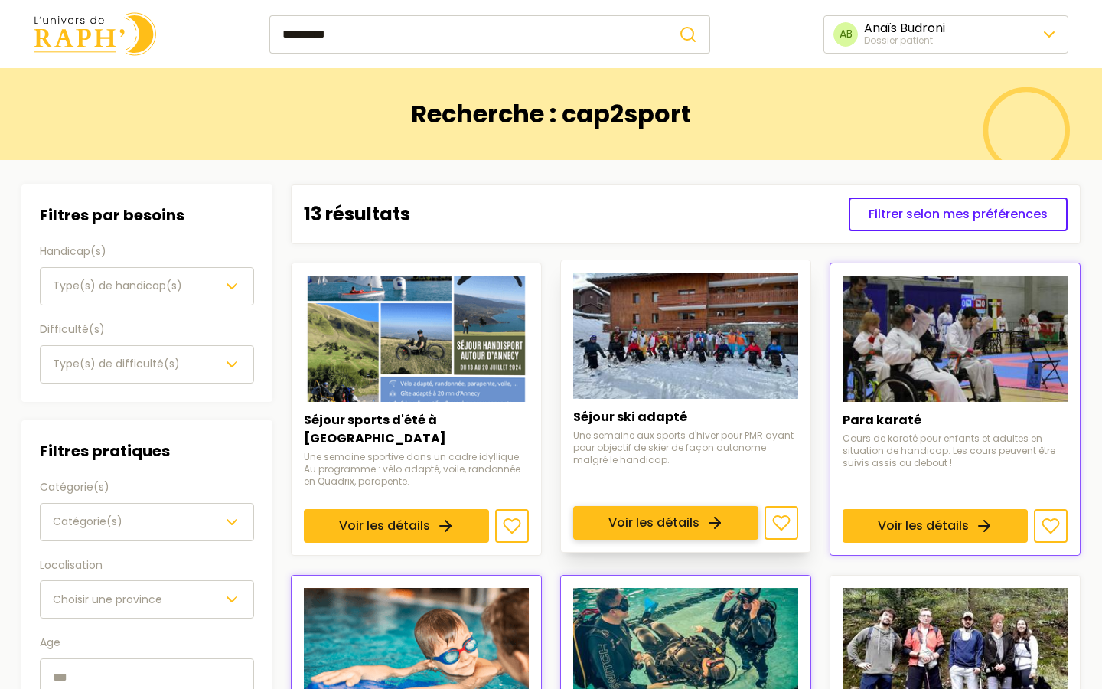
click at [715, 507] on link "Voir les détails" at bounding box center [665, 524] width 185 height 34
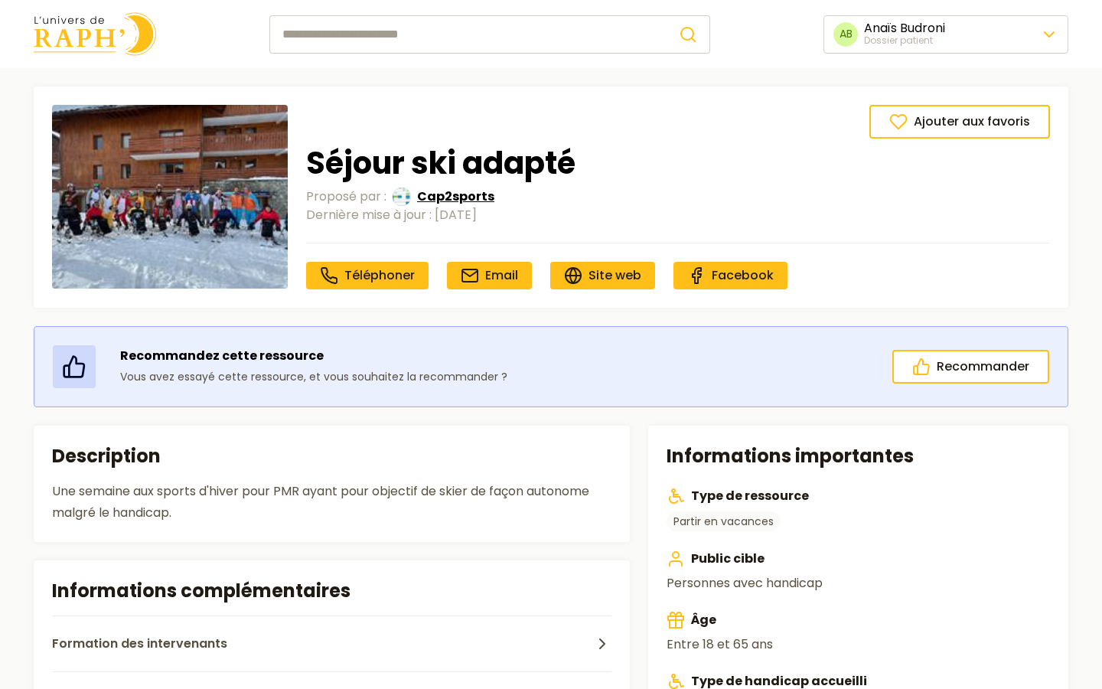
click at [476, 199] on span "Cap2sports" at bounding box center [455, 196] width 77 height 18
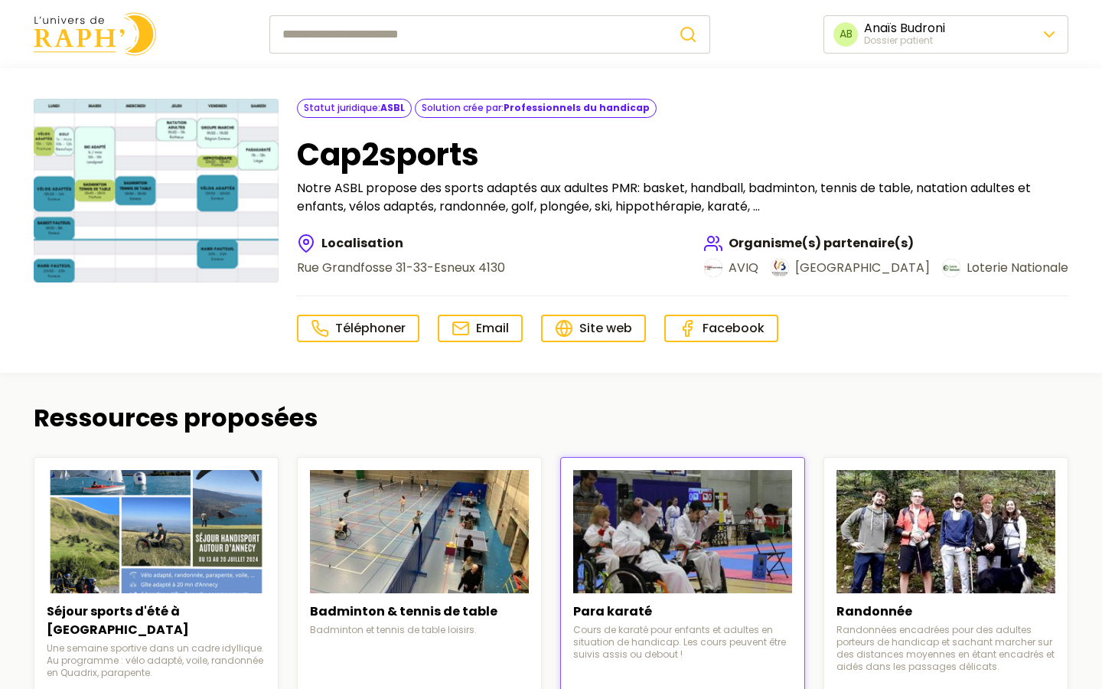
click at [243, 341] on header "Statut juridique : ASBL Solution crée par : Professionnels du handicap Cap2spor…" at bounding box center [551, 220] width 1102 height 304
click at [290, 32] on input "search" at bounding box center [467, 34] width 397 height 38
type input "*****"
click at [666, 15] on button "submit" at bounding box center [688, 34] width 44 height 38
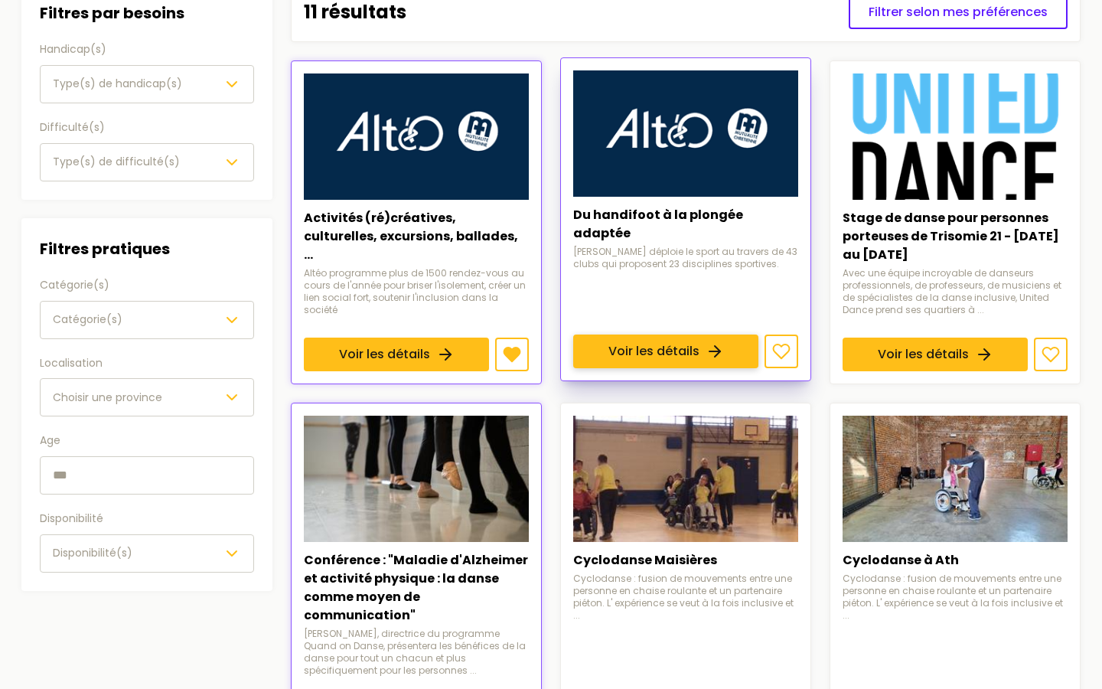
scroll to position [209, 0]
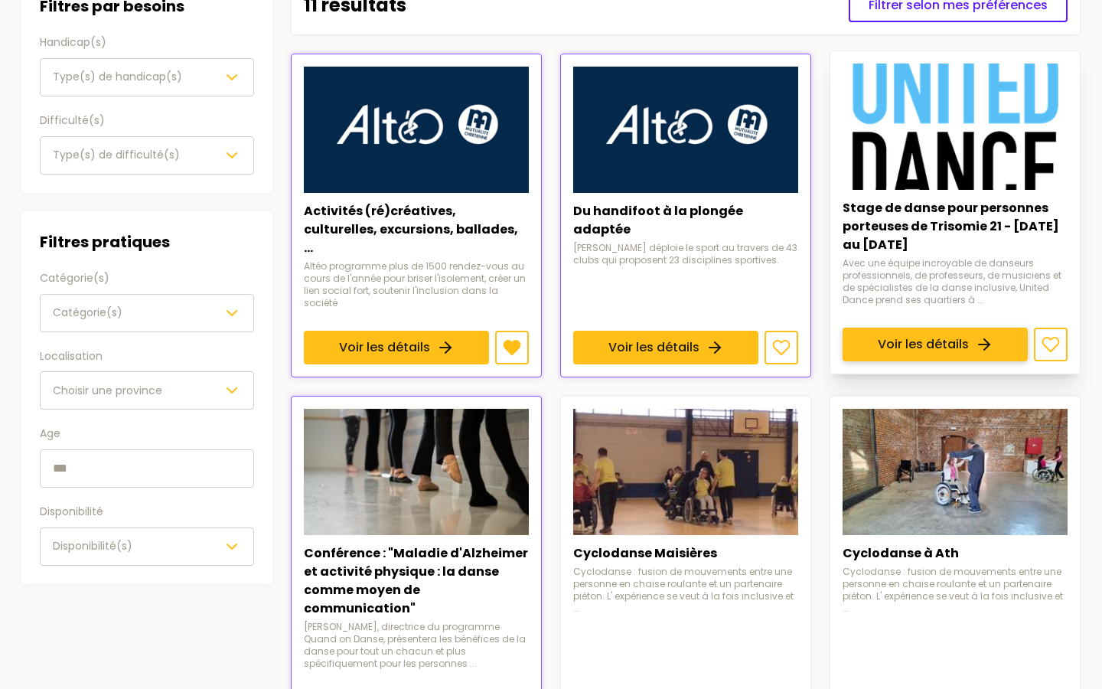
click at [940, 327] on link "Voir les détails" at bounding box center [934, 344] width 185 height 34
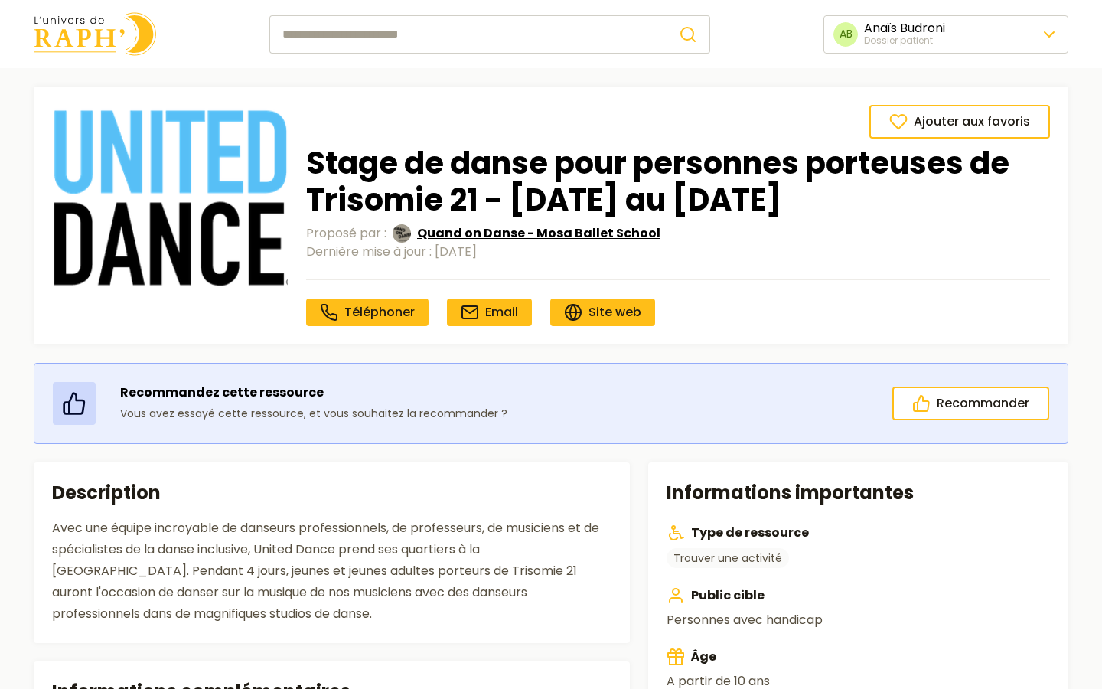
click at [438, 227] on span "Quand on Danse - Mosa Ballet School" at bounding box center [538, 233] width 243 height 18
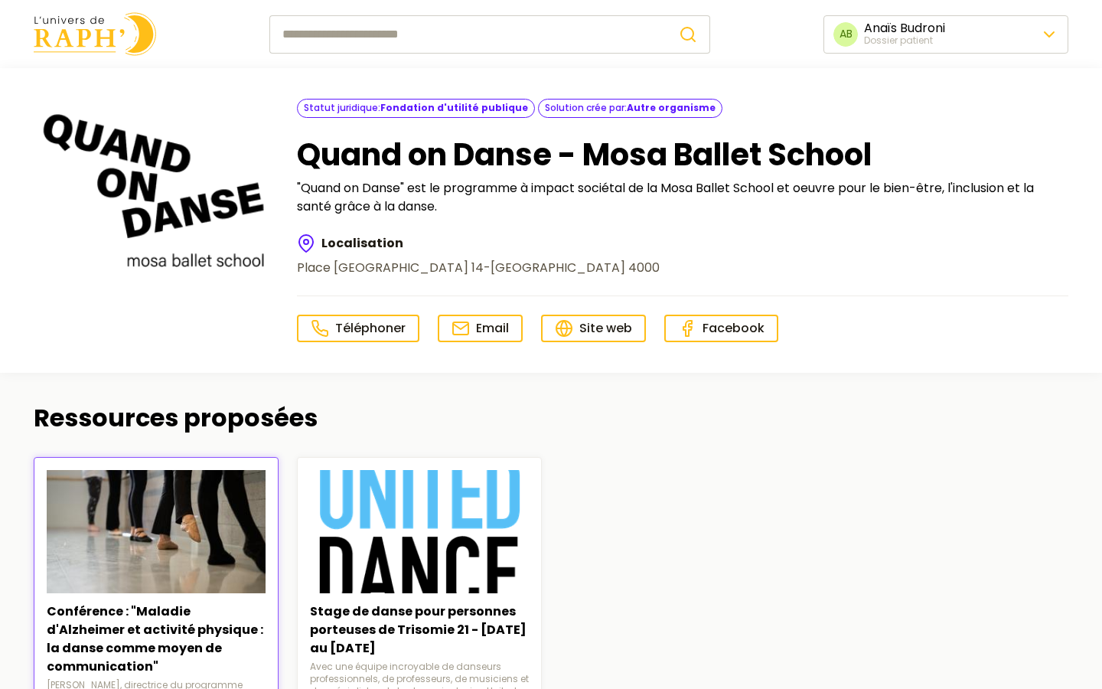
click at [699, 568] on div "Conférence : "Maladie d'Alzheimer et activité physique : la danse comme moyen d…" at bounding box center [551, 626] width 1034 height 339
click at [419, 37] on input "search" at bounding box center [467, 34] width 397 height 38
type input "******"
click at [666, 15] on button "submit" at bounding box center [688, 34] width 44 height 38
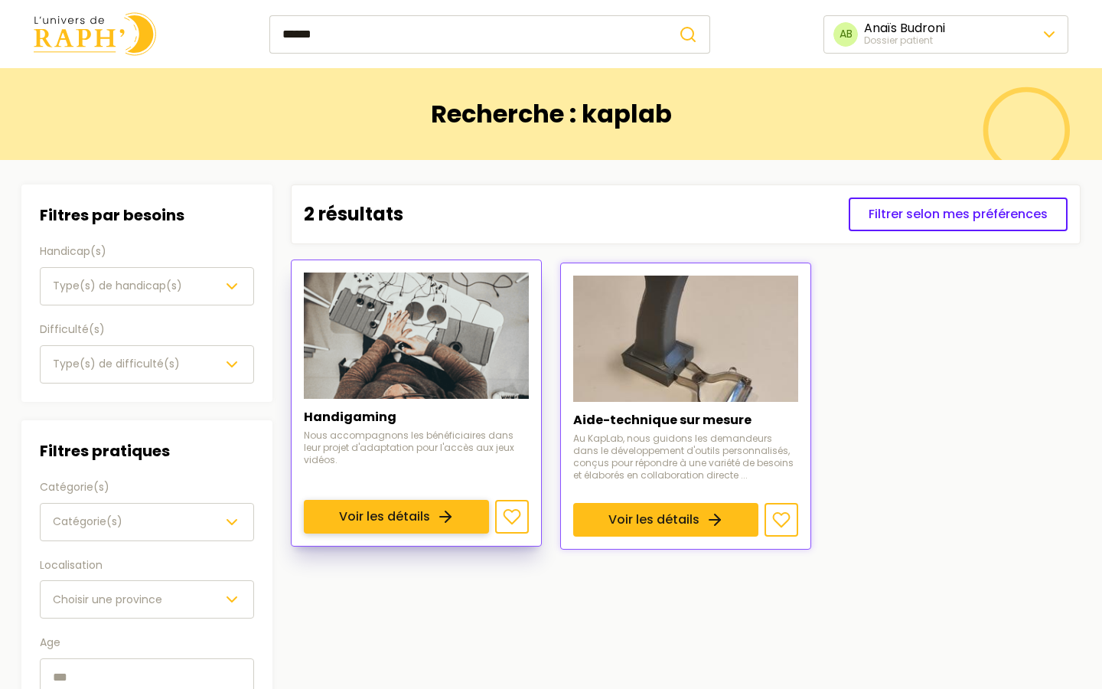
click at [457, 500] on link "Voir les détails" at bounding box center [396, 517] width 185 height 34
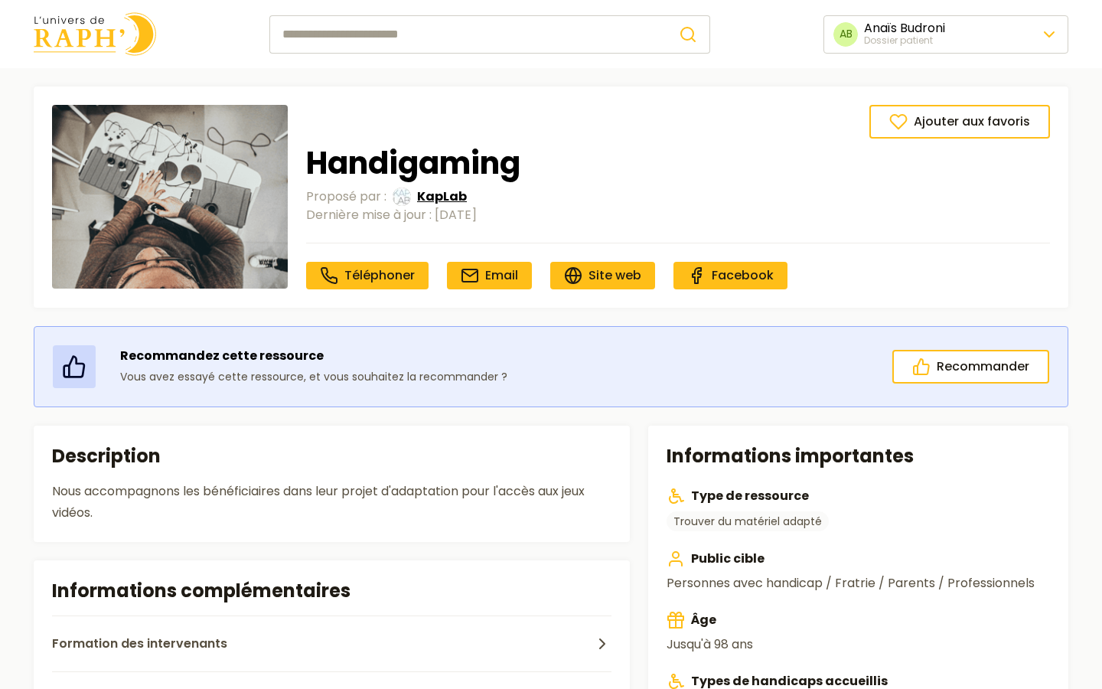
click at [438, 200] on span "KapLab" at bounding box center [442, 196] width 50 height 18
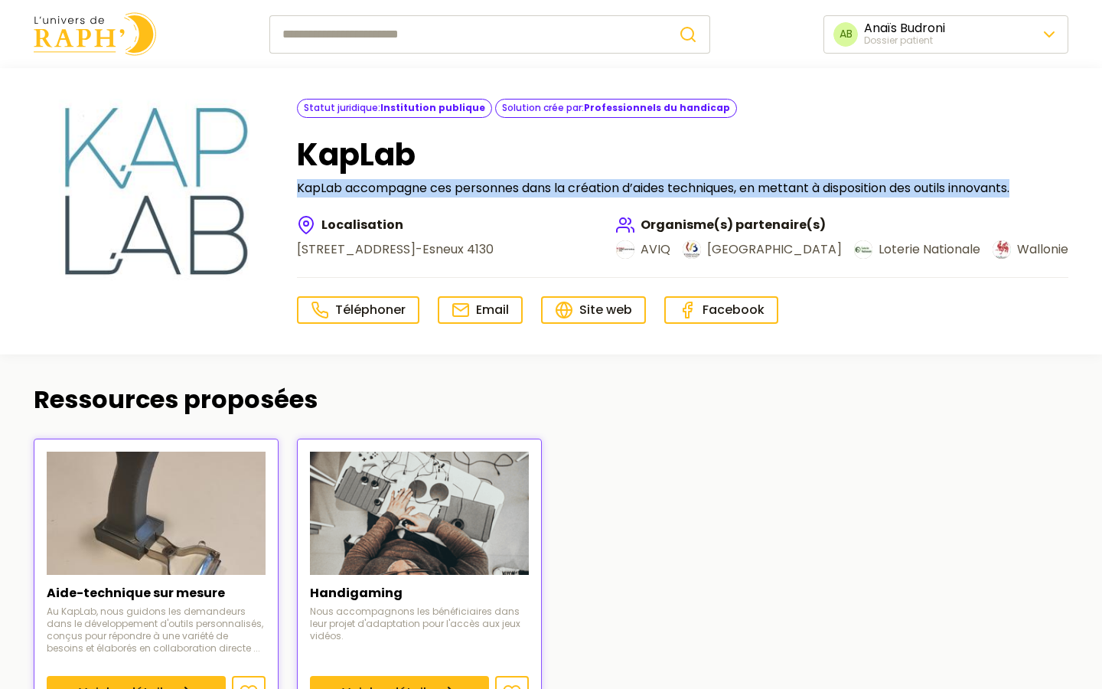
drag, startPoint x: 298, startPoint y: 189, endPoint x: 1035, endPoint y: 191, distance: 737.6
click at [1035, 191] on p "KapLab accompagne ces personnes dans la création d’aides techniques, en mettant…" at bounding box center [682, 188] width 771 height 18
copy p "KapLab accompagne ces personnes dans la création d’aides techniques, en mettant…"
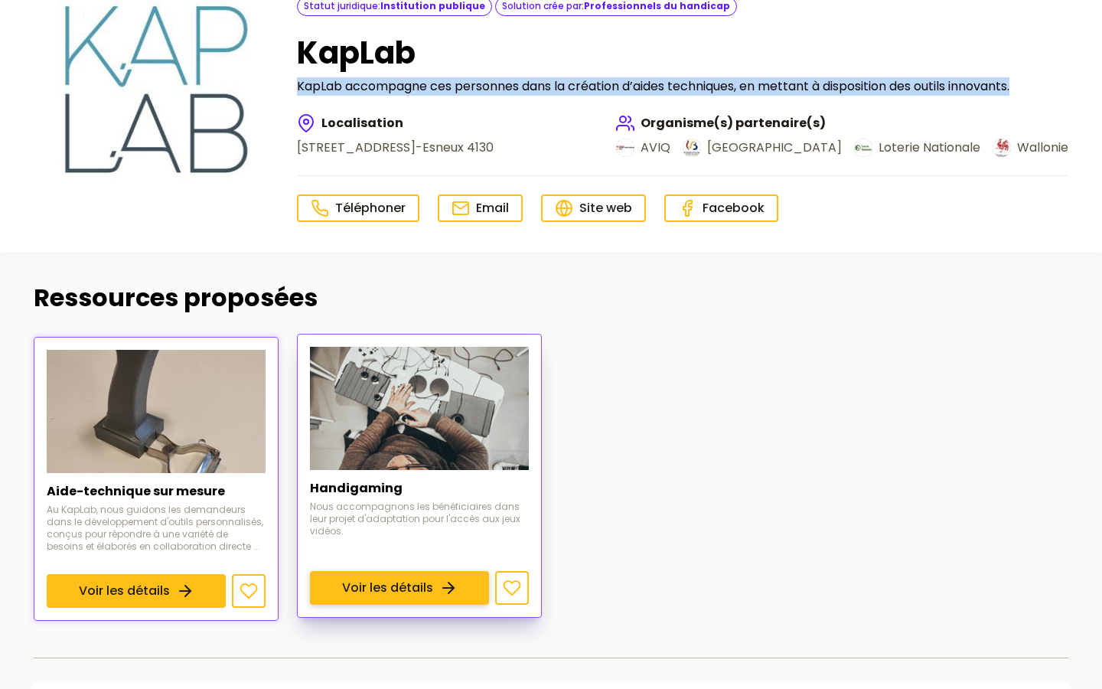
scroll to position [106, 0]
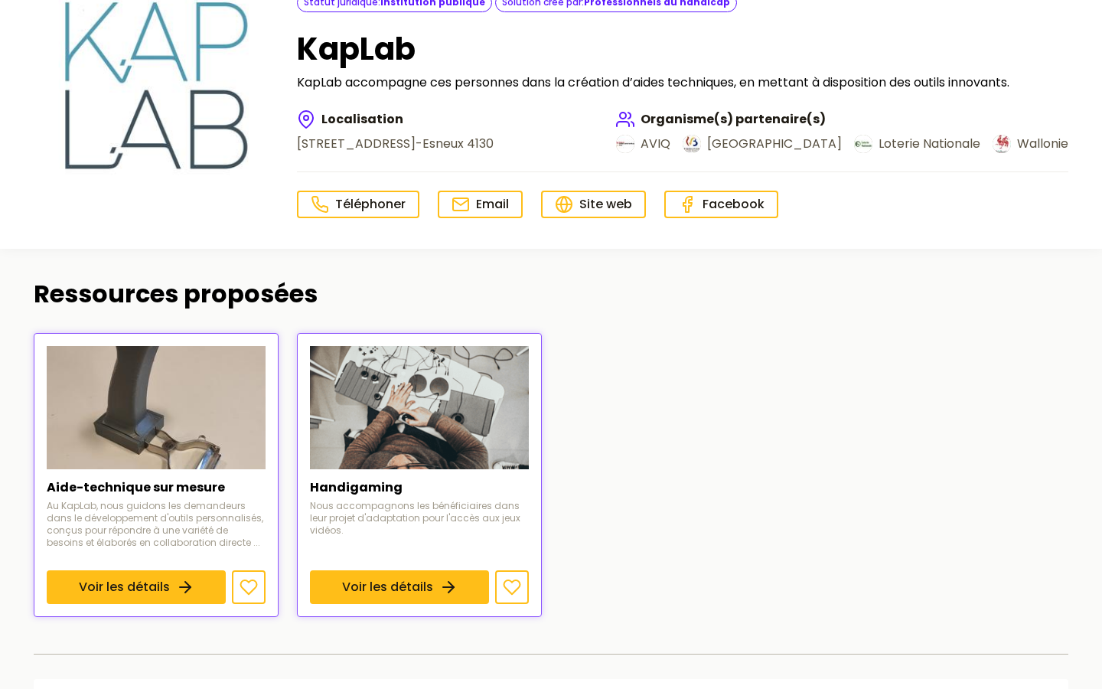
click at [622, 382] on div "Aide-technique sur mesure Au KapLab, nous guidons les demandeurs dans le dévelo…" at bounding box center [551, 475] width 1034 height 284
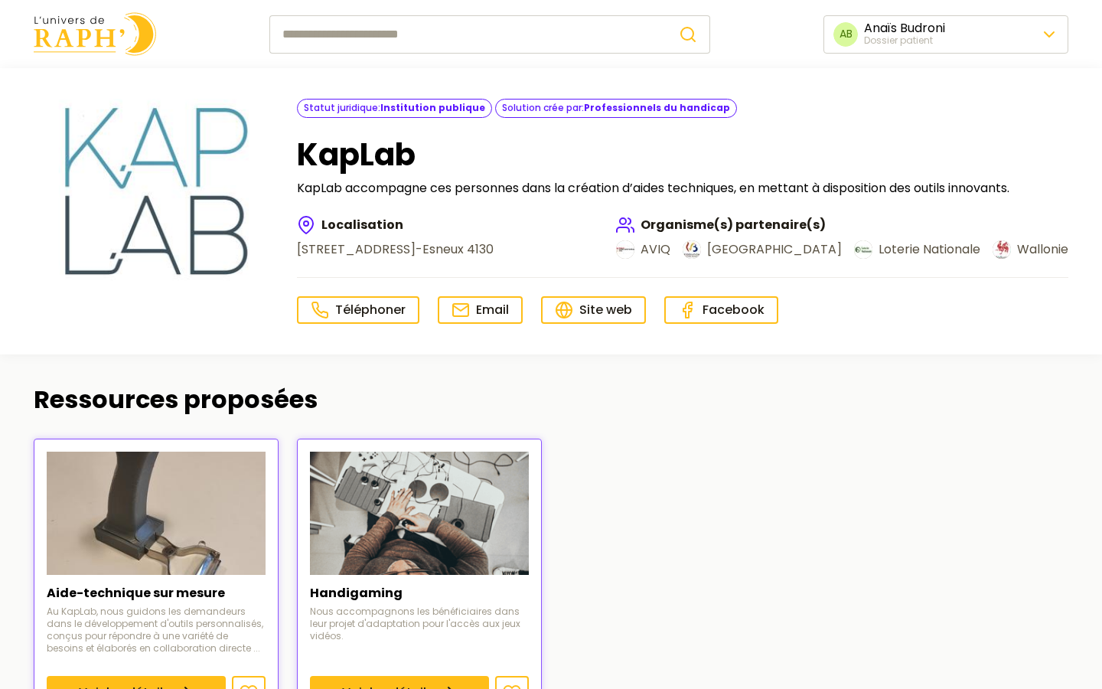
click at [383, 44] on input "search" at bounding box center [467, 34] width 397 height 38
type input "*******"
click at [666, 15] on button "submit" at bounding box center [688, 34] width 44 height 38
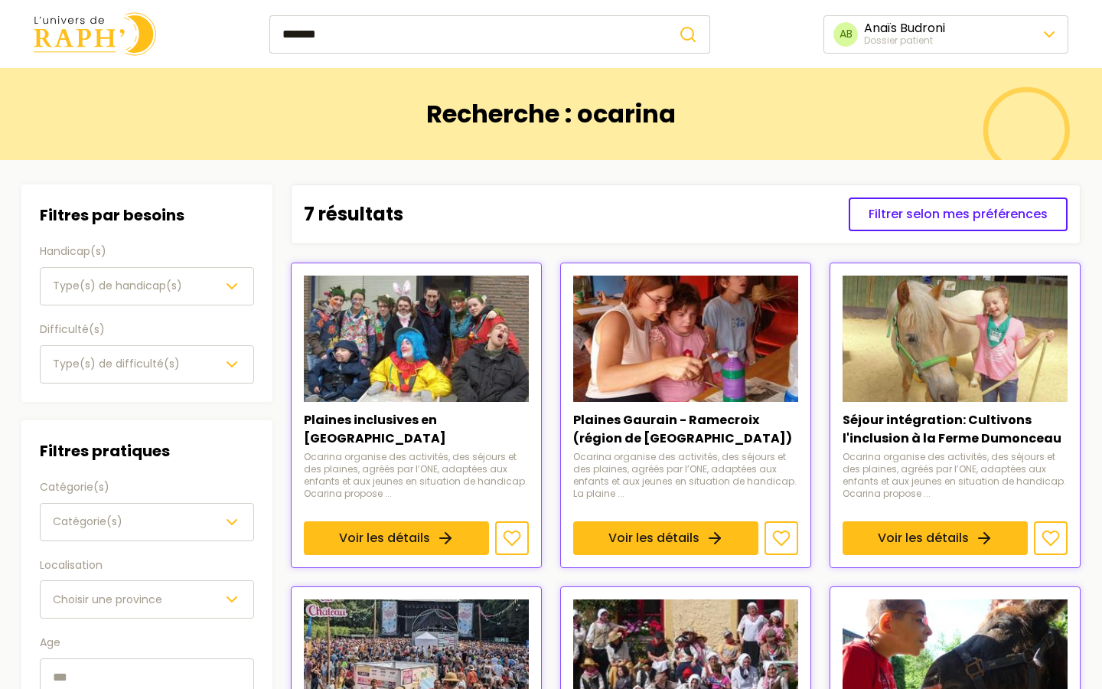
click at [489, 521] on link "Voir les détails" at bounding box center [396, 538] width 185 height 34
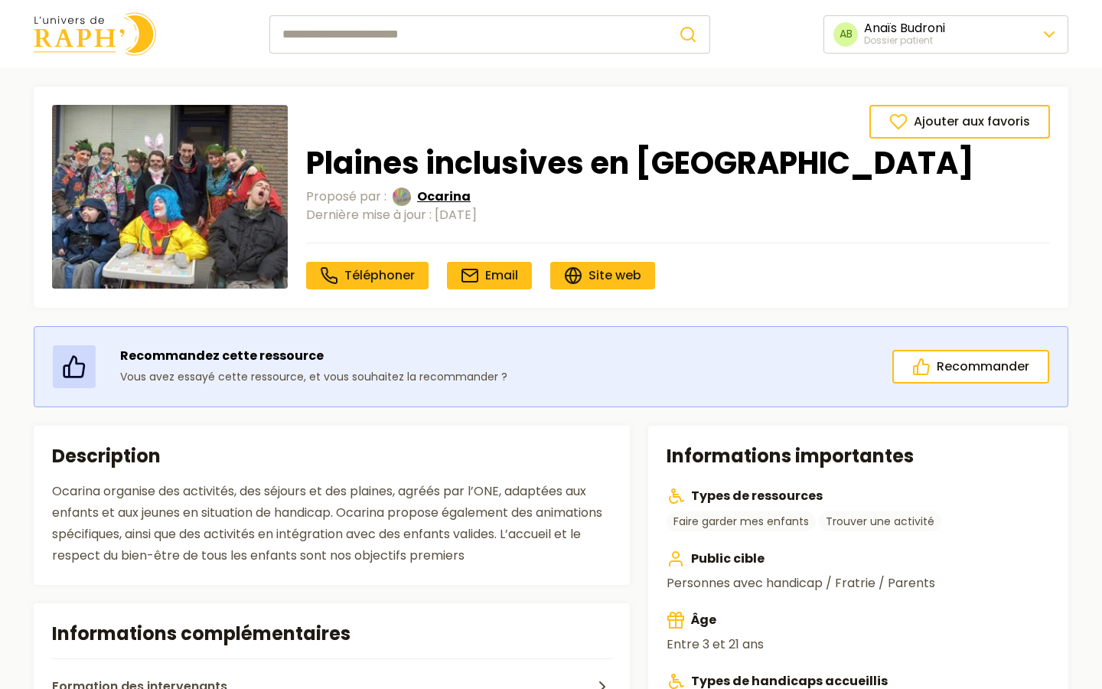
click at [445, 194] on span "Ocarina" at bounding box center [444, 196] width 54 height 18
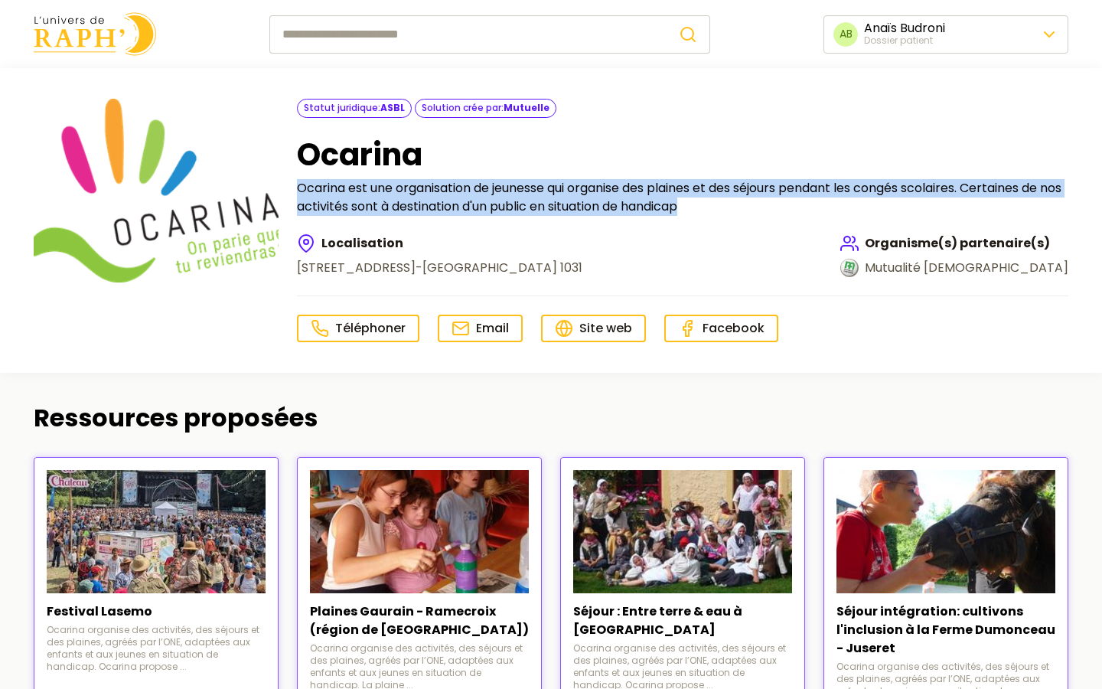
drag, startPoint x: 297, startPoint y: 184, endPoint x: 761, endPoint y: 220, distance: 465.8
click at [761, 220] on div "Statut juridique : ASBL Solution crée par : Mutuelle Ocarina Ocarina est une or…" at bounding box center [682, 220] width 771 height 243
copy p "Ocarina est une organisation de jeunesse qui organise des plaines et des séjour…"
click at [486, 200] on p "Ocarina est une organisation de jeunesse qui organise des plaines et des séjour…" at bounding box center [682, 197] width 771 height 37
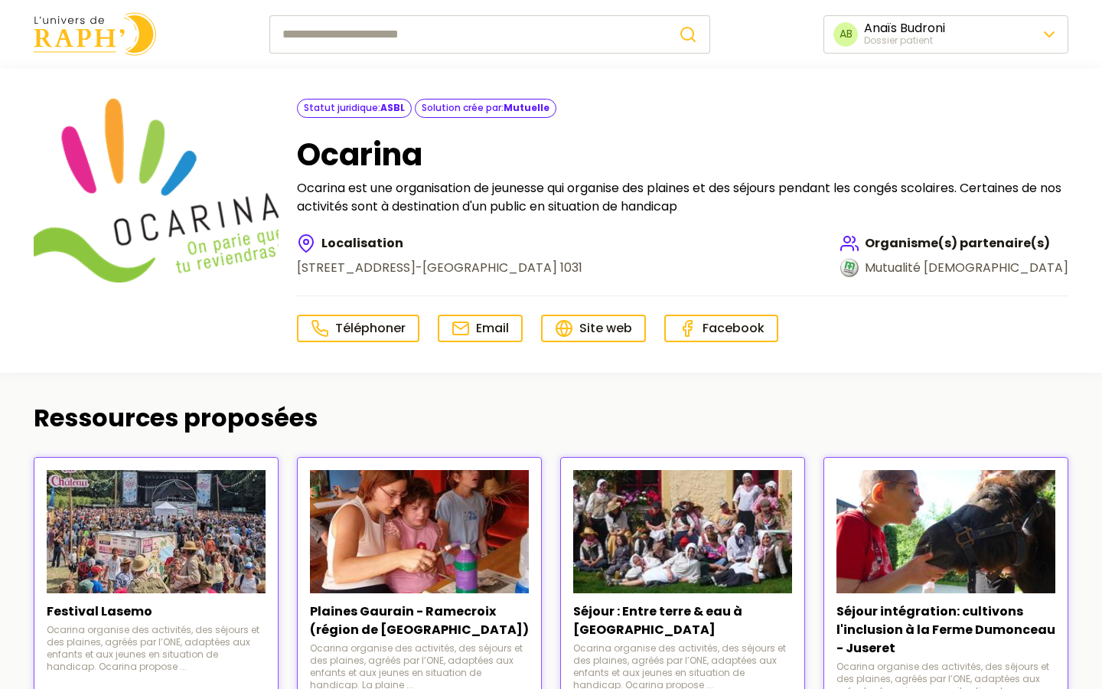
click at [337, 31] on input "search" at bounding box center [467, 34] width 397 height 38
type input "*****"
click at [666, 15] on button "submit" at bounding box center [688, 34] width 44 height 38
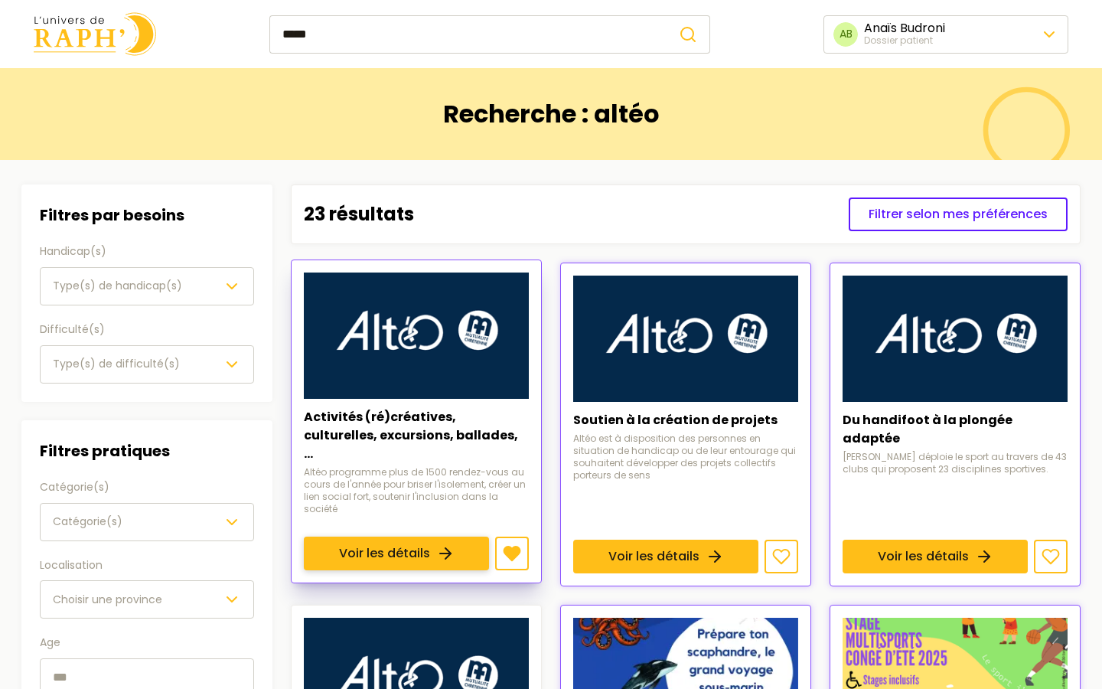
click at [439, 536] on link "Voir les détails" at bounding box center [396, 553] width 185 height 34
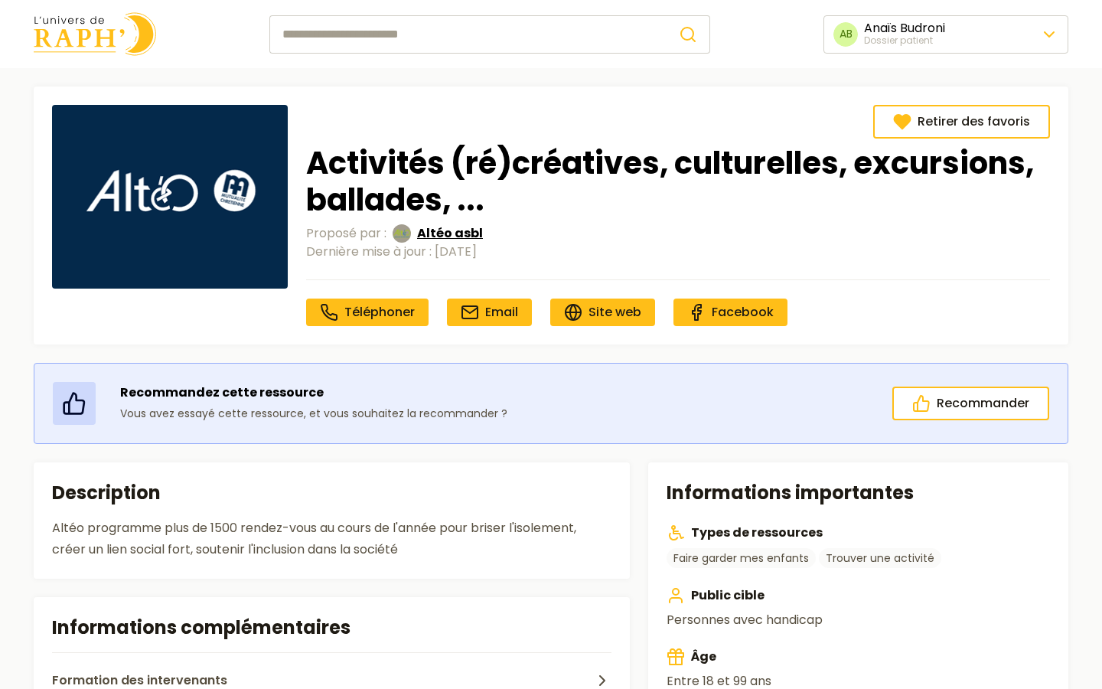
click at [449, 234] on span "Altéo asbl" at bounding box center [450, 233] width 66 height 18
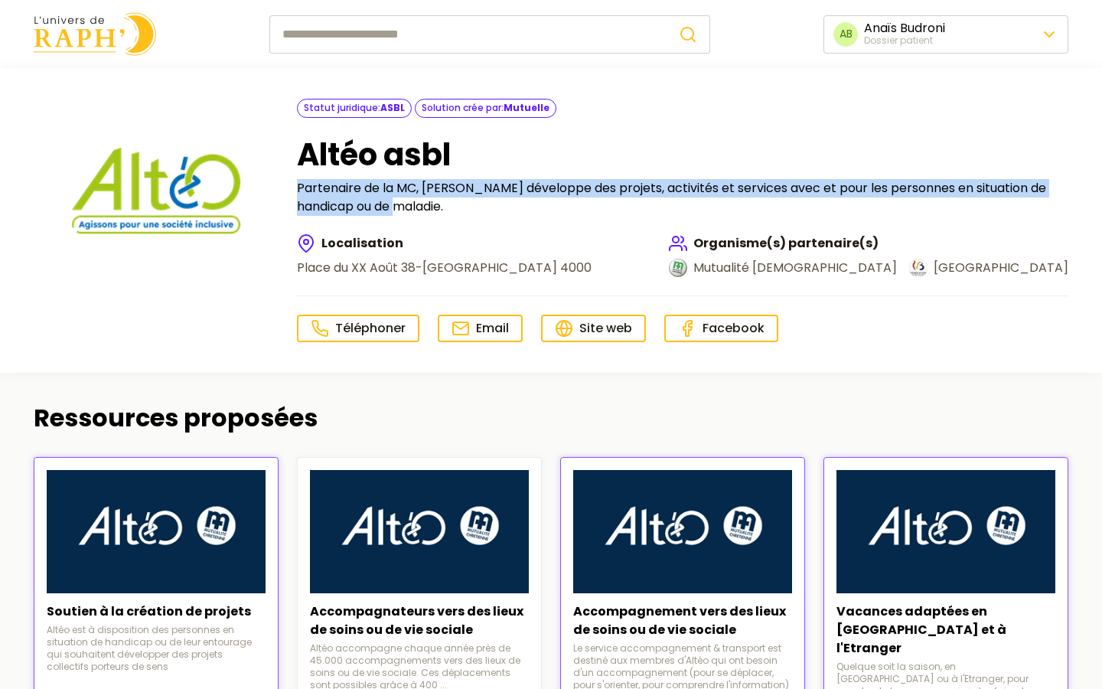
drag, startPoint x: 297, startPoint y: 187, endPoint x: 394, endPoint y: 207, distance: 99.2
click at [394, 207] on p "Partenaire de la MC, [PERSON_NAME] développe des projets, activités et services…" at bounding box center [682, 197] width 771 height 37
copy p "Partenaire de la MC, [PERSON_NAME] développe des projets, activités et services…"
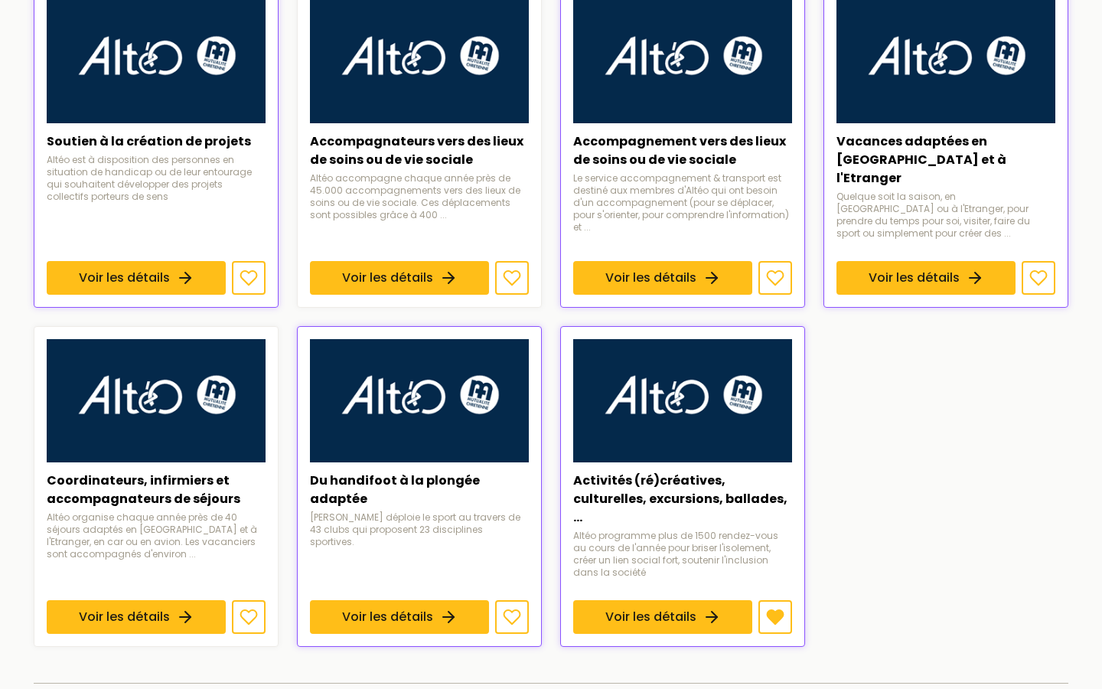
scroll to position [475, 0]
